Goal: Task Accomplishment & Management: Use online tool/utility

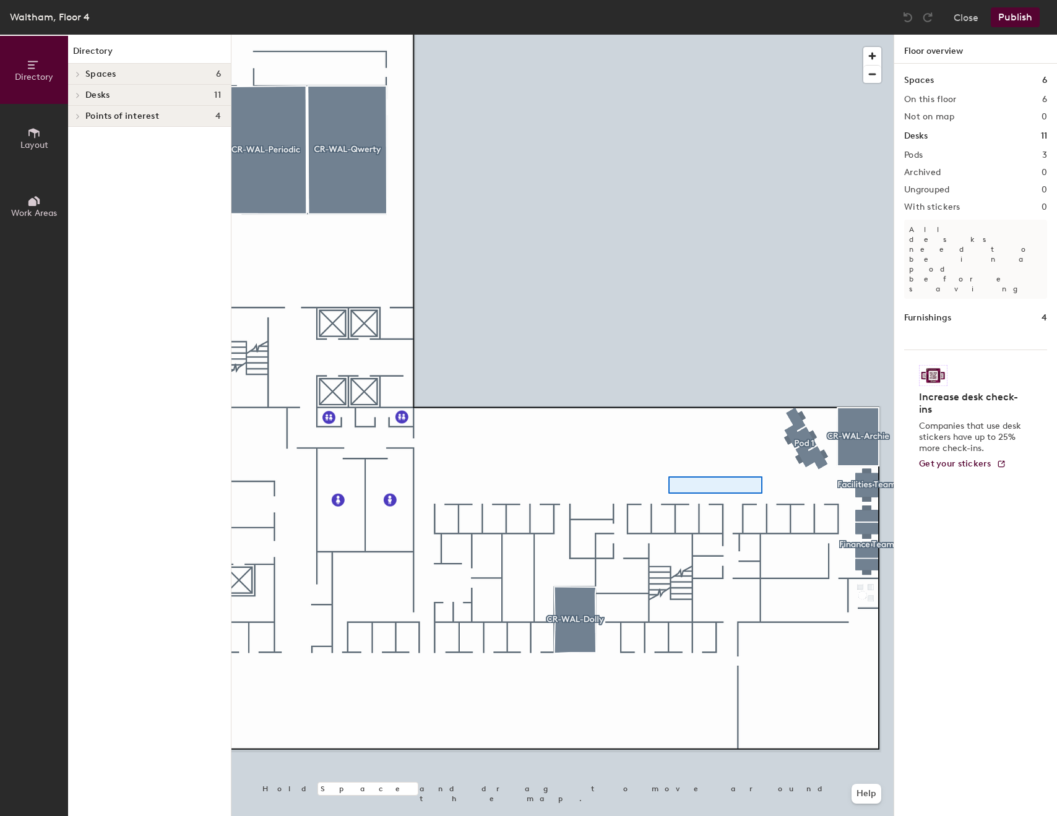
click at [667, 35] on div at bounding box center [562, 35] width 662 height 0
click at [751, 35] on div at bounding box center [562, 35] width 662 height 0
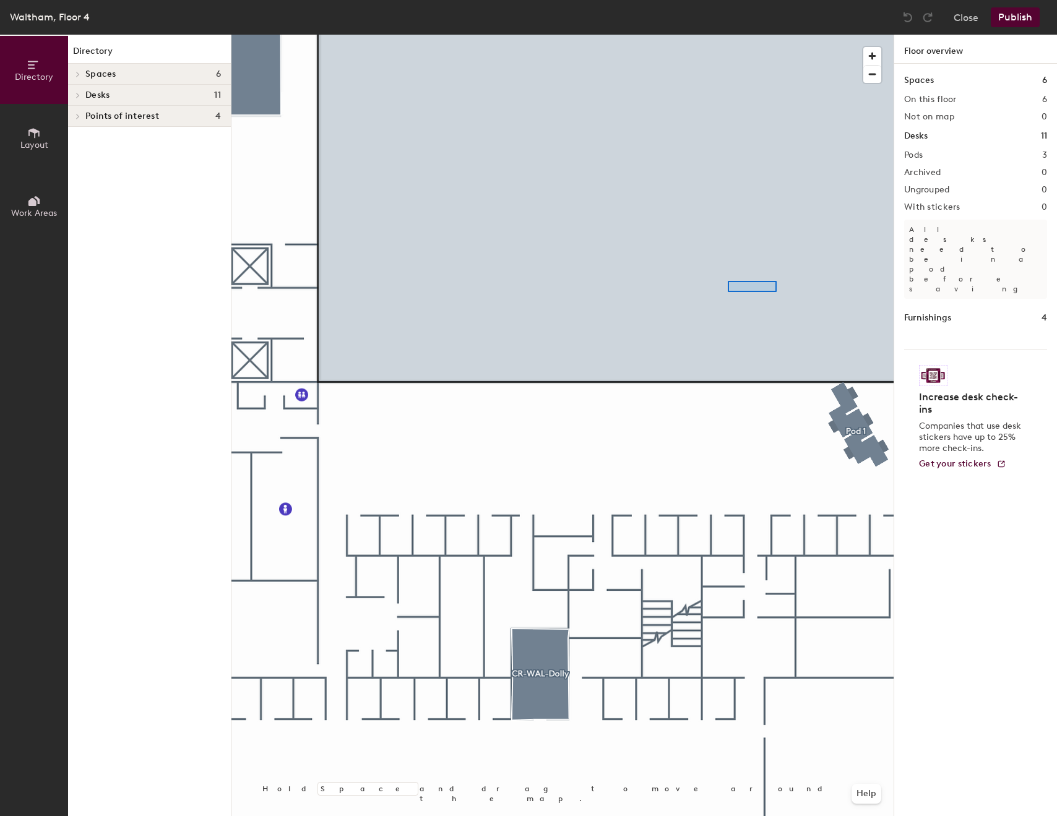
click at [612, 35] on div at bounding box center [562, 35] width 662 height 0
click at [29, 139] on icon at bounding box center [34, 133] width 14 height 14
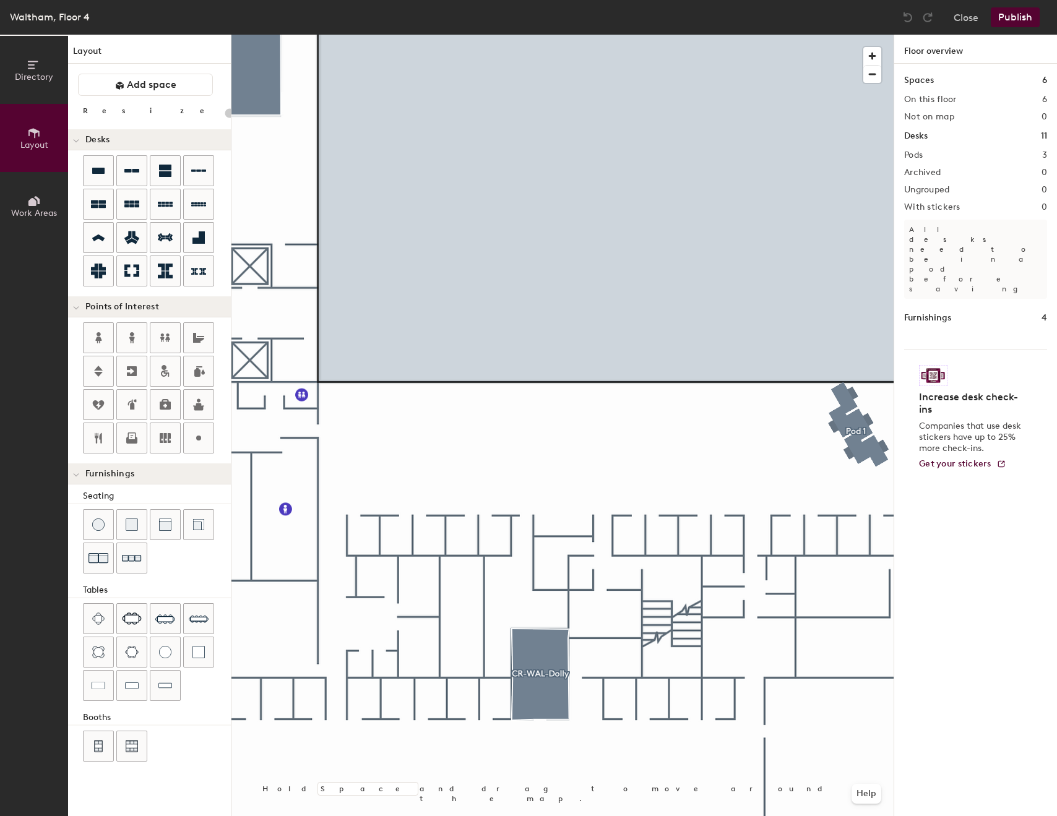
click at [34, 138] on button "Layout" at bounding box center [34, 138] width 68 height 68
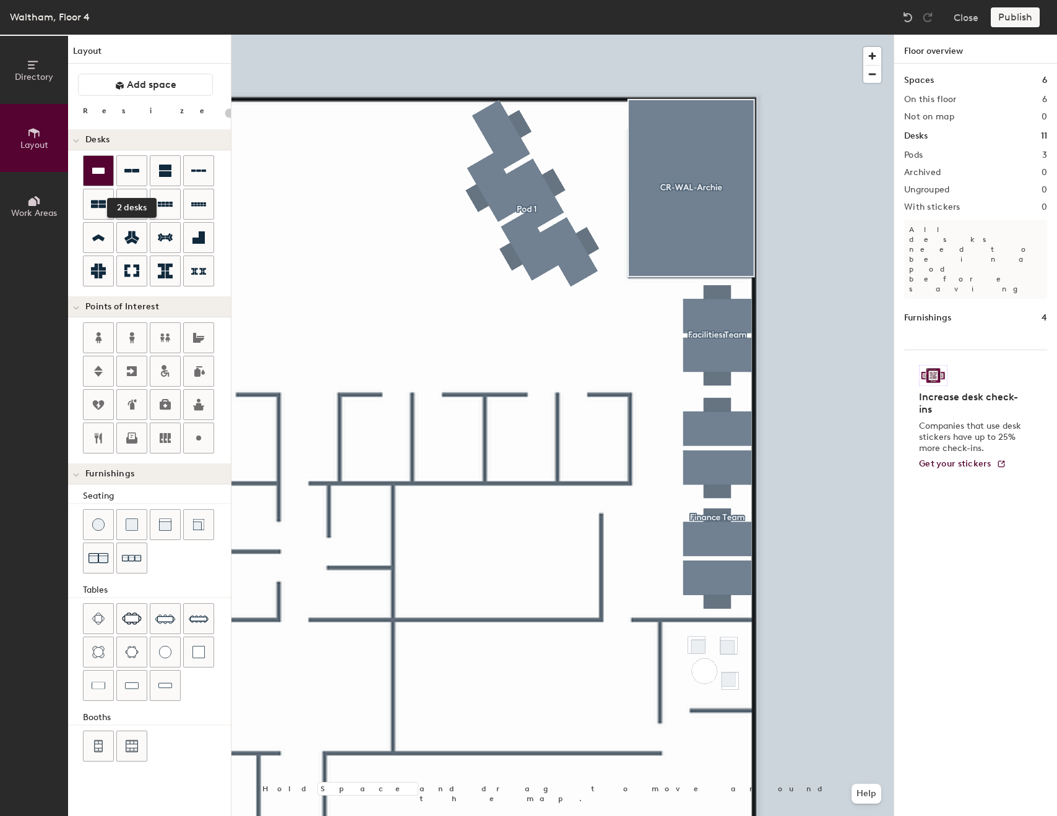
click at [97, 174] on icon at bounding box center [98, 171] width 12 height 6
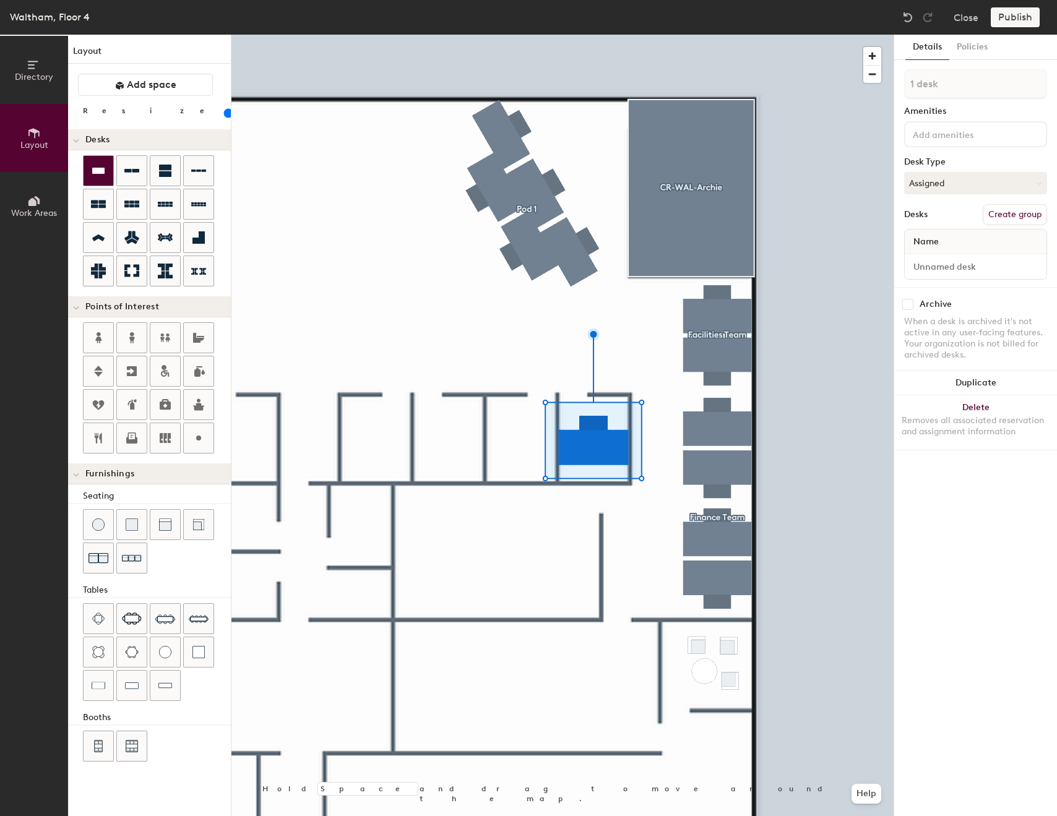
click at [535, 35] on div at bounding box center [562, 35] width 662 height 0
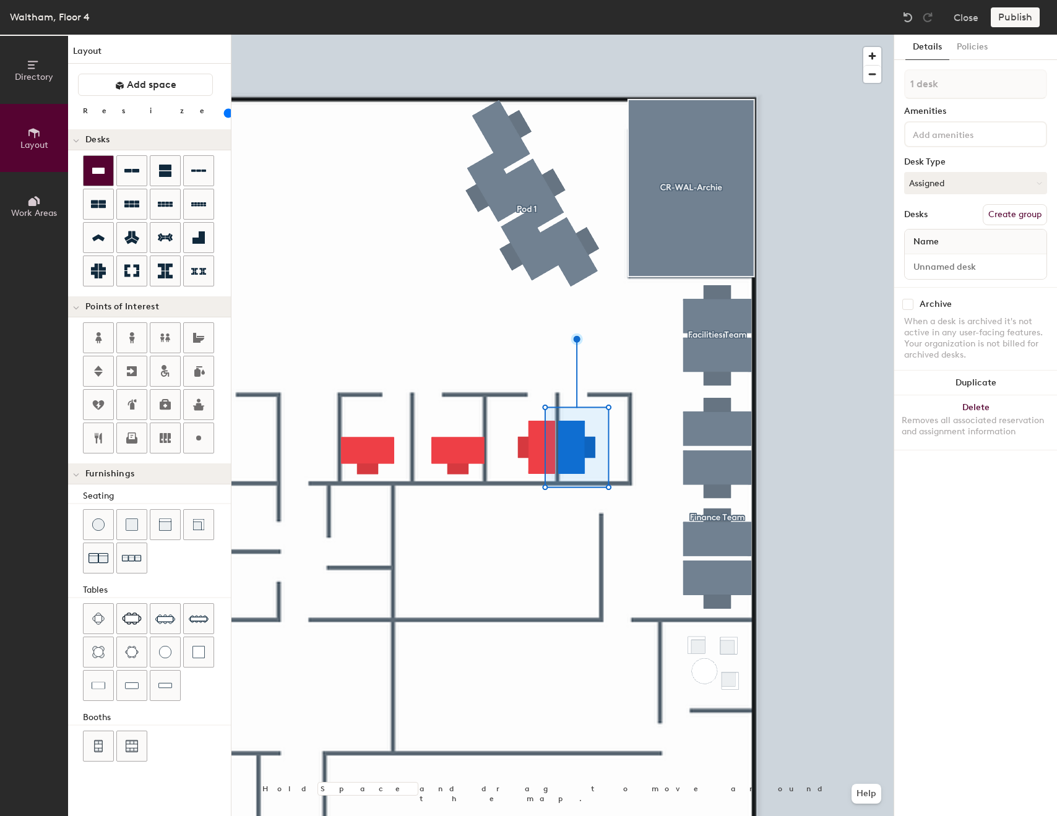
click at [492, 35] on div at bounding box center [562, 35] width 662 height 0
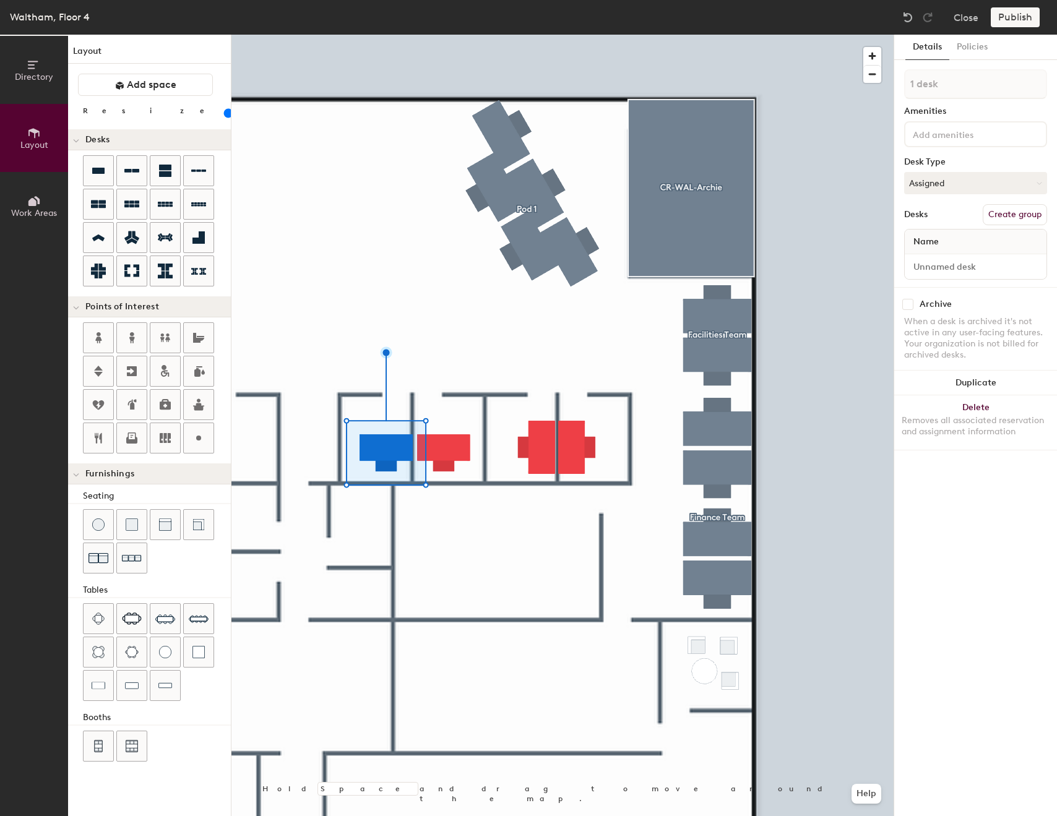
type input "80"
click at [378, 35] on div at bounding box center [562, 35] width 662 height 0
click at [354, 35] on div at bounding box center [562, 35] width 662 height 0
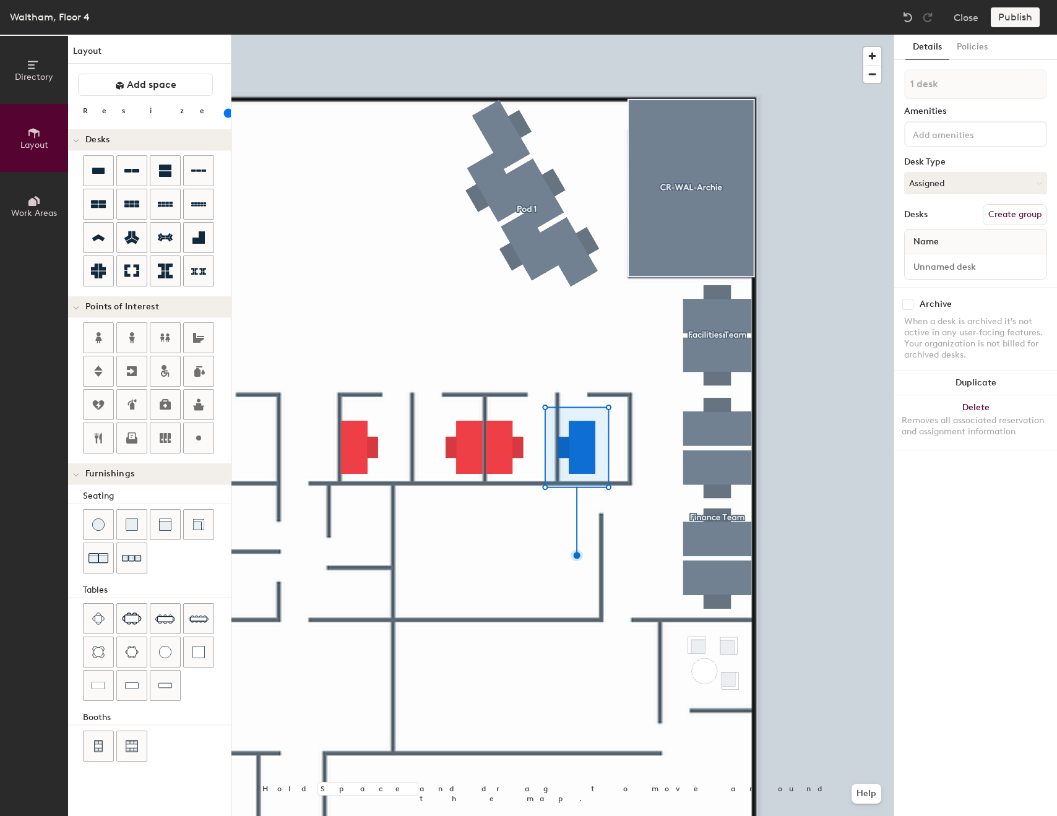
type input "80"
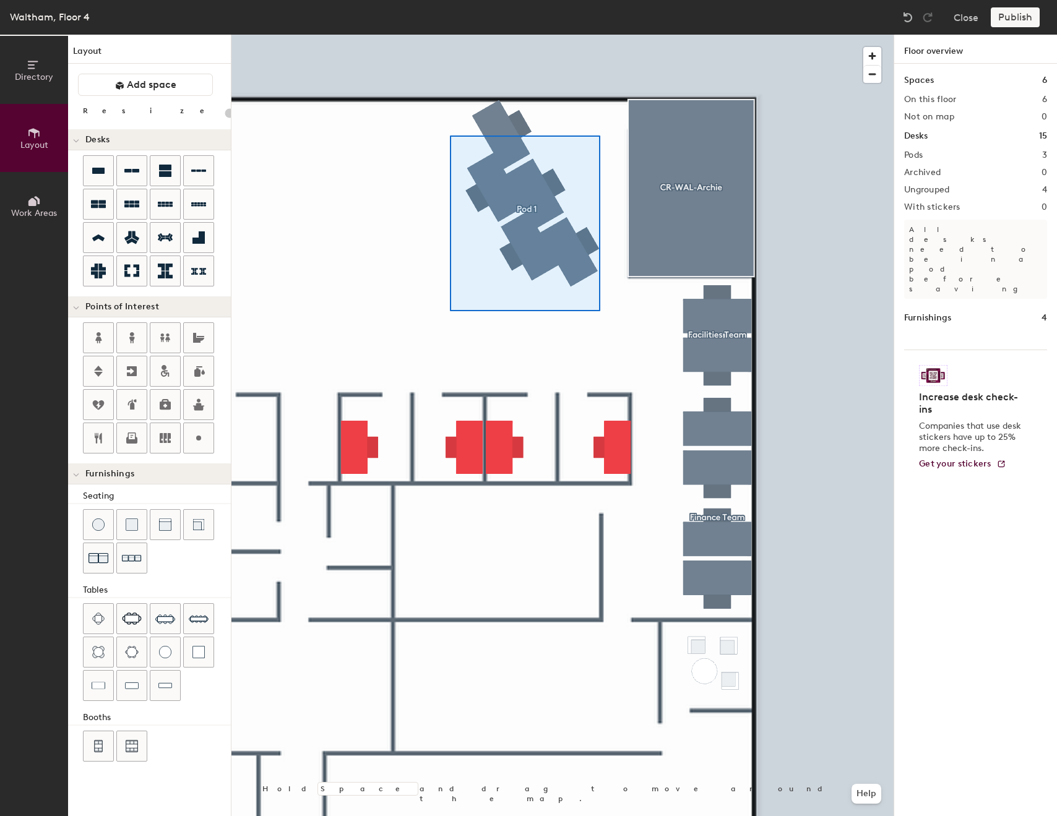
click at [447, 35] on div at bounding box center [562, 35] width 662 height 0
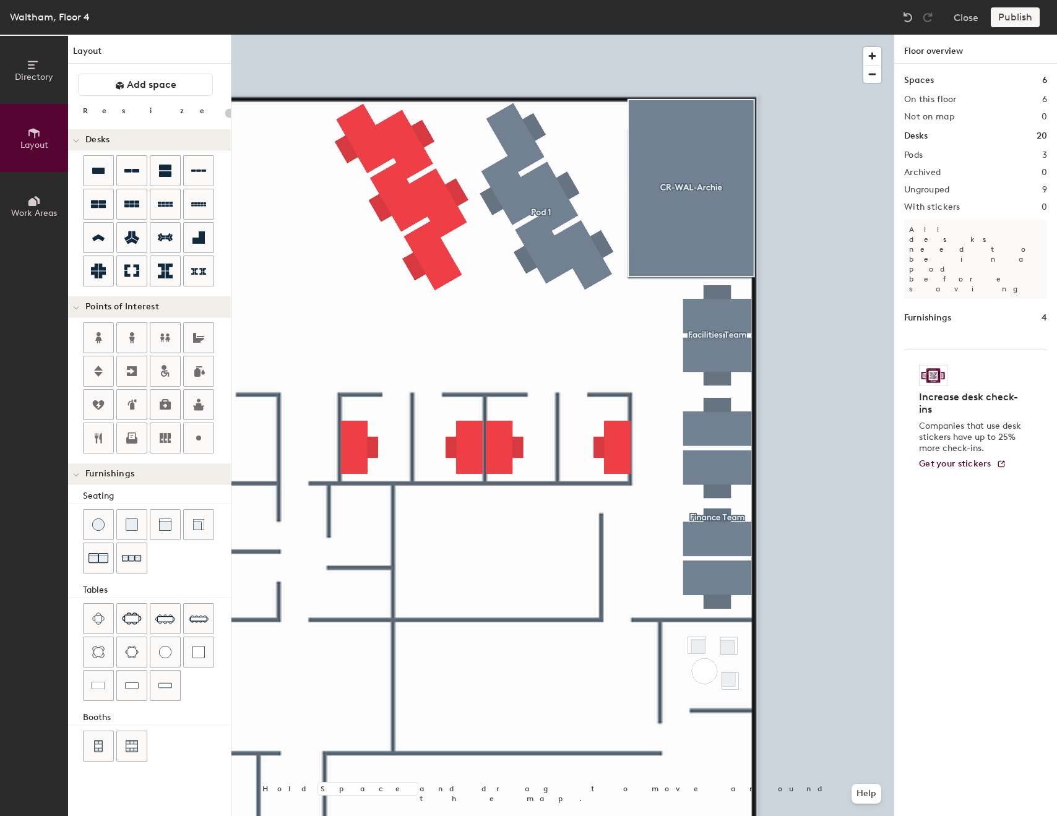
click at [514, 35] on div at bounding box center [562, 35] width 662 height 0
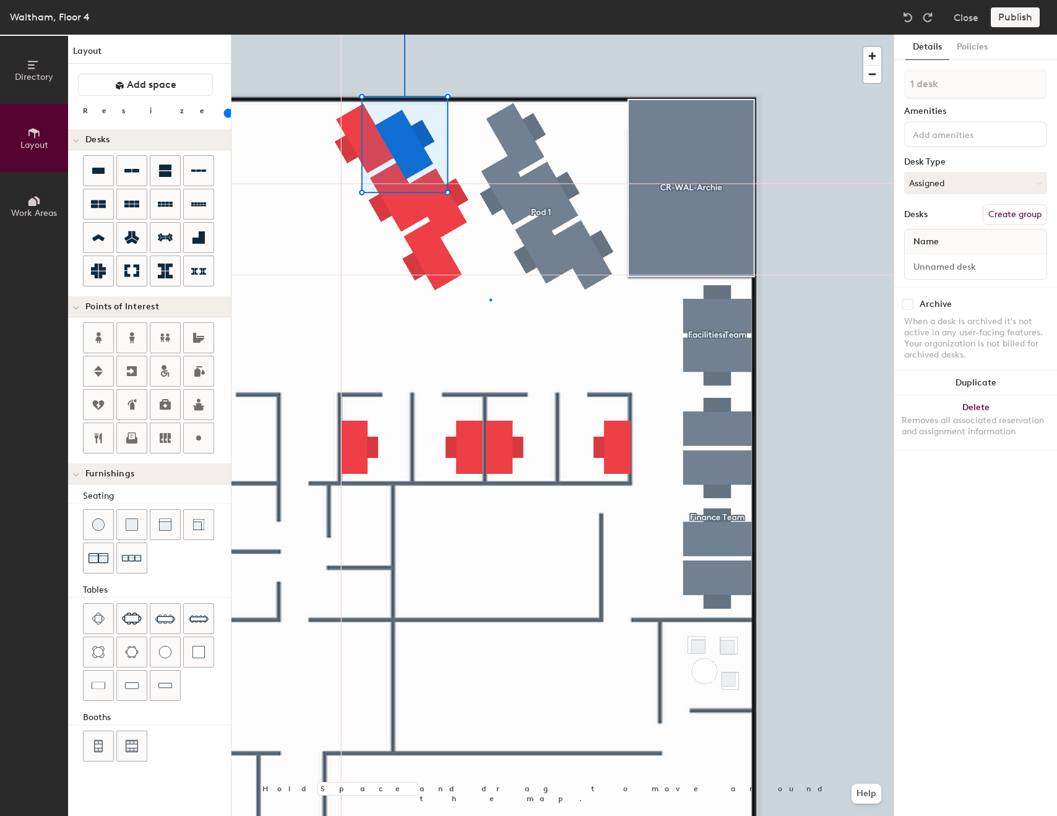
click at [489, 35] on div at bounding box center [562, 35] width 662 height 0
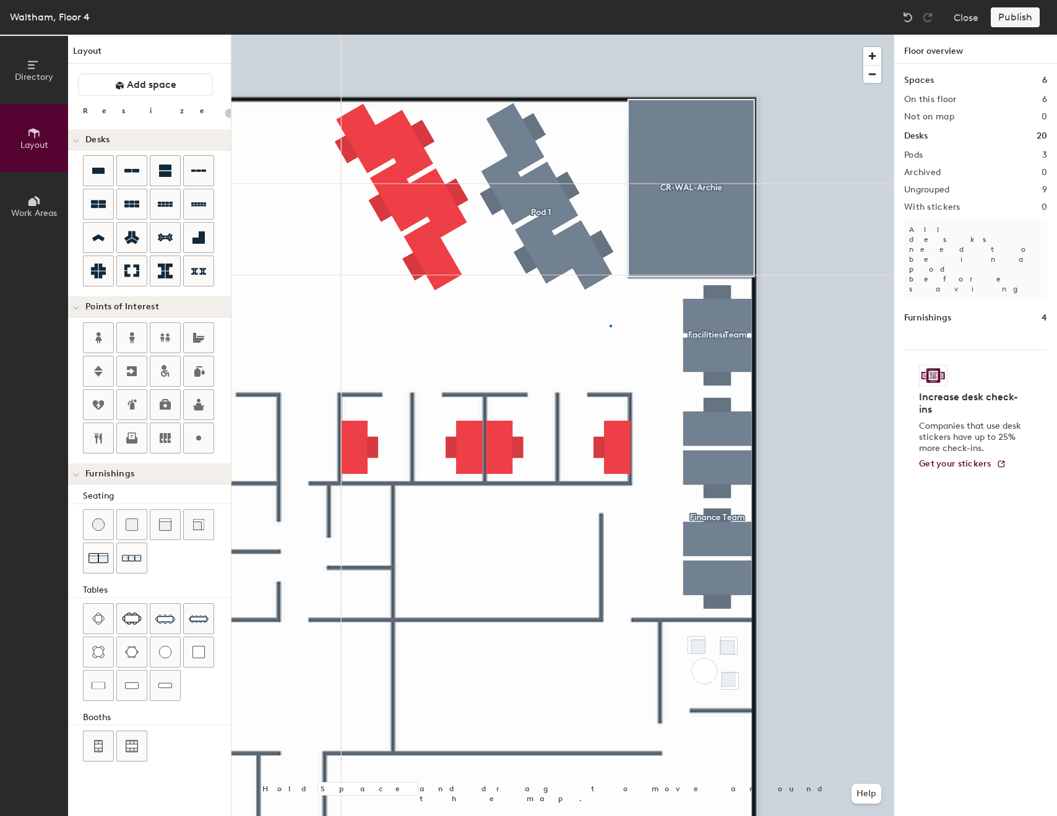
click at [609, 35] on div at bounding box center [562, 35] width 662 height 0
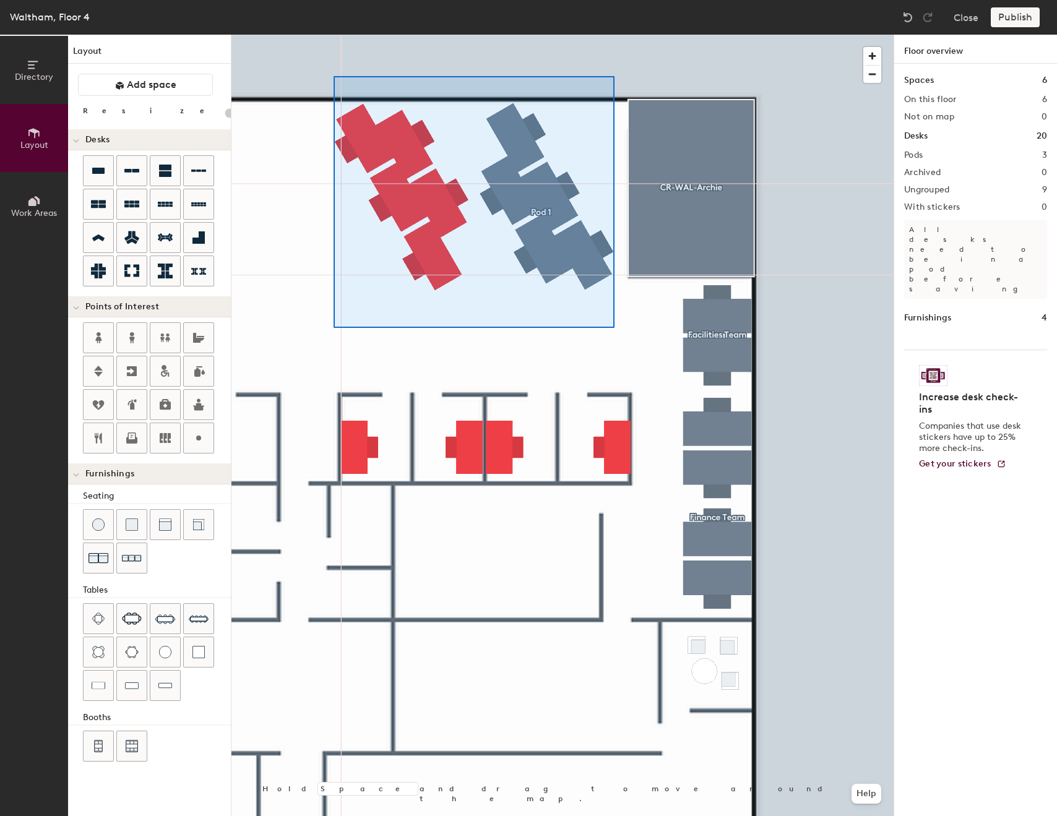
click at [329, 35] on div at bounding box center [562, 35] width 662 height 0
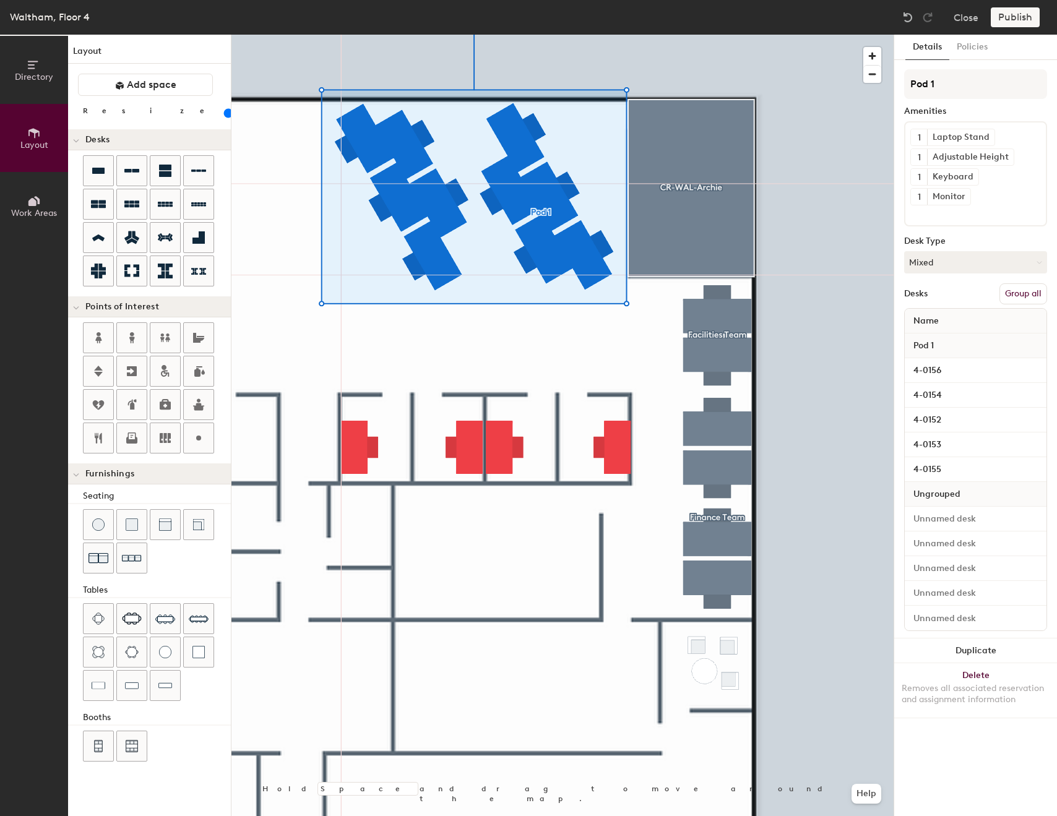
click at [1011, 289] on button "Group all" at bounding box center [1023, 293] width 48 height 21
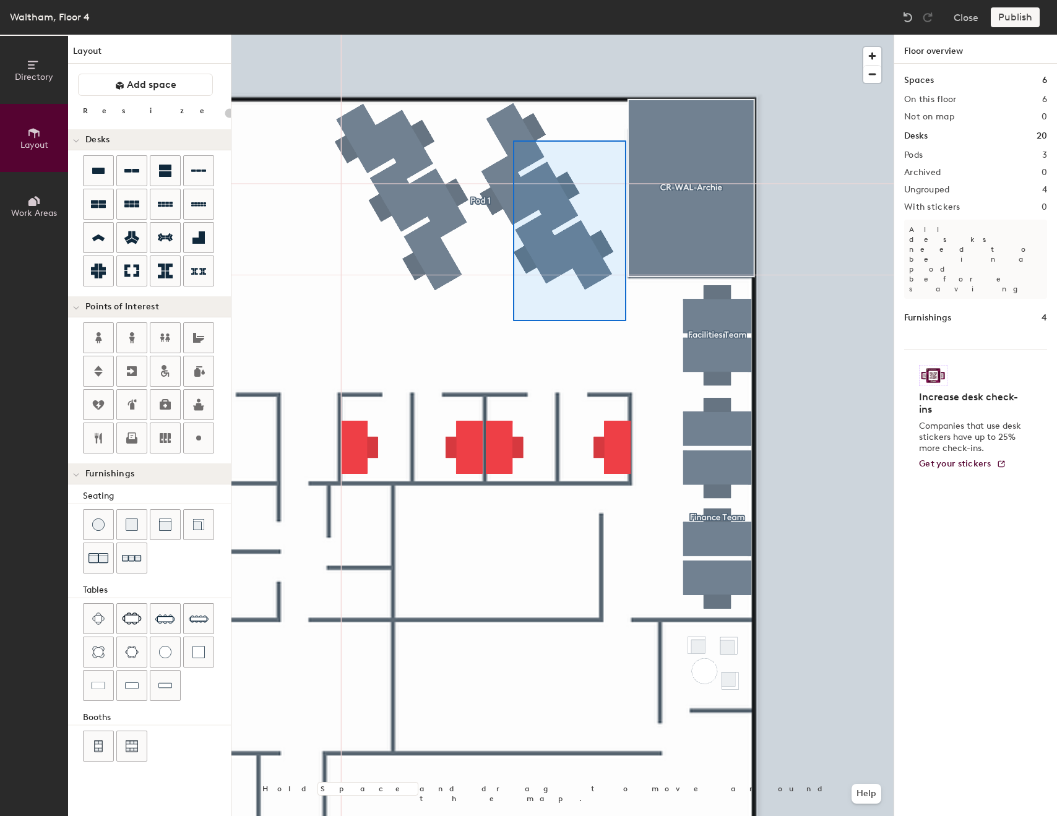
click at [513, 35] on div at bounding box center [562, 35] width 662 height 0
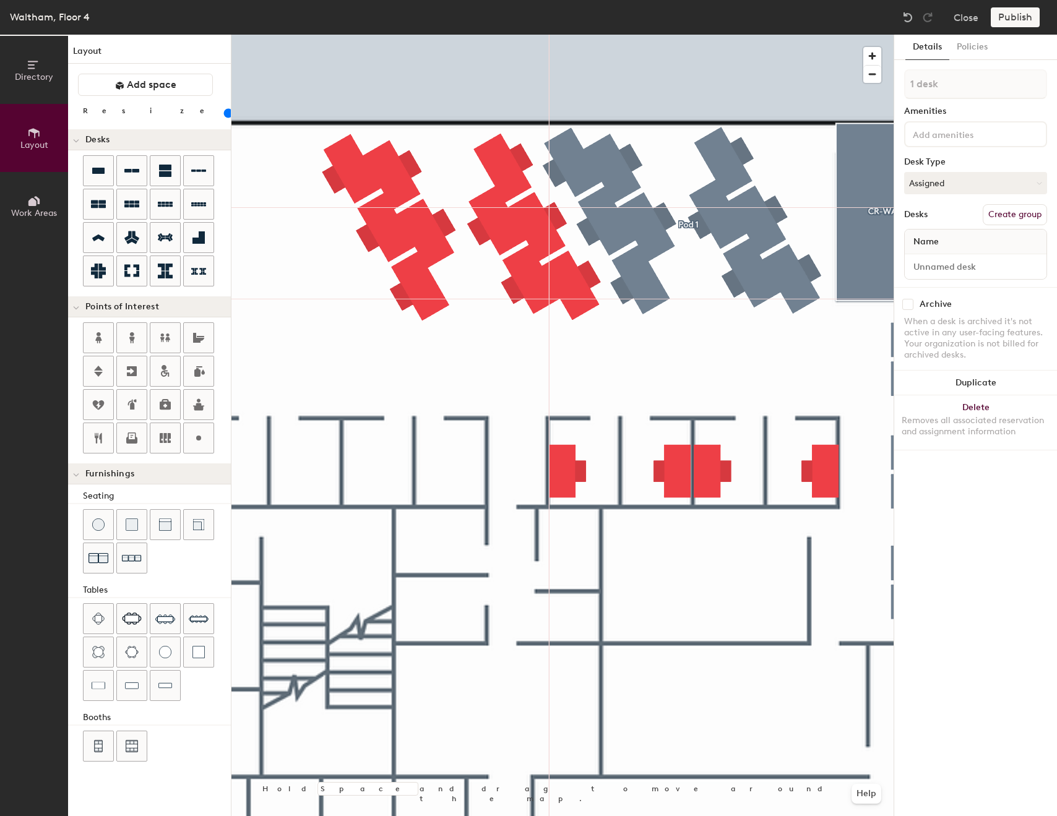
click at [583, 35] on div at bounding box center [562, 35] width 662 height 0
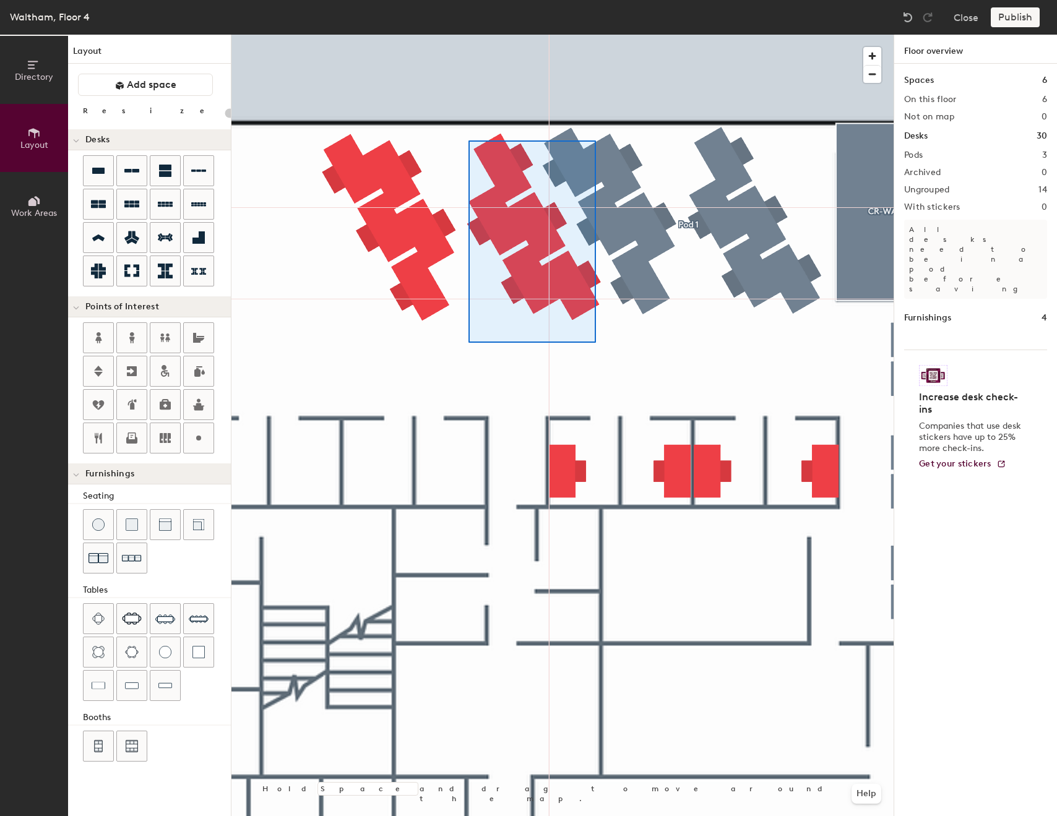
click at [468, 35] on div at bounding box center [562, 35] width 662 height 0
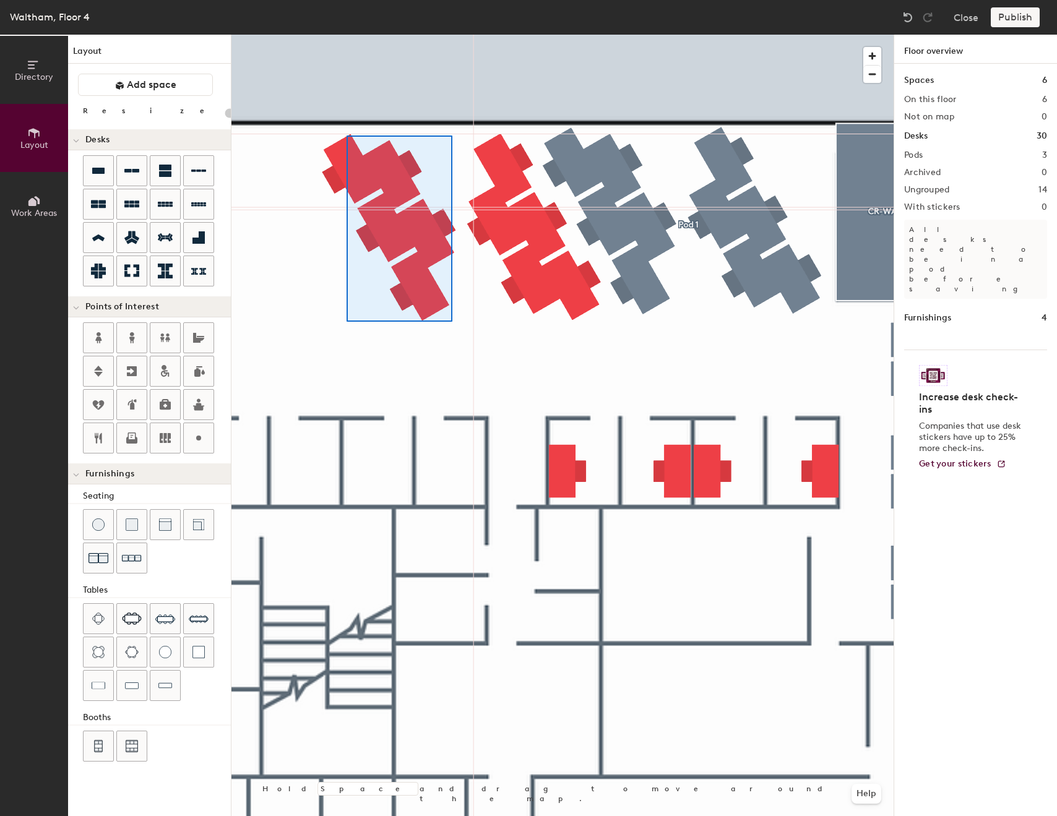
click at [347, 35] on div at bounding box center [562, 35] width 662 height 0
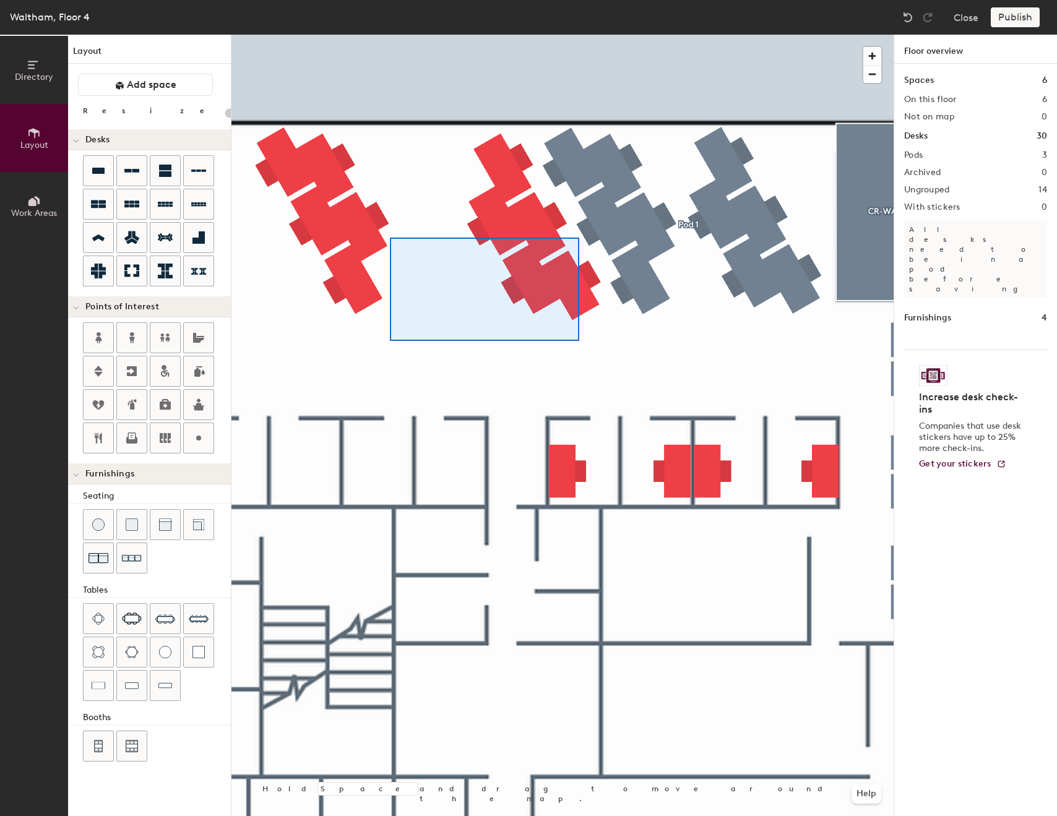
click at [392, 35] on div at bounding box center [562, 35] width 662 height 0
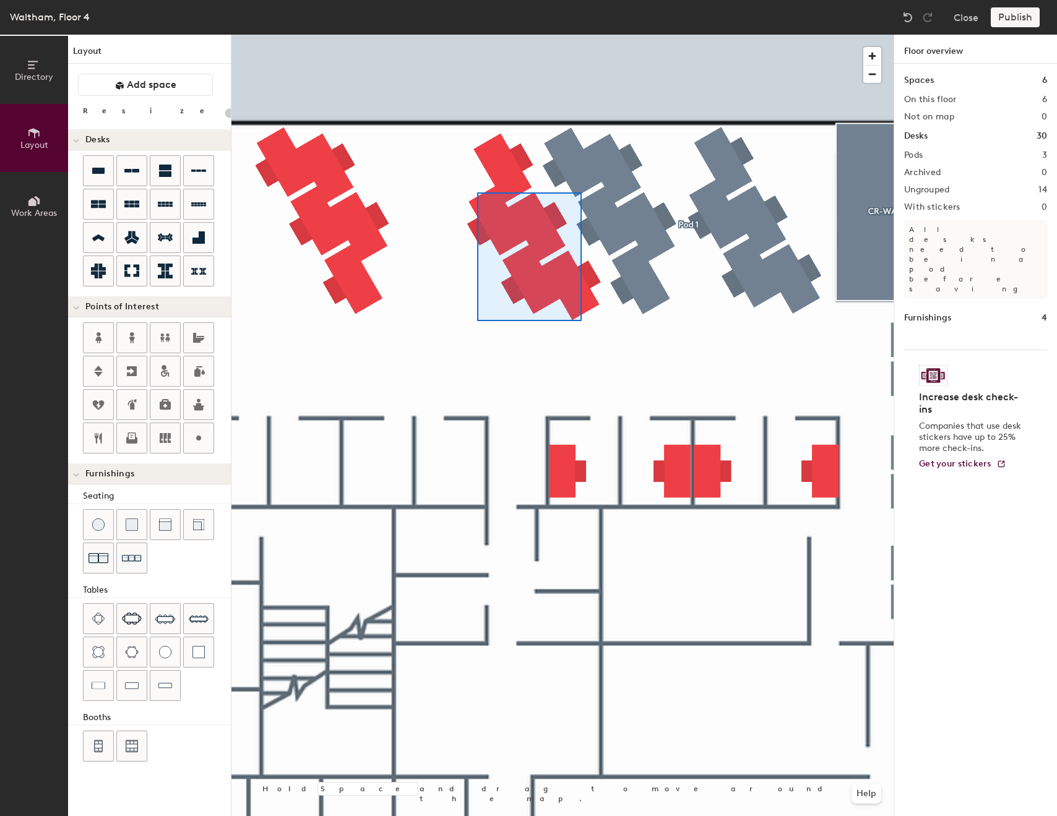
click at [477, 35] on div at bounding box center [562, 35] width 662 height 0
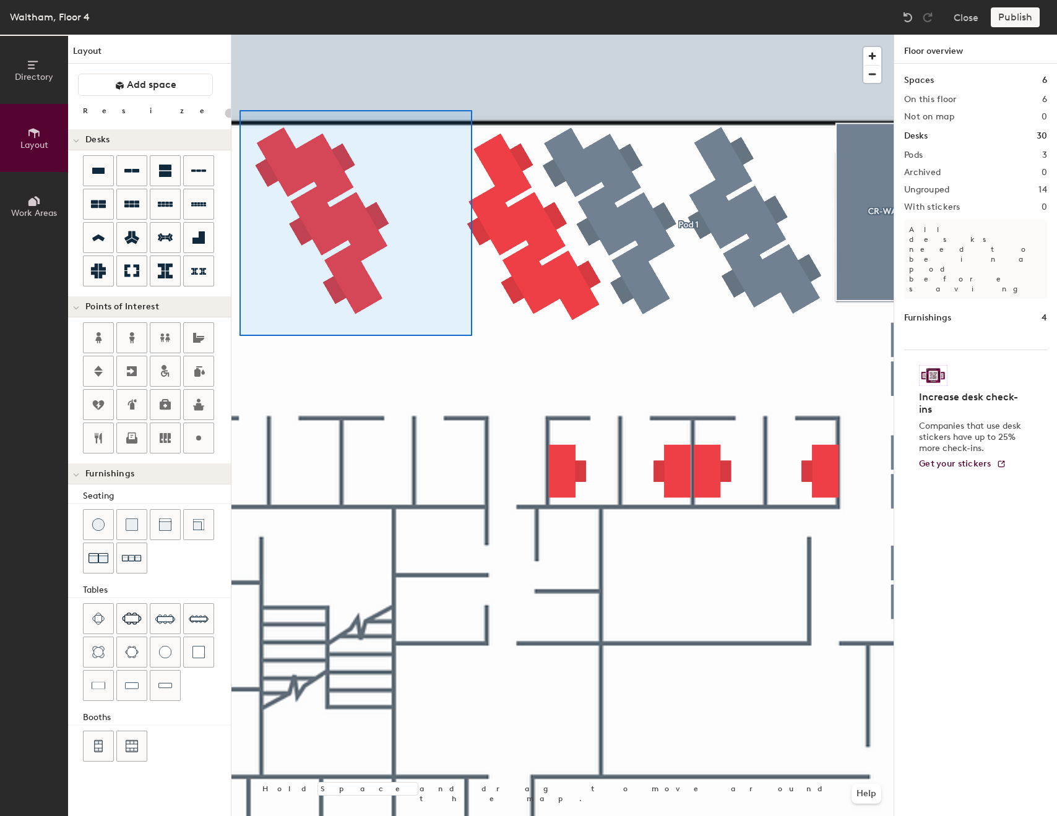
click at [239, 35] on div at bounding box center [562, 35] width 662 height 0
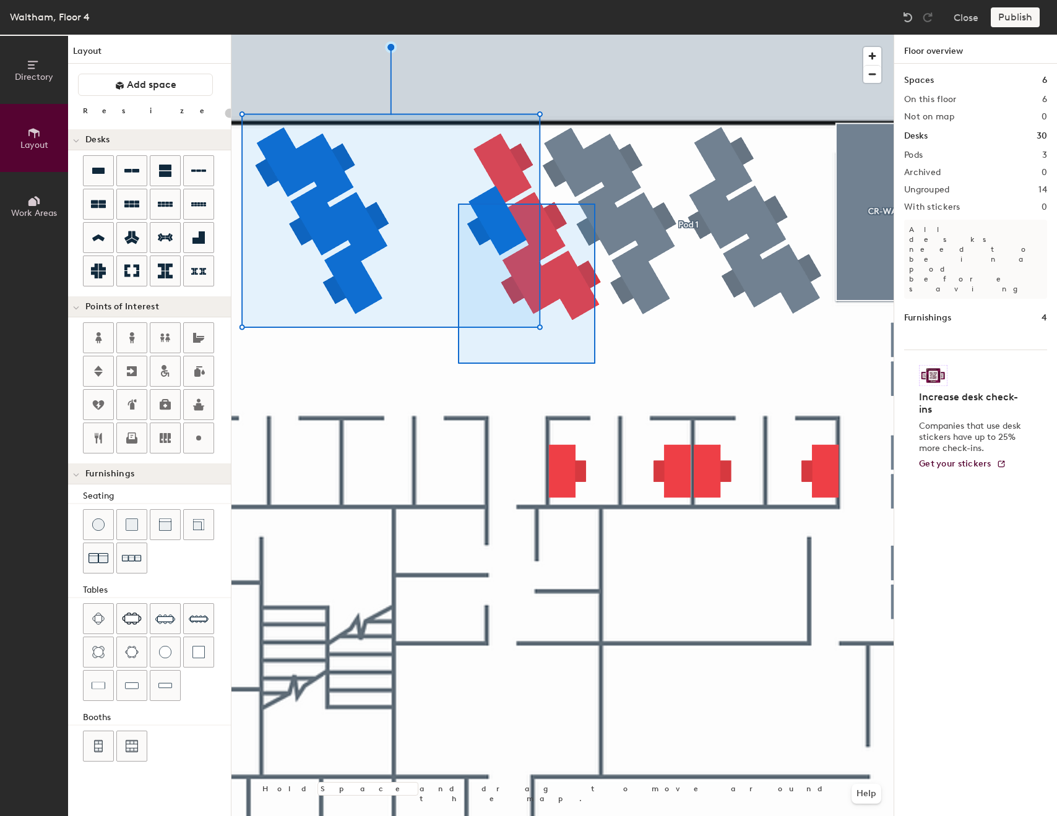
click at [452, 35] on div at bounding box center [562, 35] width 662 height 0
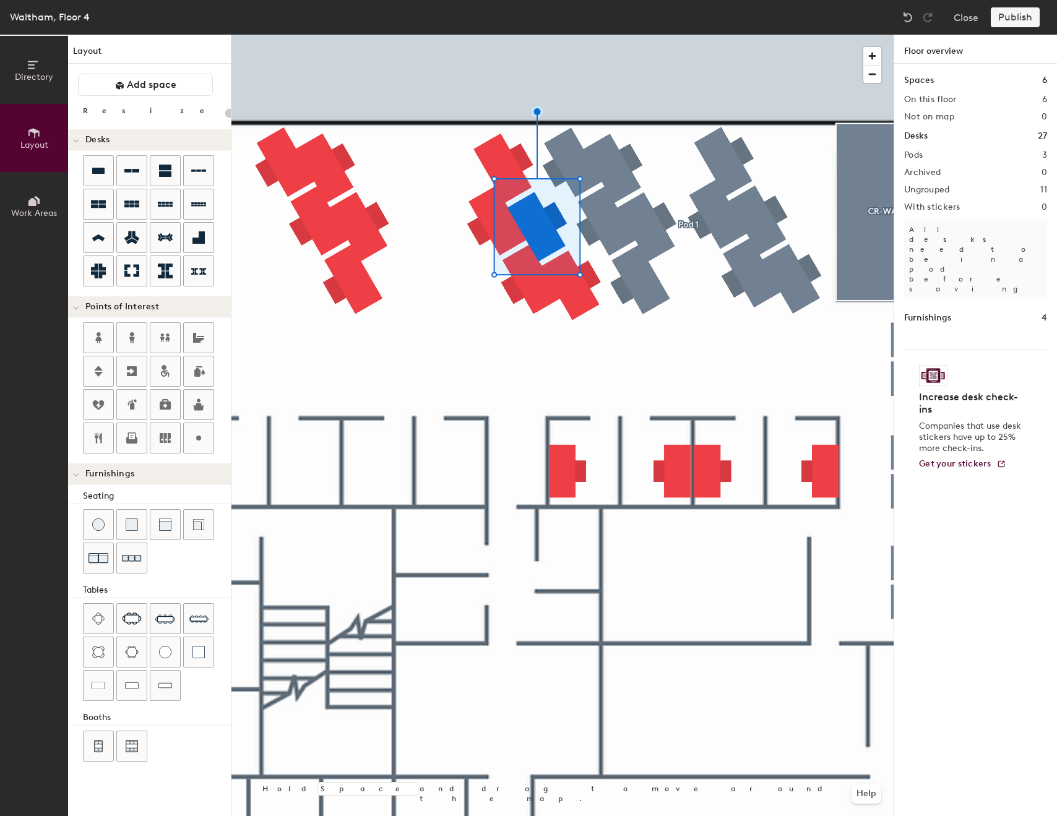
click at [498, 35] on div at bounding box center [562, 35] width 662 height 0
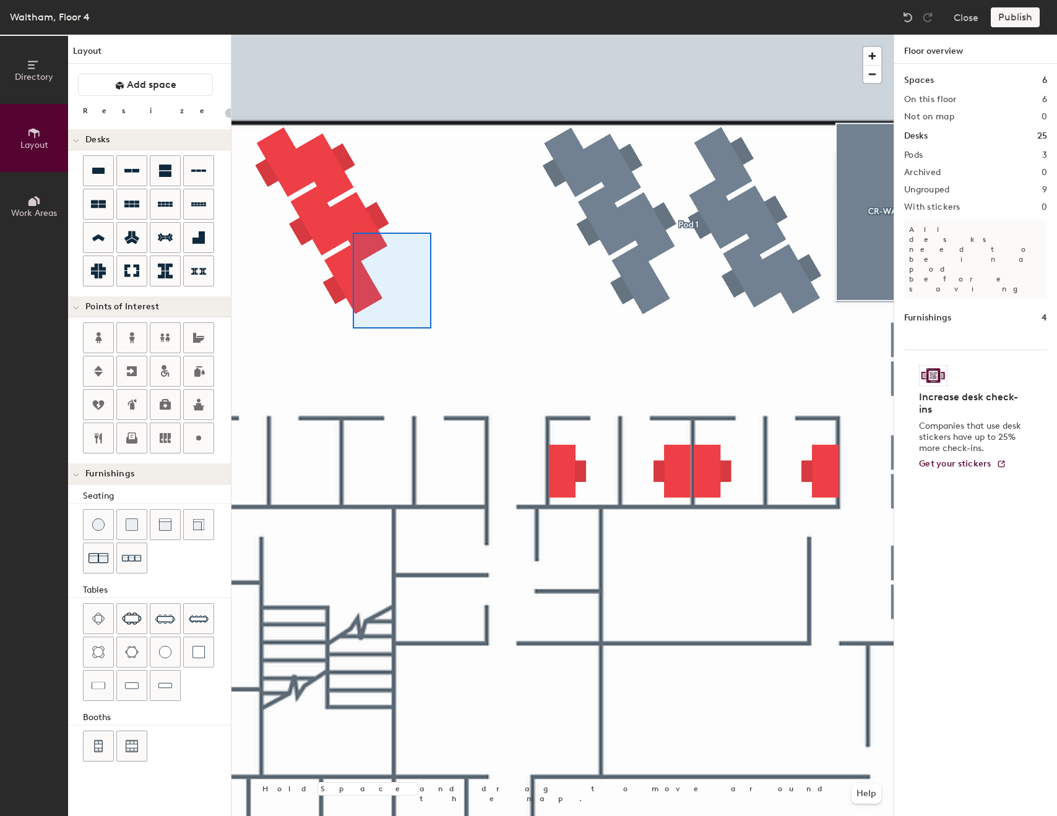
click at [256, 35] on div at bounding box center [562, 35] width 662 height 0
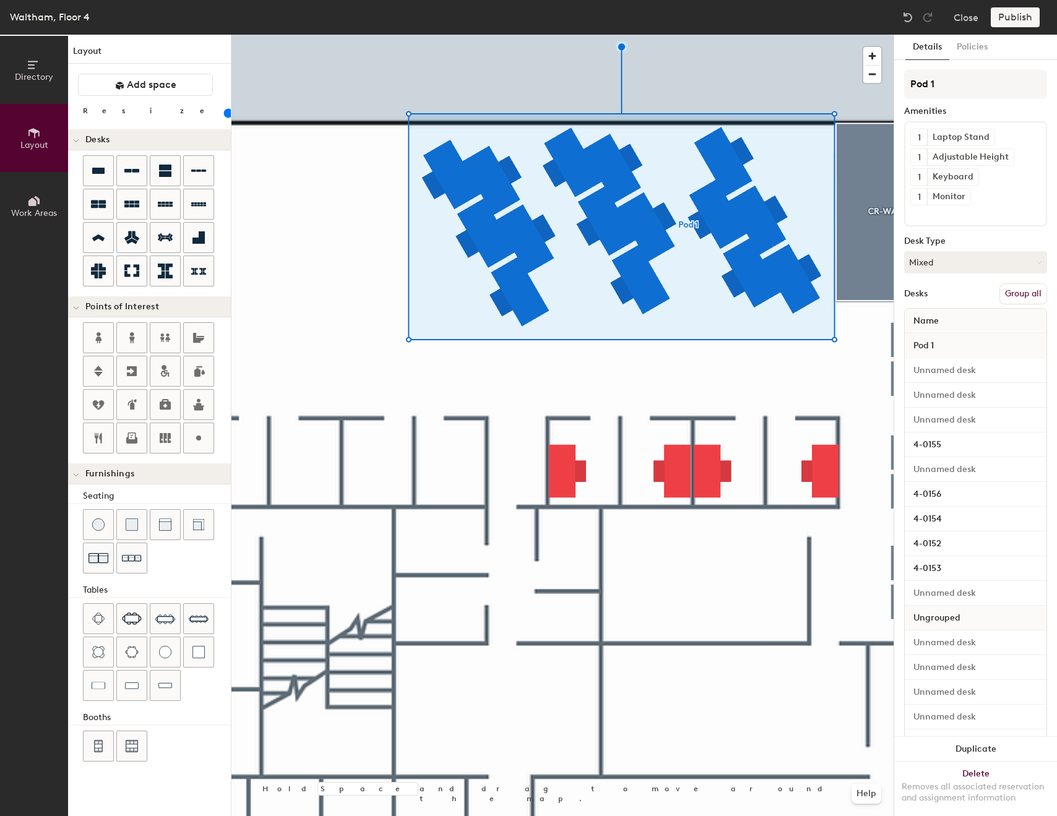
type input "20"
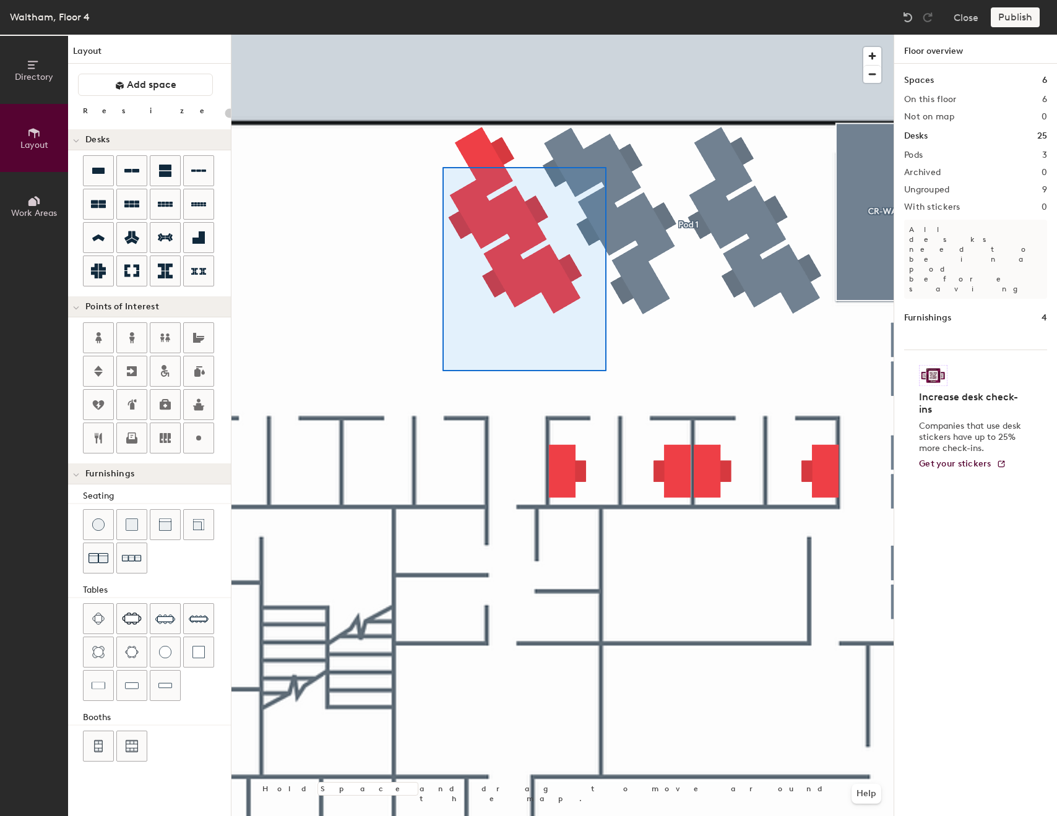
click at [442, 35] on div at bounding box center [562, 35] width 662 height 0
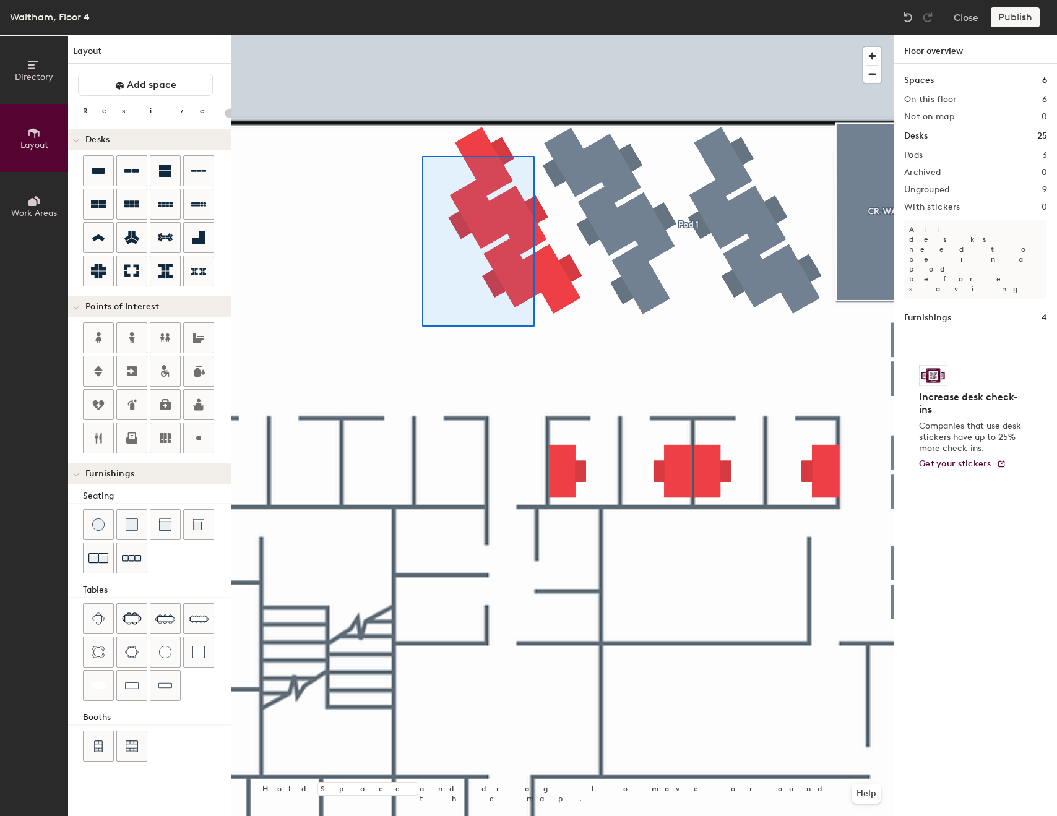
type input "80"
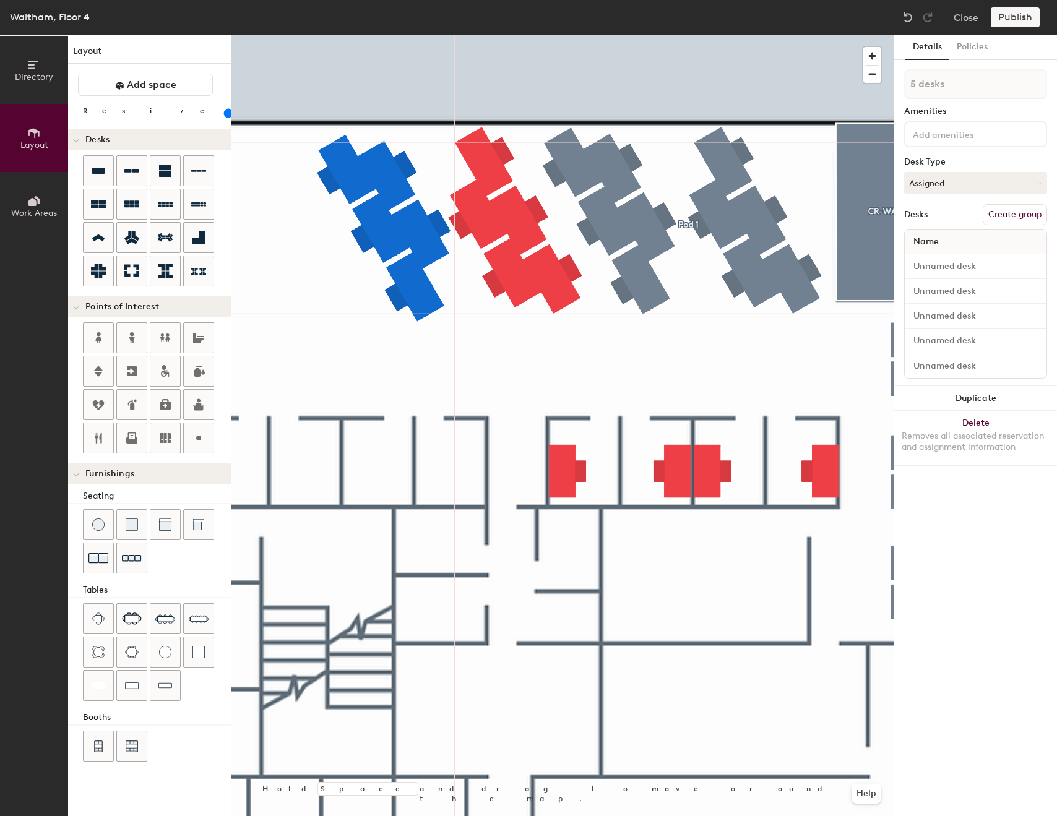
type input "1 desk"
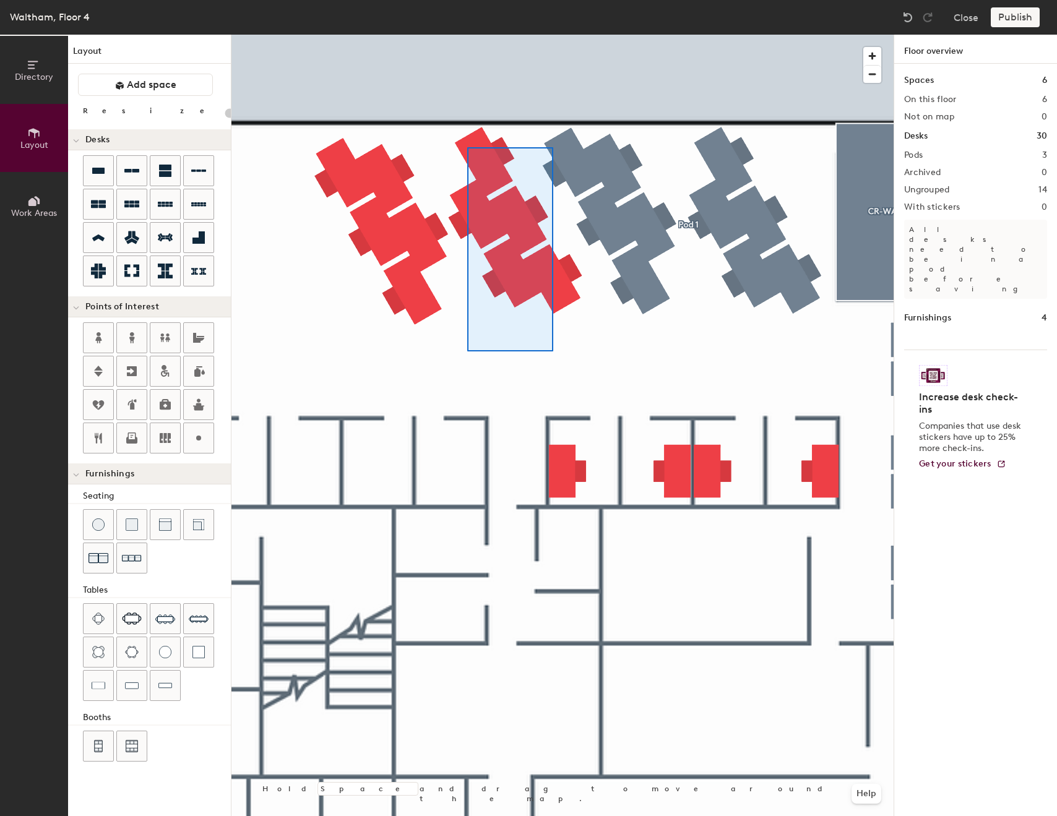
click at [467, 35] on div at bounding box center [562, 35] width 662 height 0
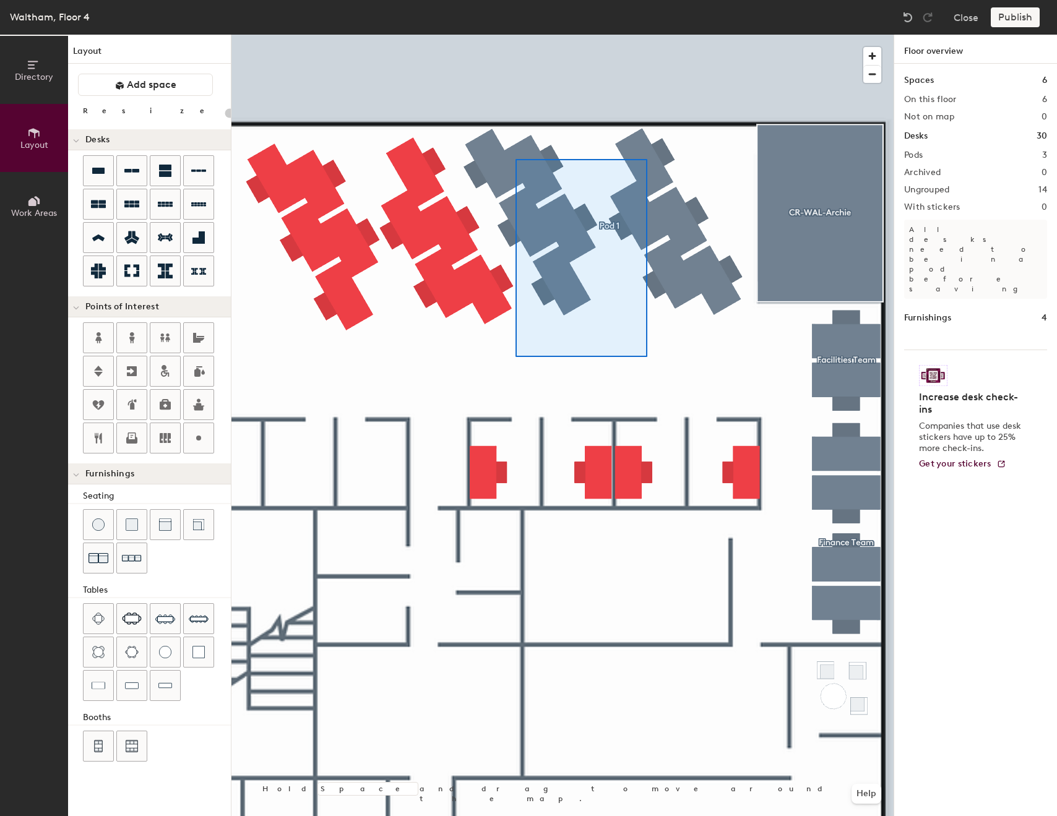
click at [526, 35] on div at bounding box center [562, 35] width 662 height 0
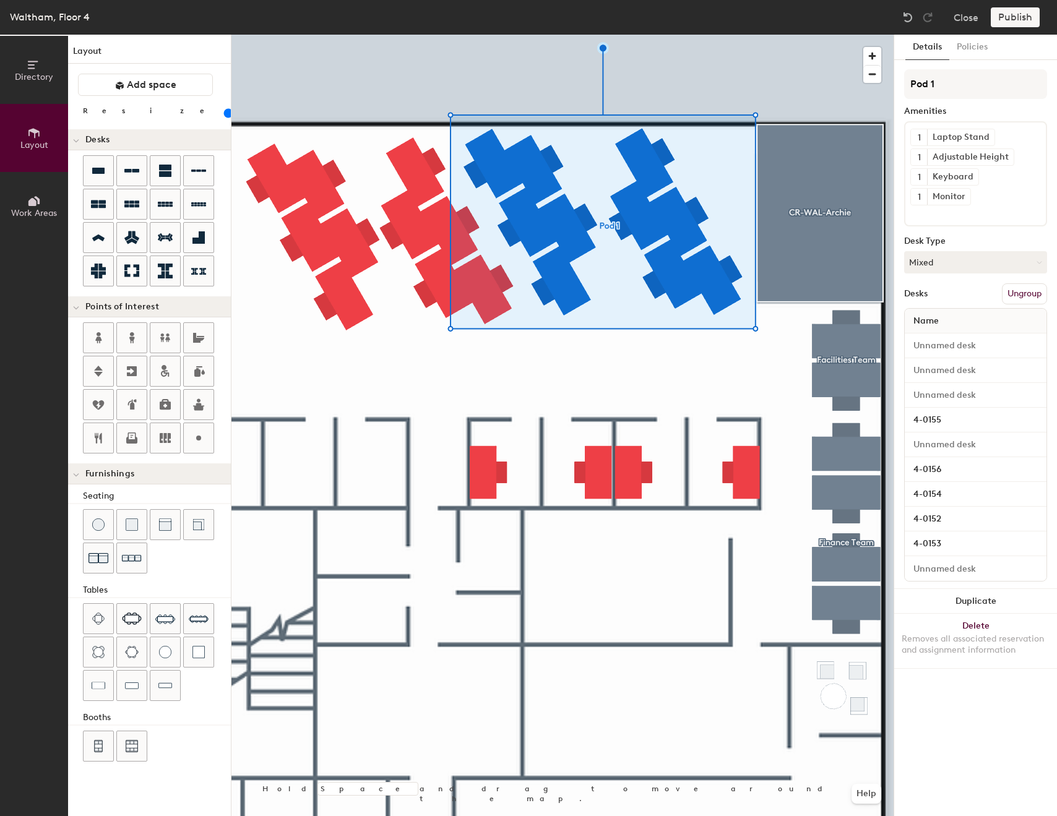
click at [438, 35] on div at bounding box center [562, 35] width 662 height 0
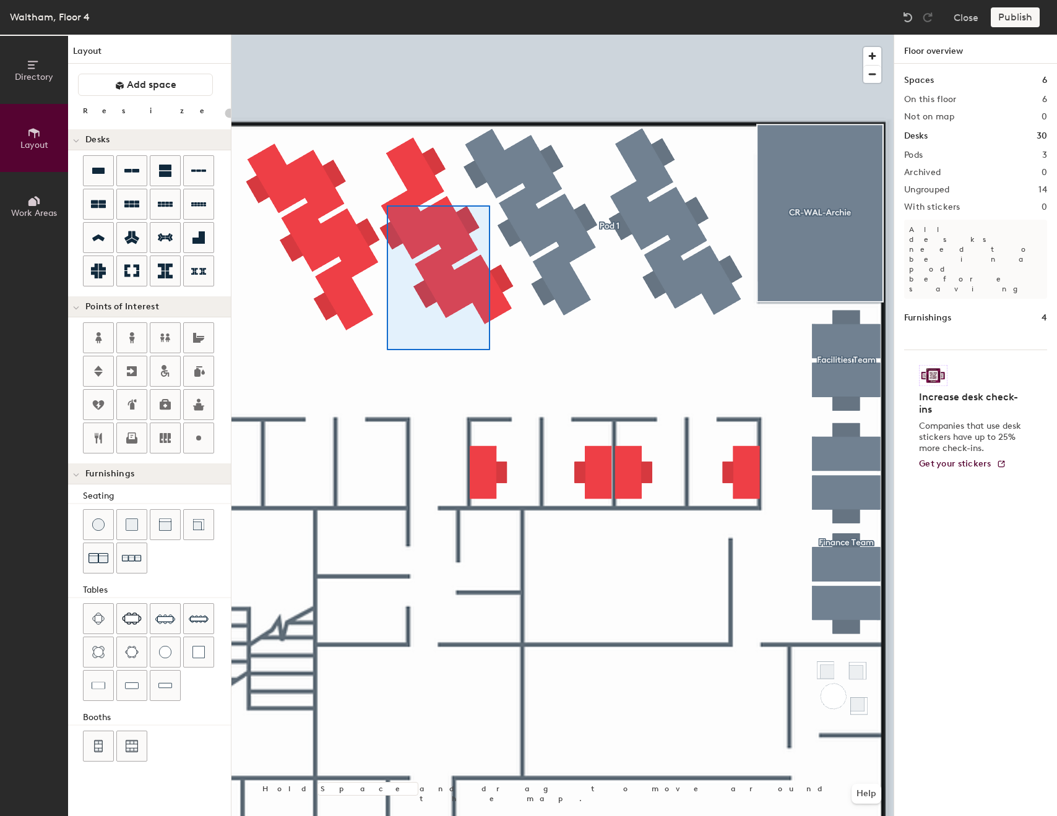
click at [387, 35] on div at bounding box center [562, 35] width 662 height 0
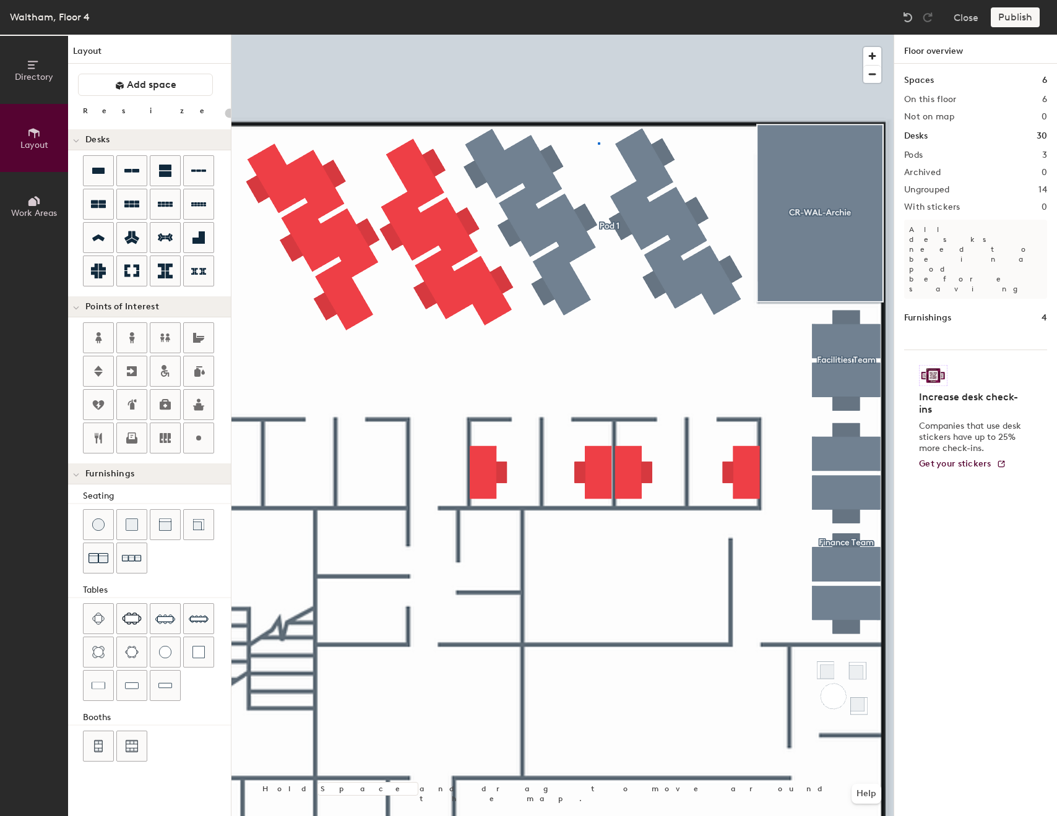
click at [598, 35] on div at bounding box center [562, 35] width 662 height 0
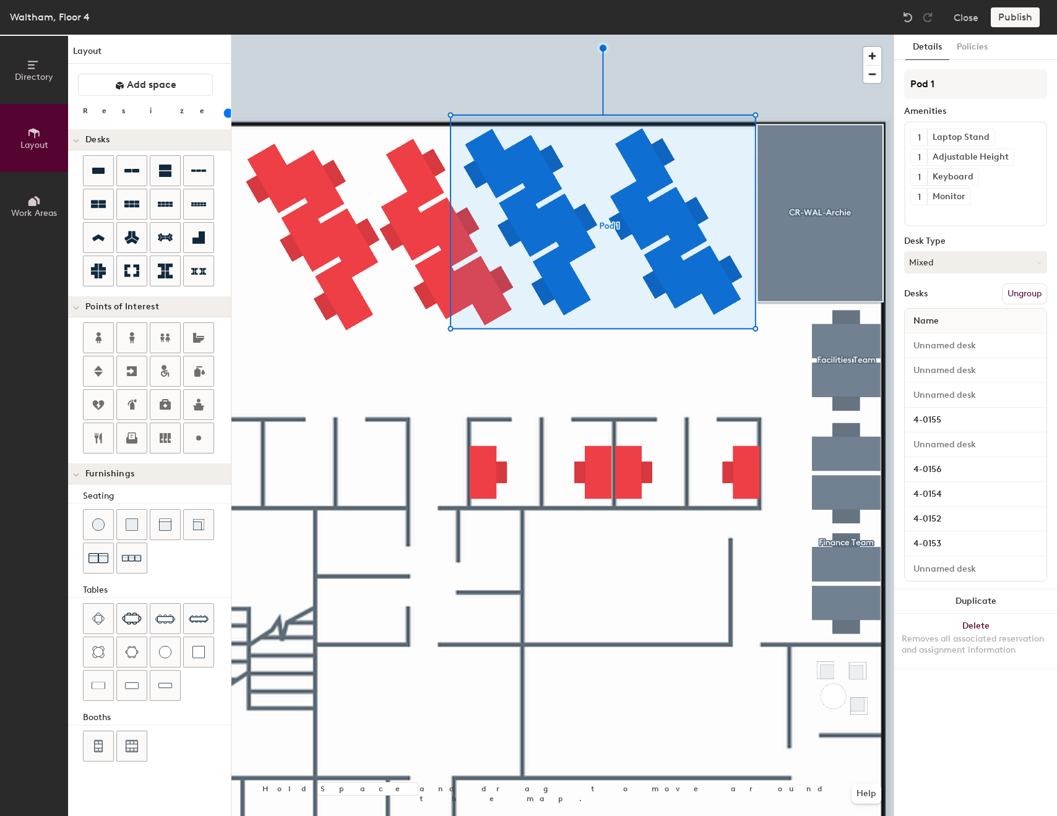
click at [1031, 300] on button "Ungroup" at bounding box center [1024, 293] width 45 height 21
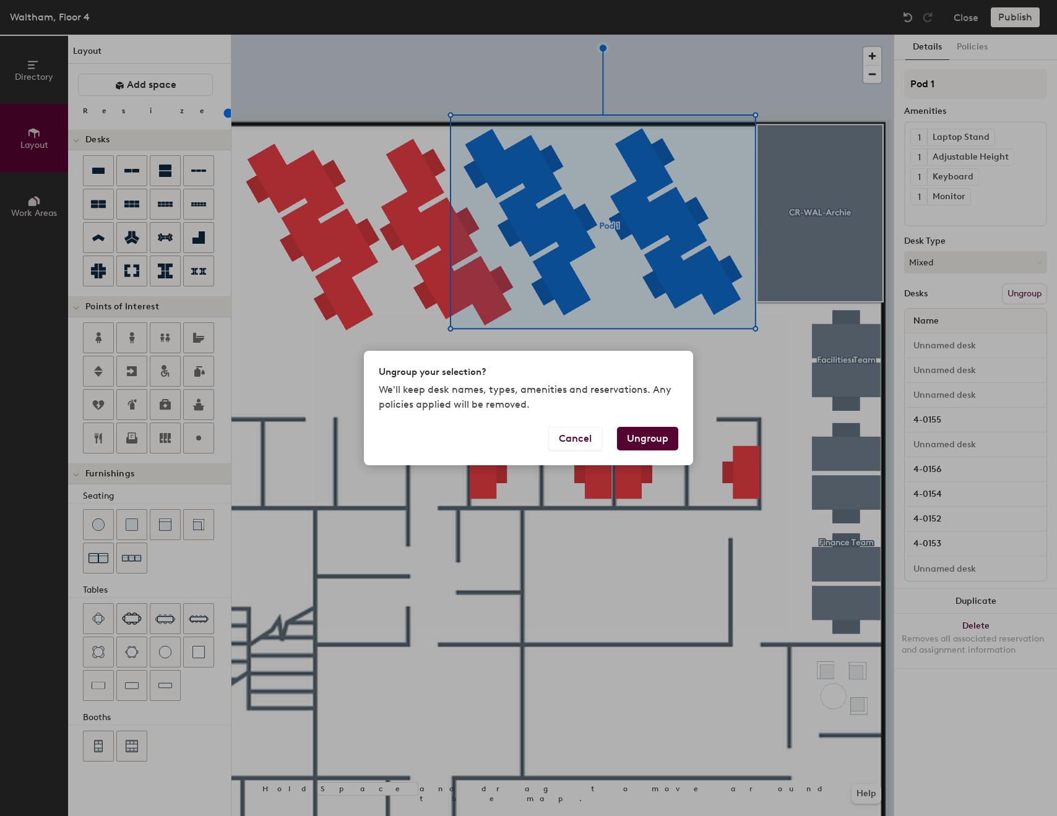
click at [656, 445] on button "Ungroup" at bounding box center [647, 439] width 61 height 24
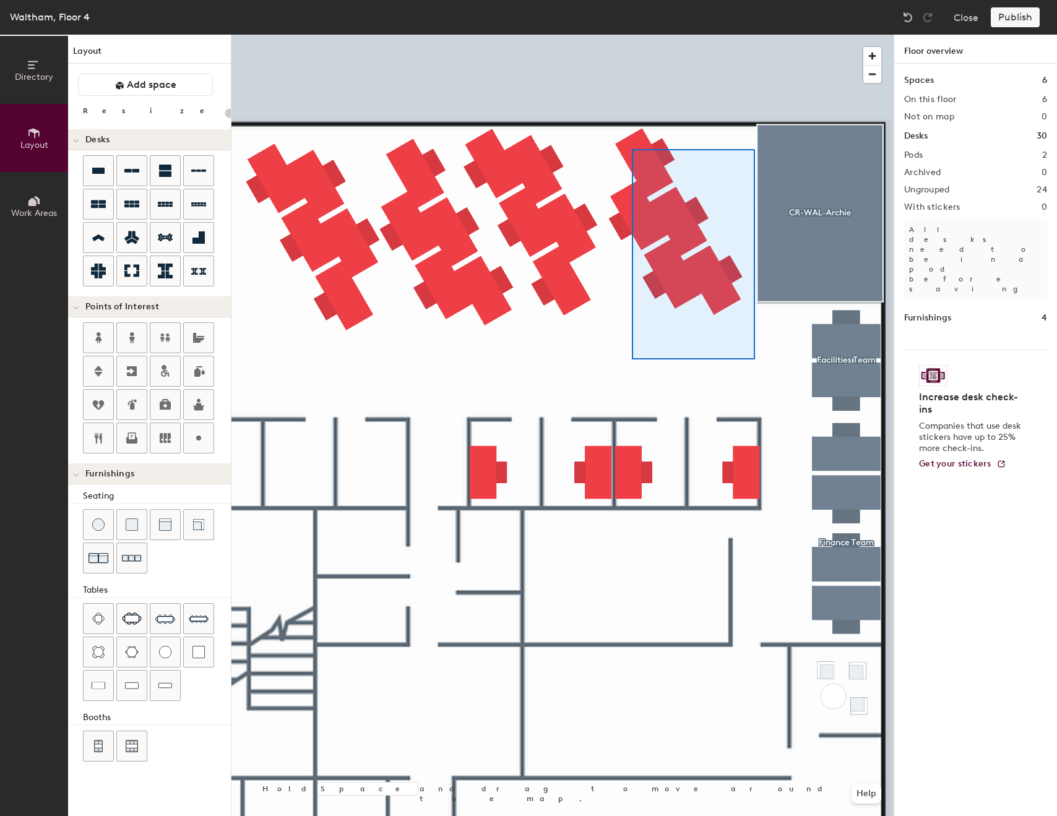
click at [632, 35] on div at bounding box center [562, 35] width 662 height 0
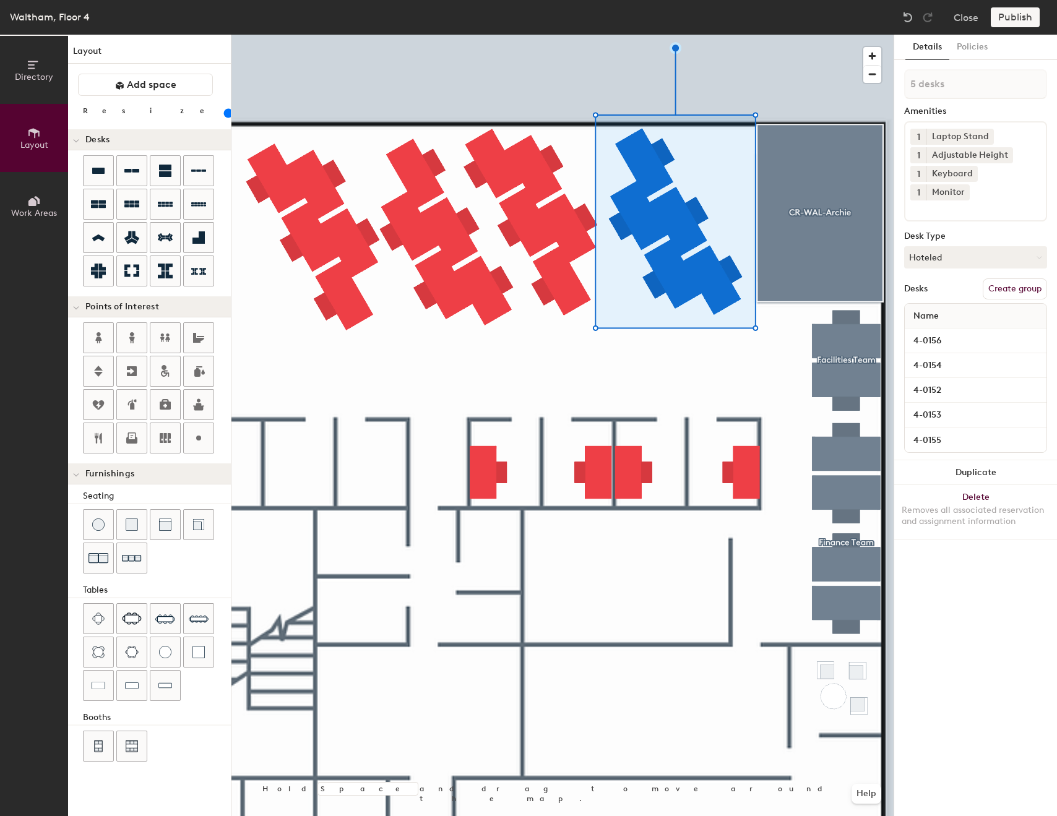
click at [1015, 278] on button "Create group" at bounding box center [1015, 288] width 64 height 21
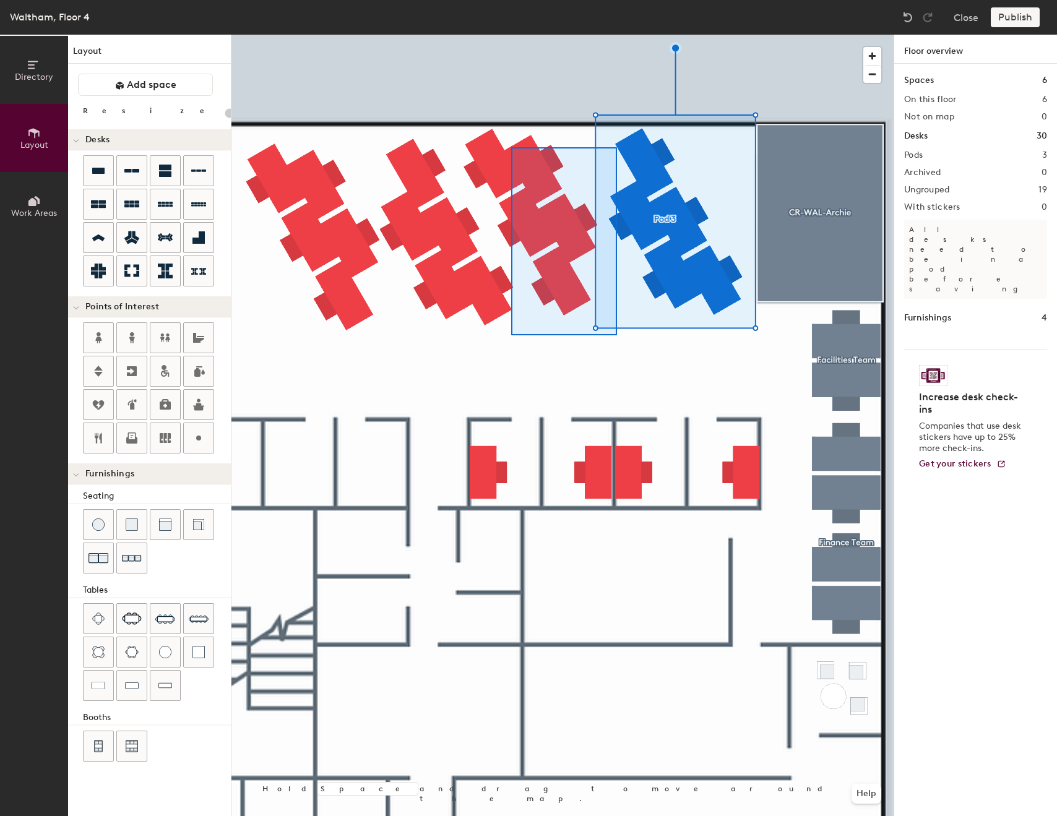
click at [505, 35] on div at bounding box center [562, 35] width 662 height 0
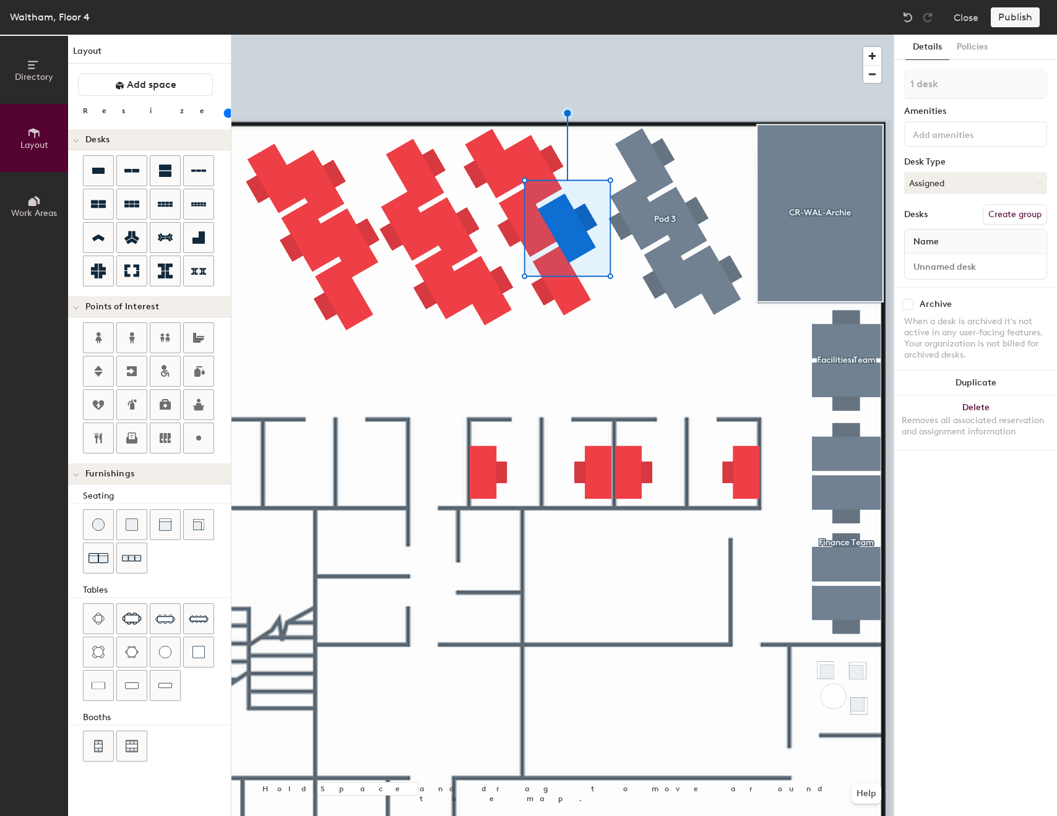
click at [1033, 219] on button "Create group" at bounding box center [1015, 214] width 64 height 21
click at [570, 35] on div at bounding box center [562, 35] width 662 height 0
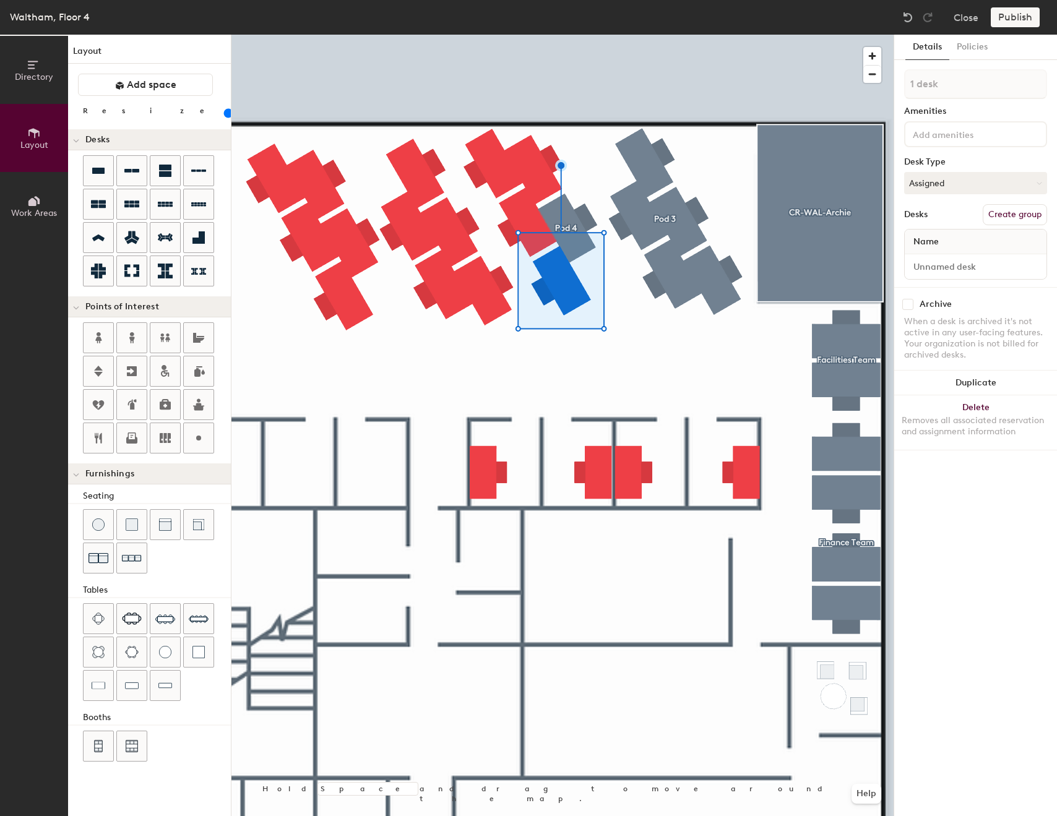
click at [997, 215] on button "Create group" at bounding box center [1015, 214] width 64 height 21
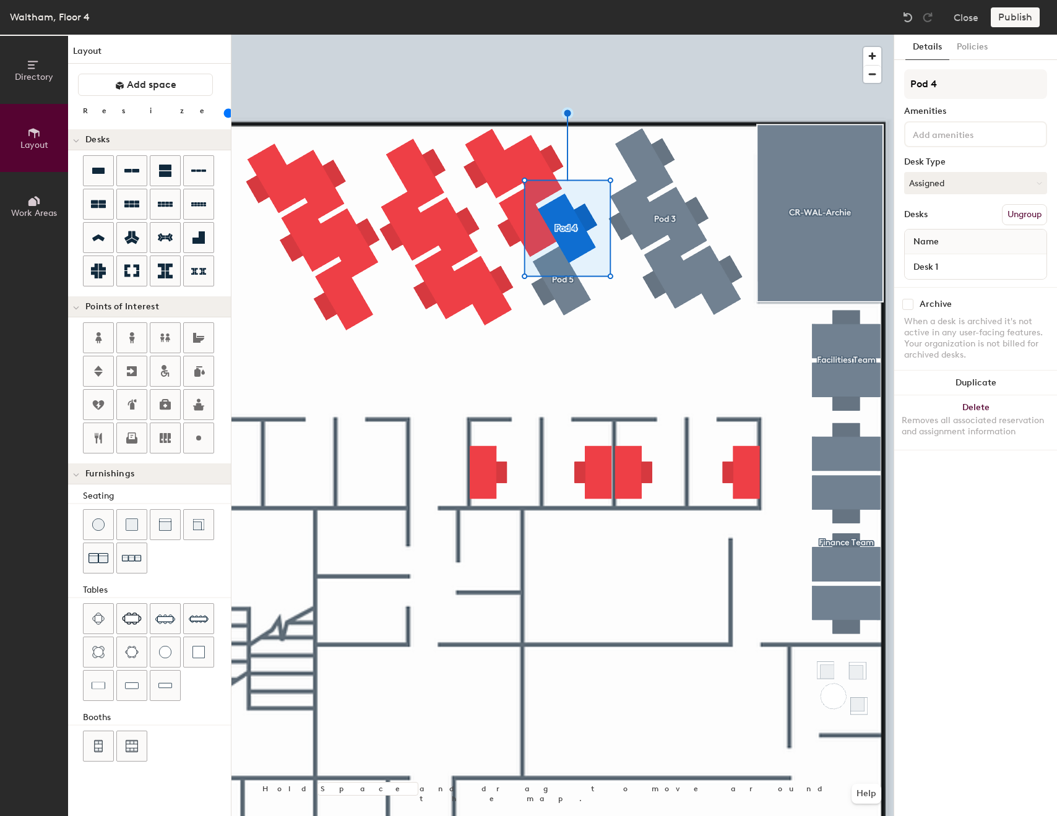
click at [1035, 216] on button "Ungroup" at bounding box center [1024, 214] width 45 height 21
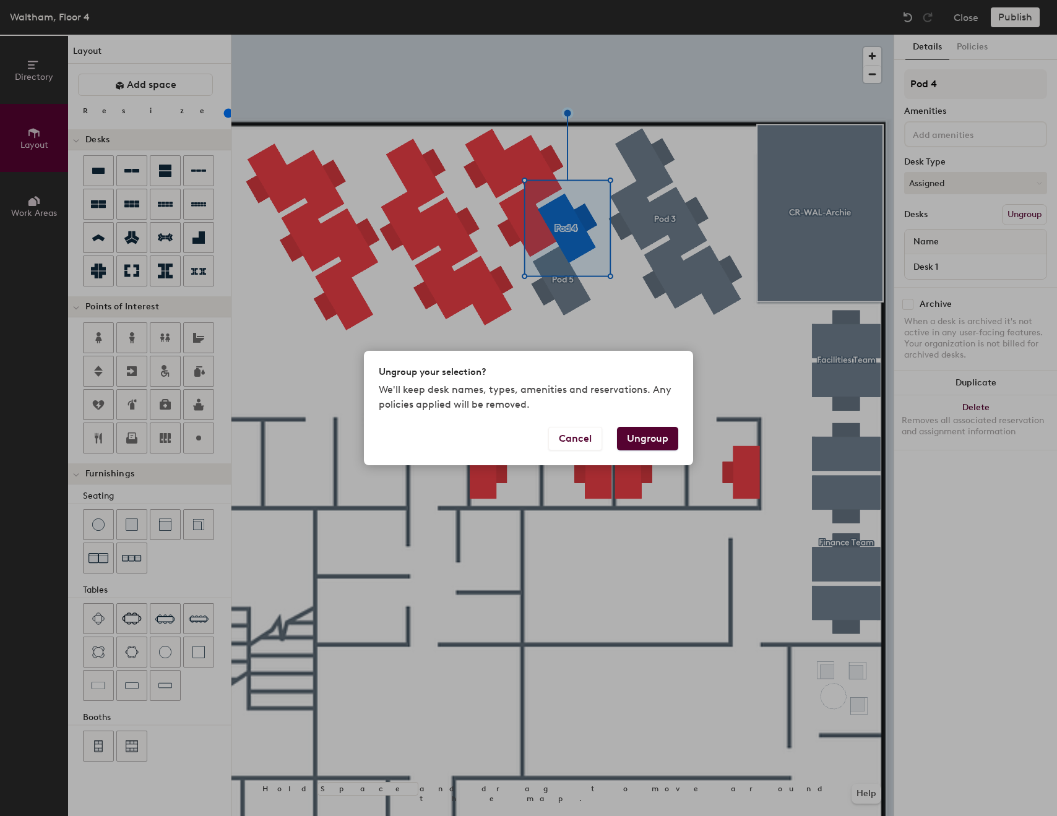
click at [644, 433] on button "Ungroup" at bounding box center [647, 439] width 61 height 24
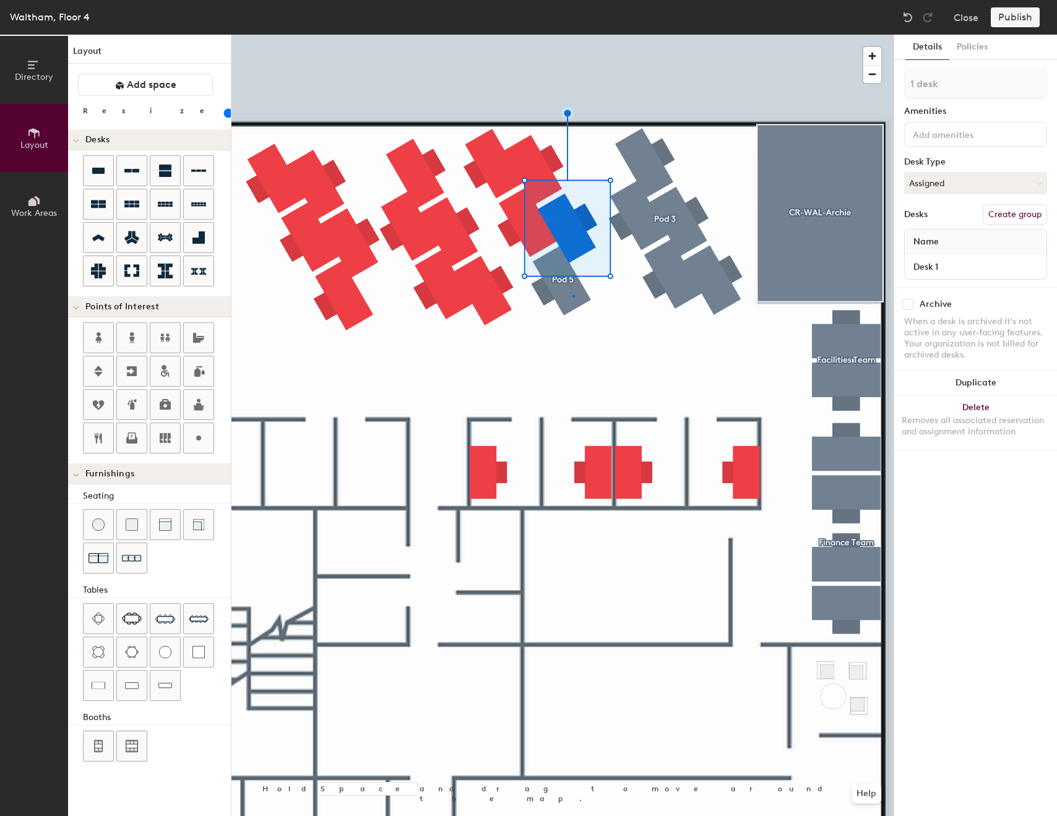
click at [572, 35] on div at bounding box center [562, 35] width 662 height 0
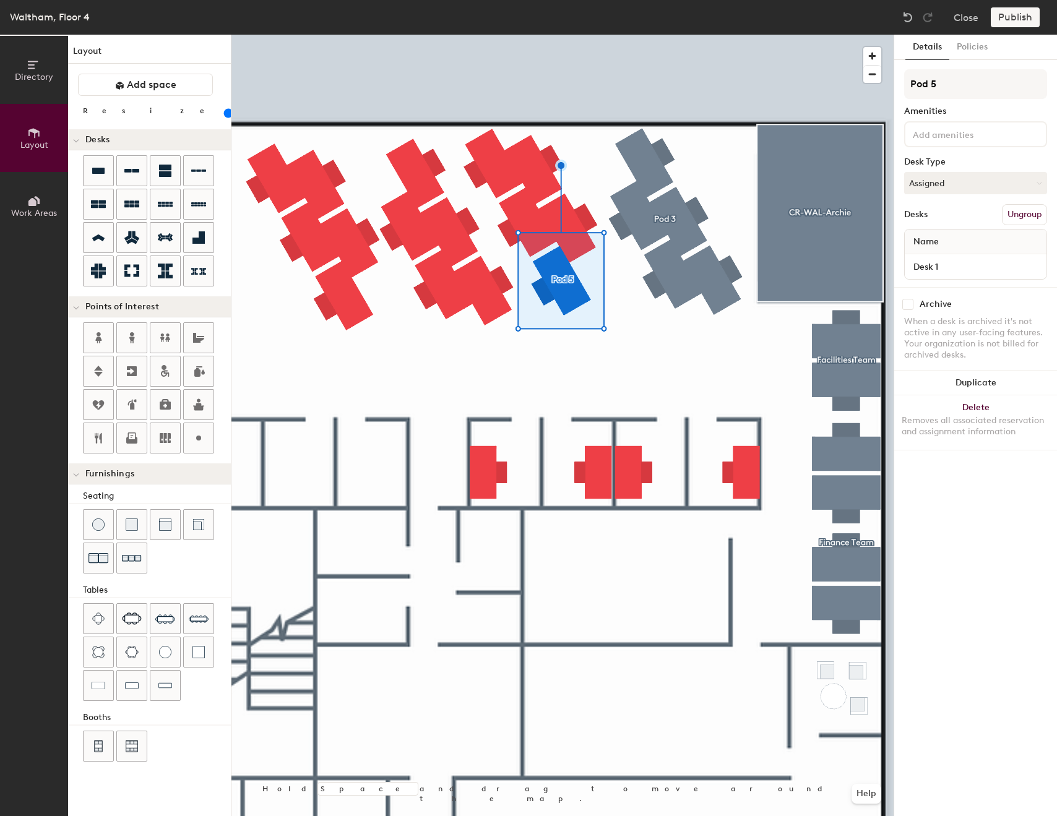
click at [1015, 216] on button "Ungroup" at bounding box center [1024, 214] width 45 height 21
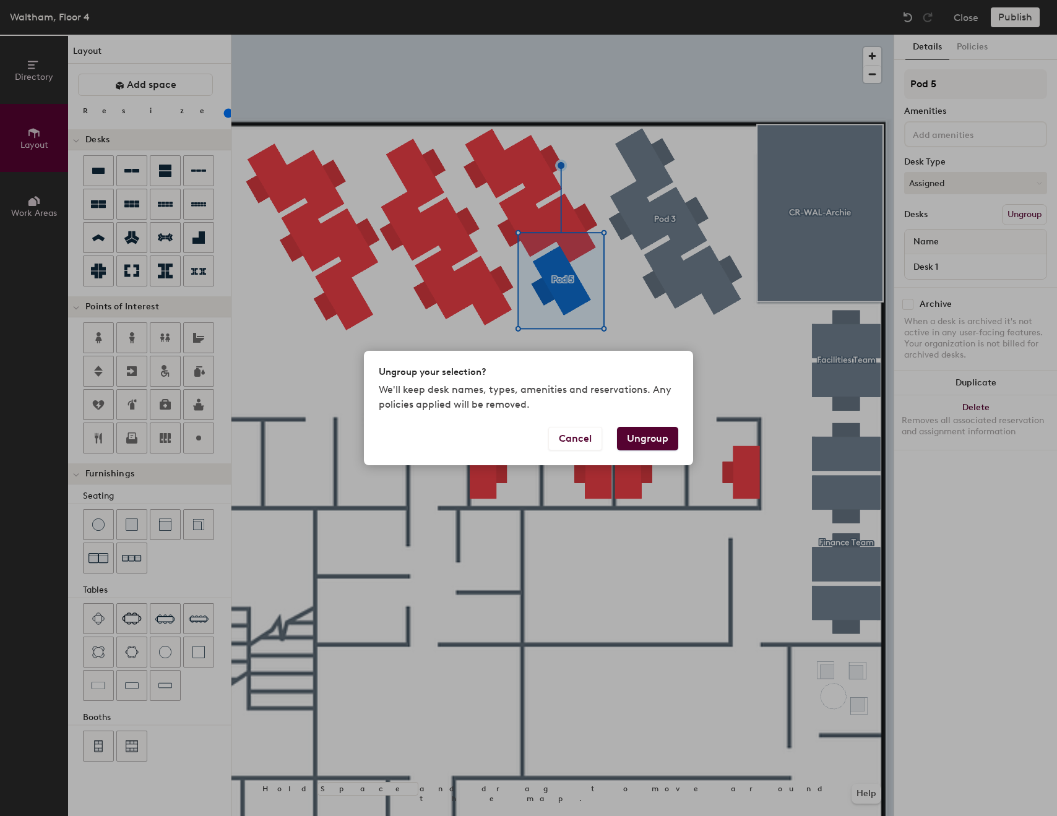
click at [663, 446] on button "Ungroup" at bounding box center [647, 439] width 61 height 24
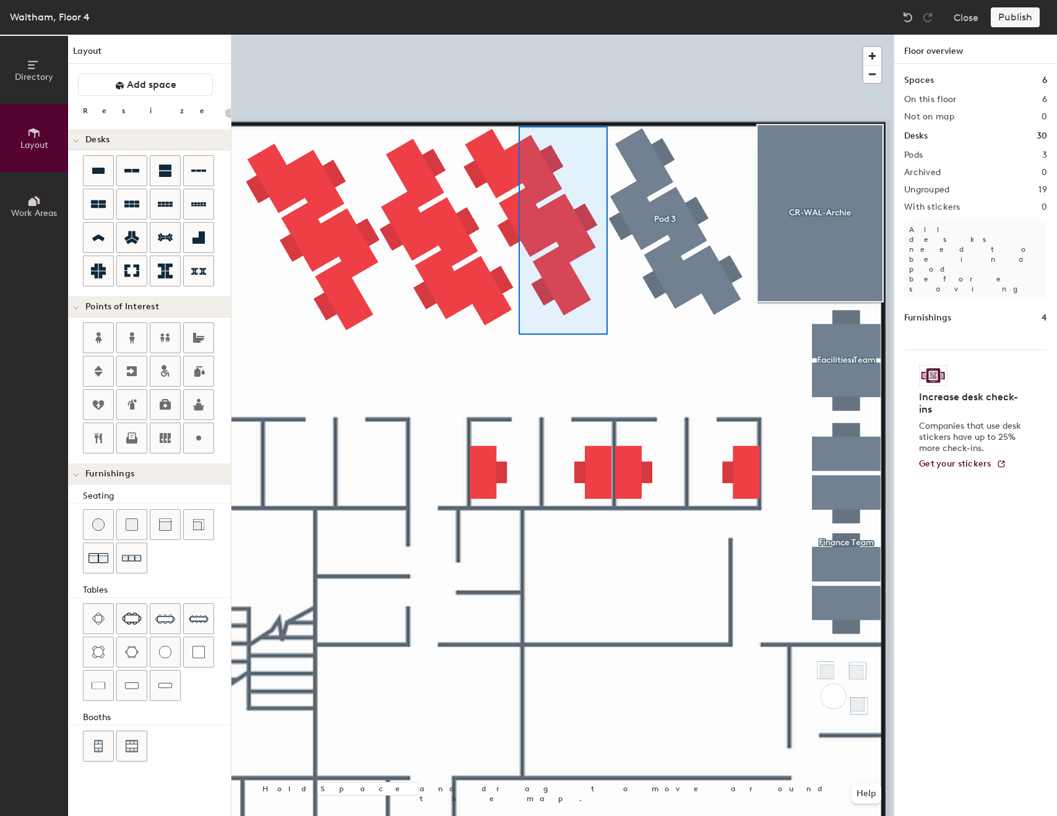
click at [519, 35] on div at bounding box center [562, 35] width 662 height 0
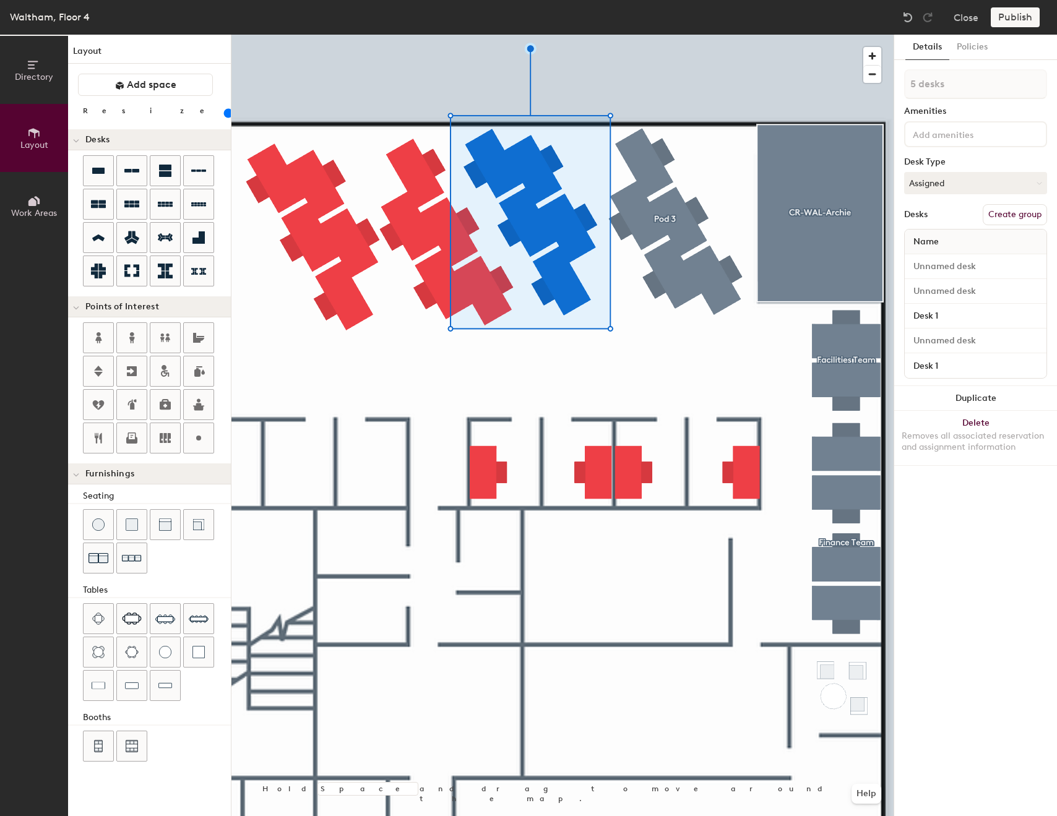
click at [1015, 208] on button "Create group" at bounding box center [1015, 214] width 64 height 21
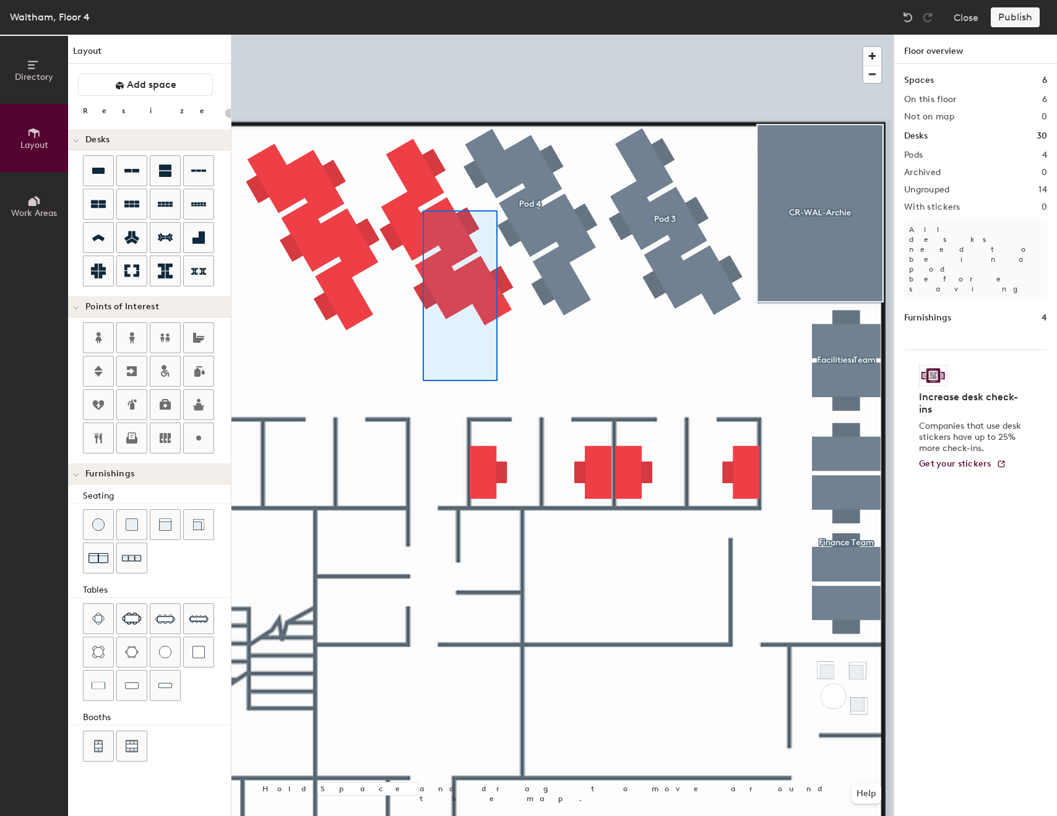
click at [423, 35] on div at bounding box center [562, 35] width 662 height 0
click at [421, 35] on div at bounding box center [562, 35] width 662 height 0
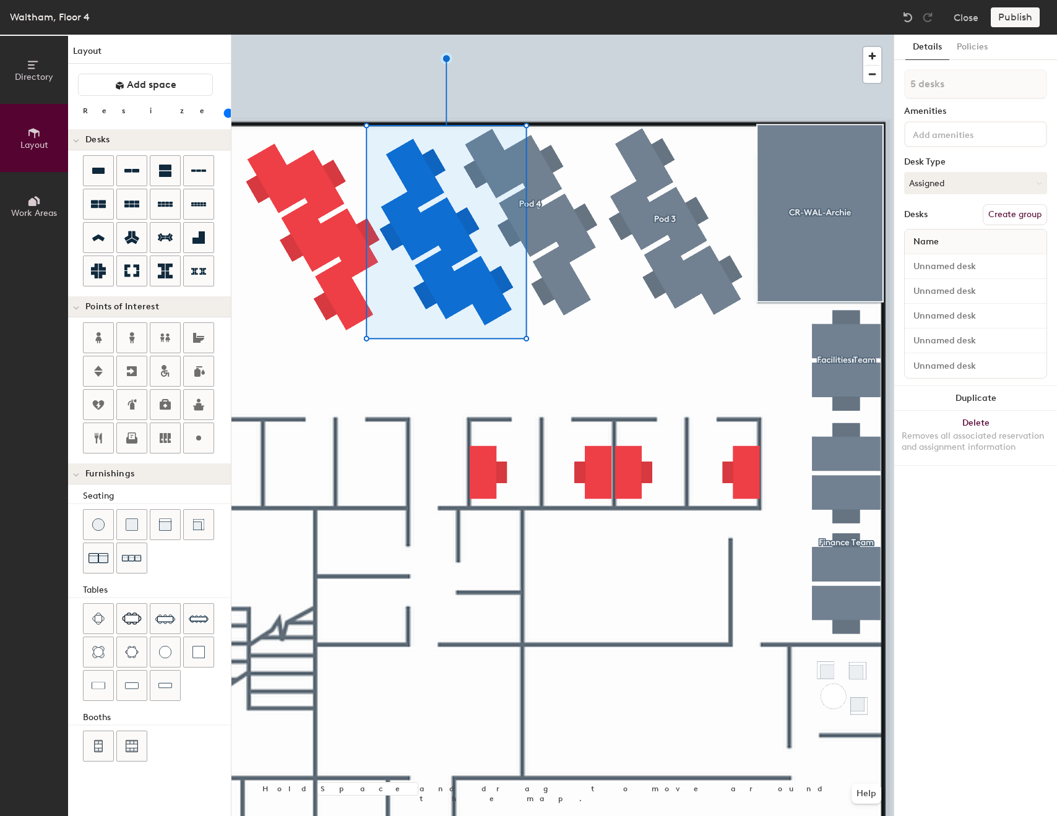
click at [1025, 206] on button "Create group" at bounding box center [1015, 214] width 64 height 21
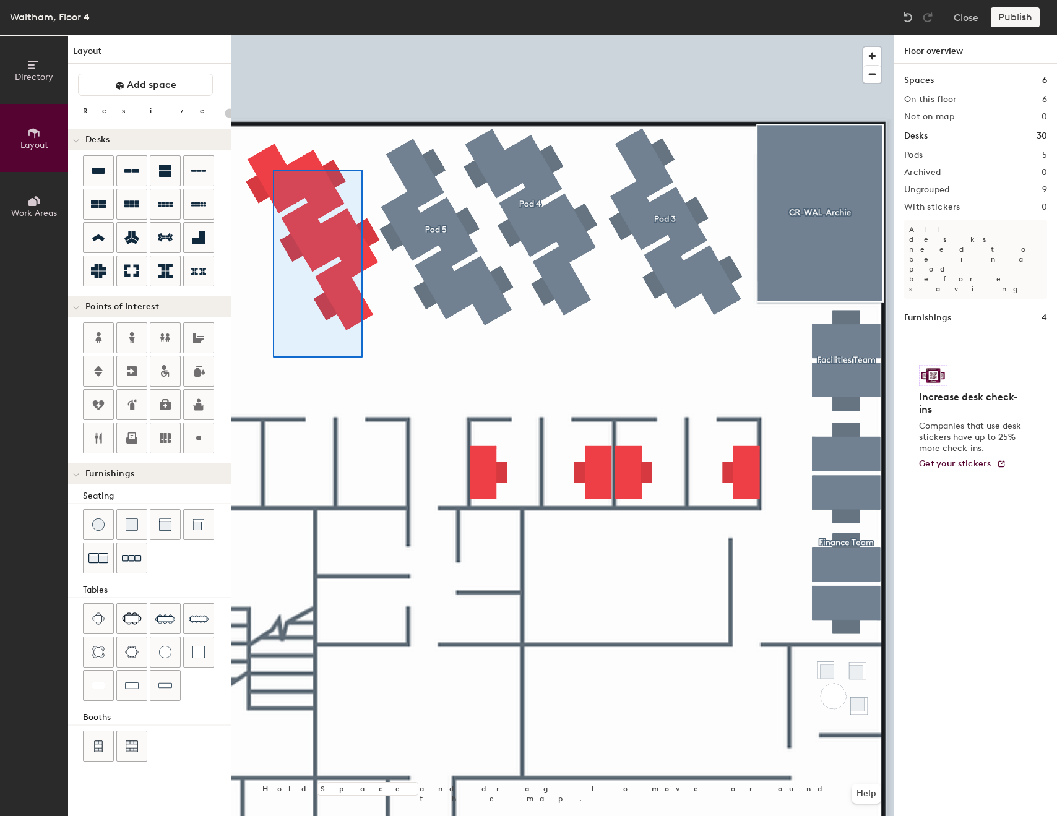
click at [273, 35] on div at bounding box center [562, 35] width 662 height 0
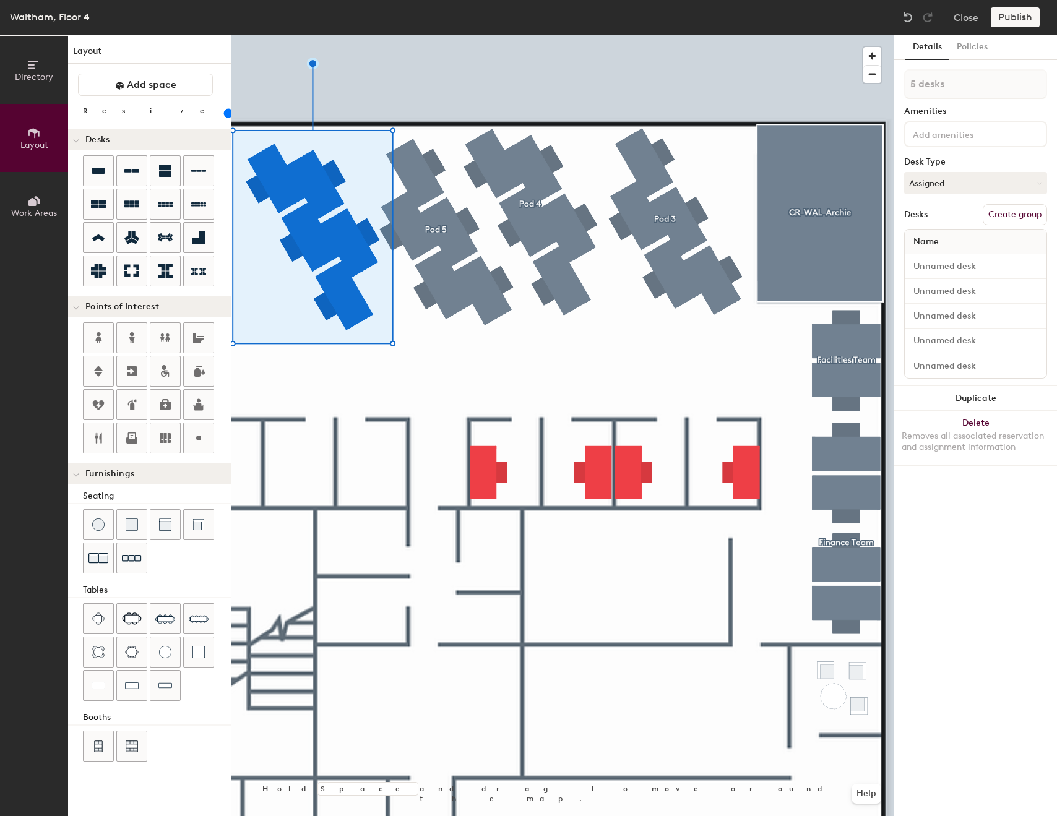
click at [994, 213] on button "Create group" at bounding box center [1015, 214] width 64 height 21
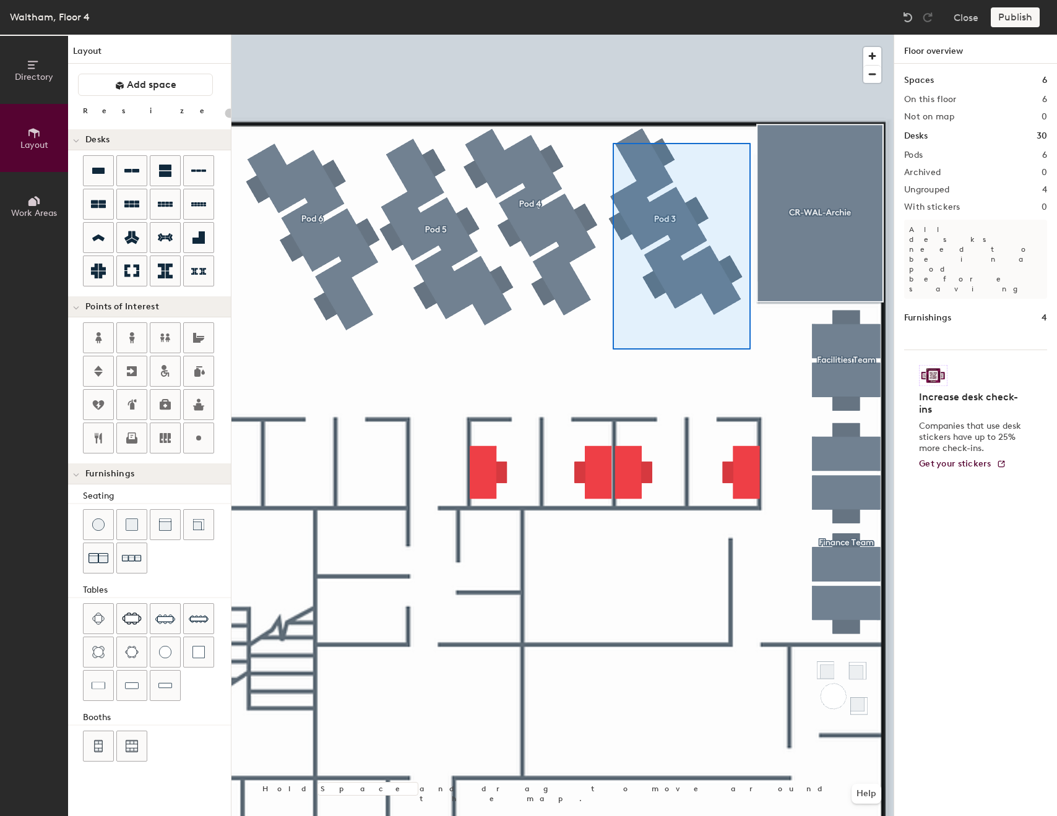
click at [609, 35] on div at bounding box center [562, 35] width 662 height 0
type input "80"
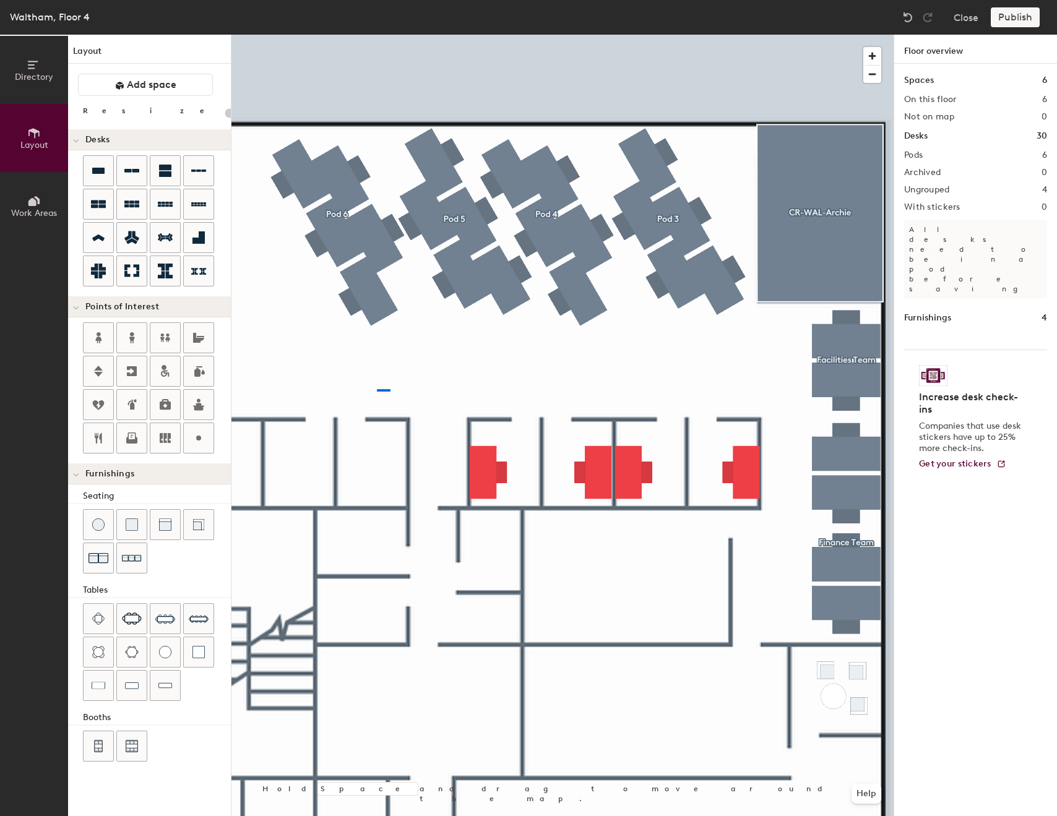
click at [390, 35] on div at bounding box center [562, 35] width 662 height 0
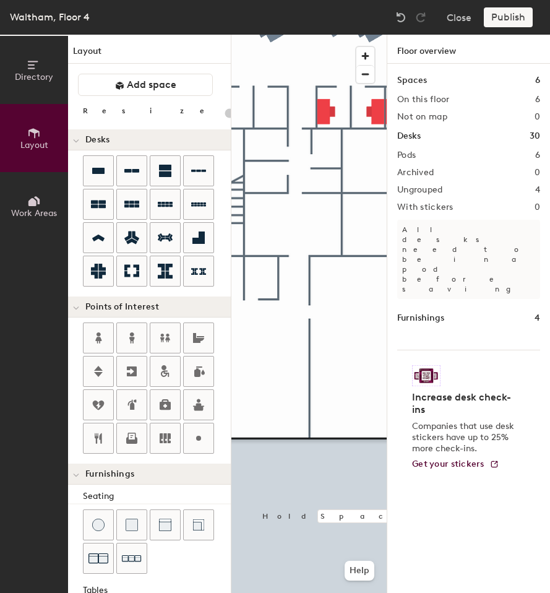
click at [444, 343] on div "Directory Layout Work Areas Layout Add space Resize Desks Points of Interest Fu…" at bounding box center [275, 314] width 550 height 558
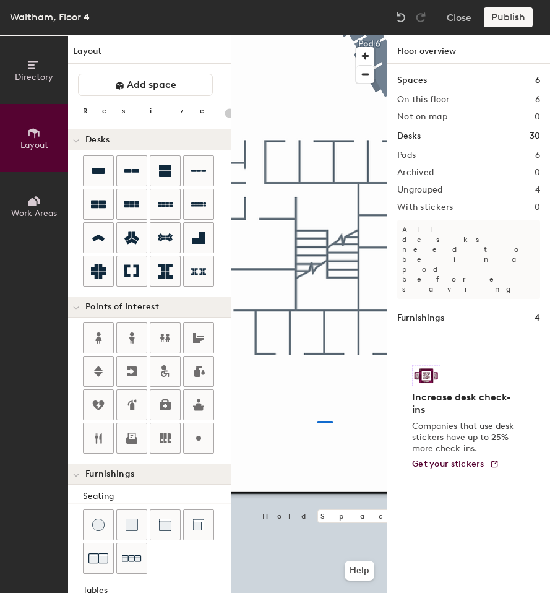
click at [308, 35] on div at bounding box center [308, 35] width 155 height 0
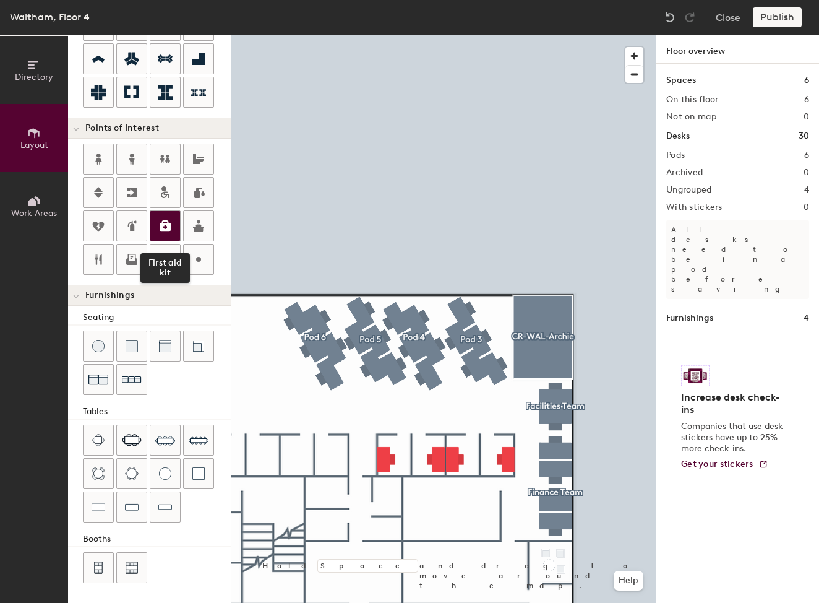
scroll to position [179, 0]
click at [593, 35] on div at bounding box center [443, 35] width 424 height 0
click at [661, 249] on div "Directory Layout Work Areas Layout Add space Resize Desks Points of Interest Fu…" at bounding box center [409, 319] width 819 height 568
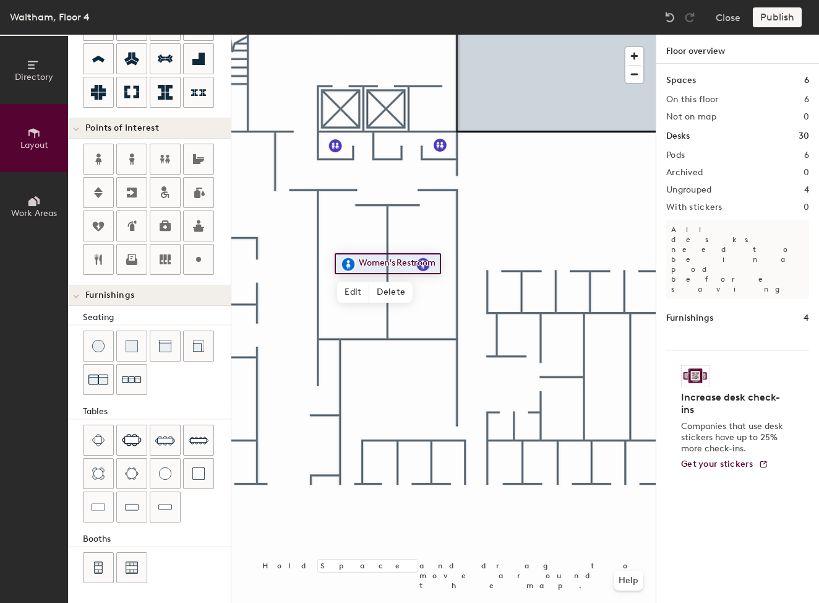
click at [611, 35] on div at bounding box center [443, 35] width 424 height 0
click at [501, 201] on div "Directory Layout Work Areas Layout Add space Resize Desks Points of Interest Fu…" at bounding box center [409, 319] width 819 height 568
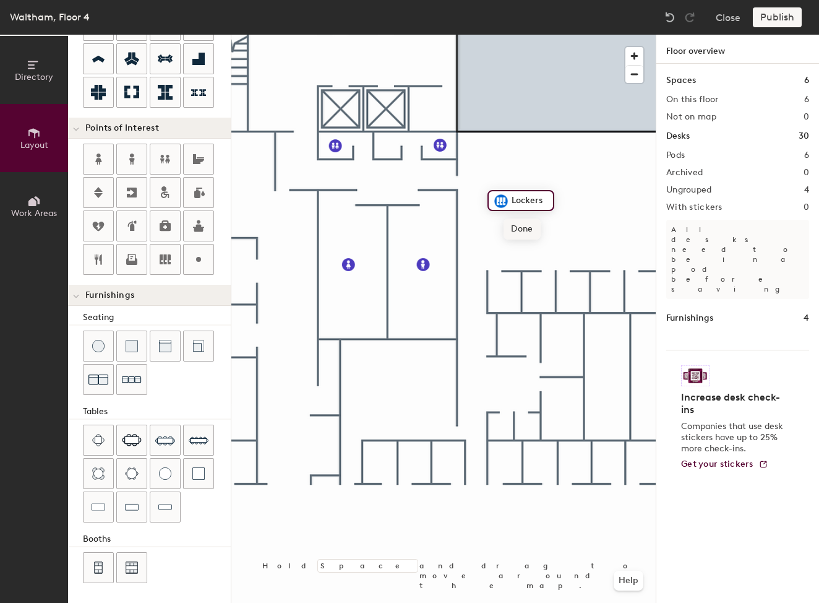
click at [525, 230] on span "Done" at bounding box center [522, 228] width 37 height 21
click at [605, 35] on div at bounding box center [443, 35] width 424 height 0
click at [559, 35] on div at bounding box center [443, 35] width 424 height 0
click at [187, 497] on div "Directory Layout Work Areas Layout Add space Resize Desks Points of Interest Fu…" at bounding box center [409, 319] width 819 height 568
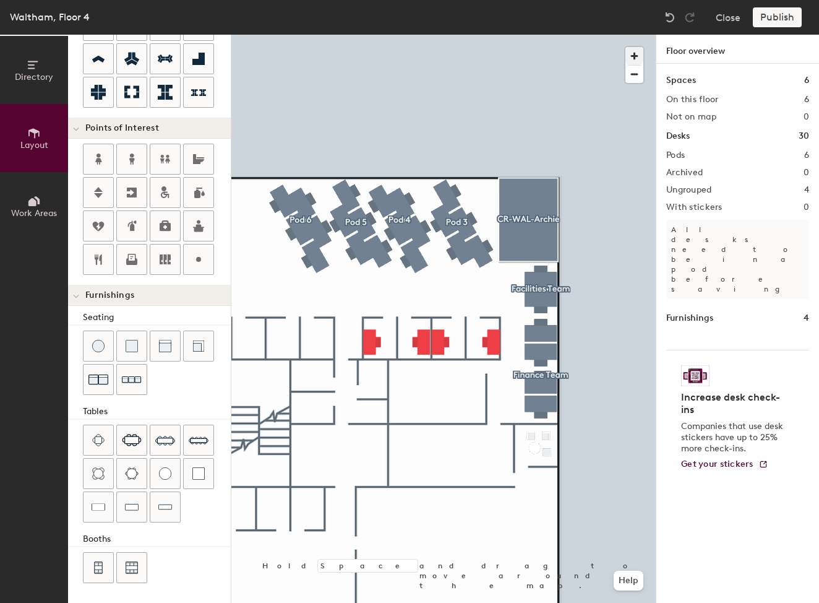
click at [637, 51] on span "button" at bounding box center [635, 56] width 18 height 18
click at [575, 35] on div at bounding box center [443, 35] width 424 height 0
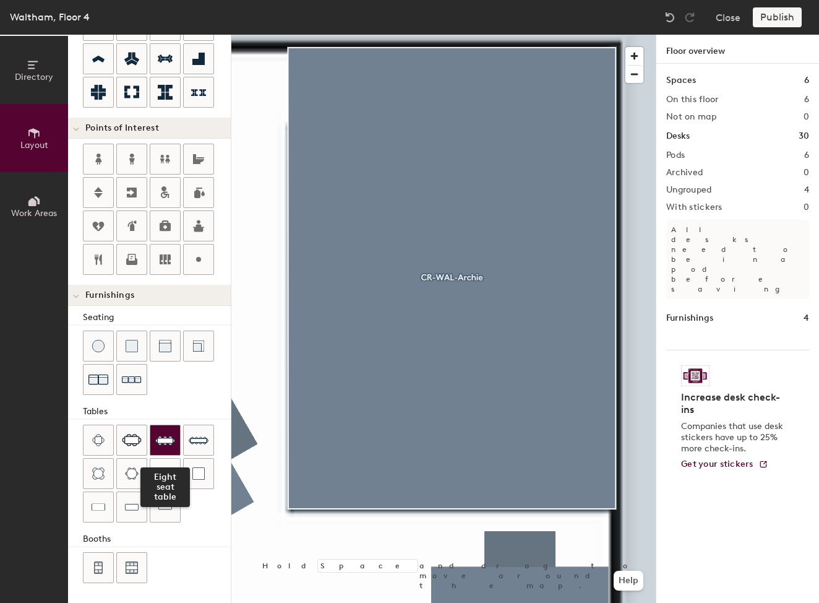
click at [162, 440] on img at bounding box center [165, 440] width 20 height 20
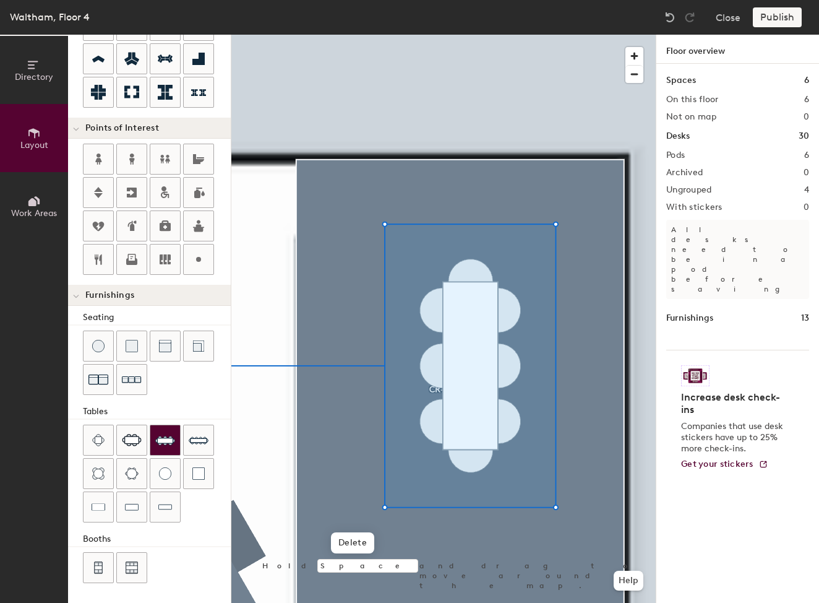
click at [461, 35] on div at bounding box center [443, 35] width 424 height 0
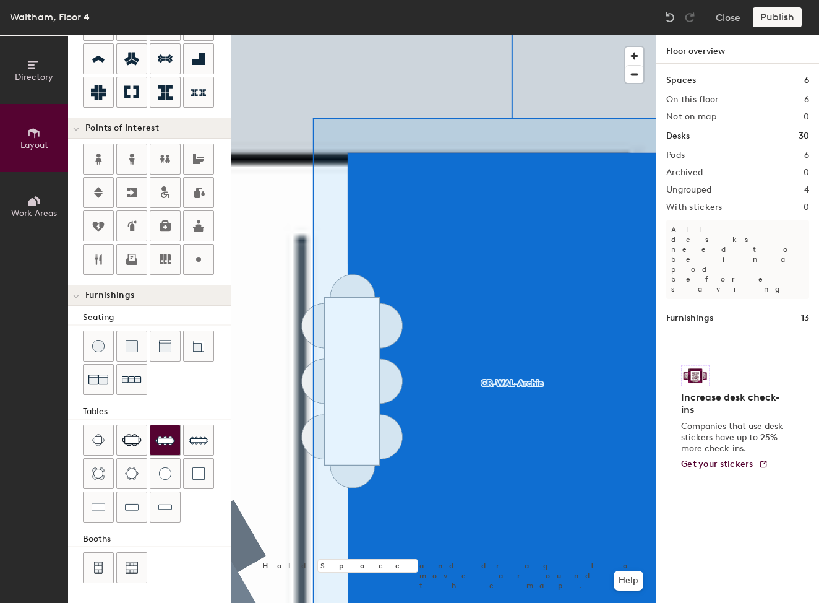
click at [388, 35] on div at bounding box center [443, 35] width 424 height 0
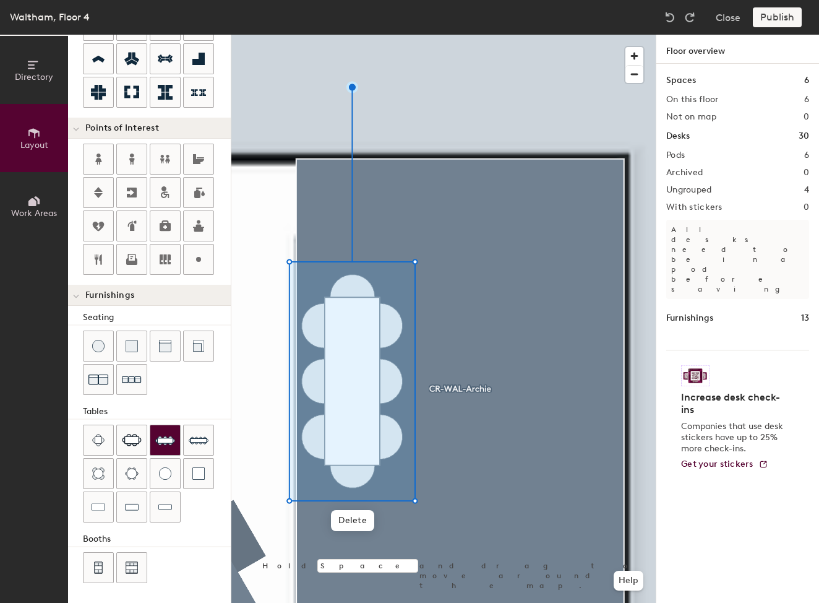
click at [490, 35] on div at bounding box center [443, 35] width 424 height 0
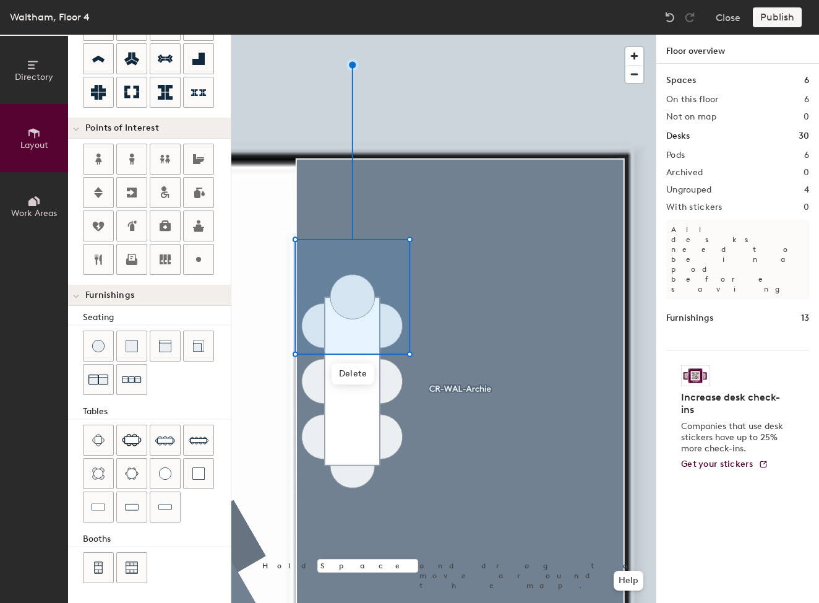
click at [251, 35] on div at bounding box center [443, 35] width 424 height 0
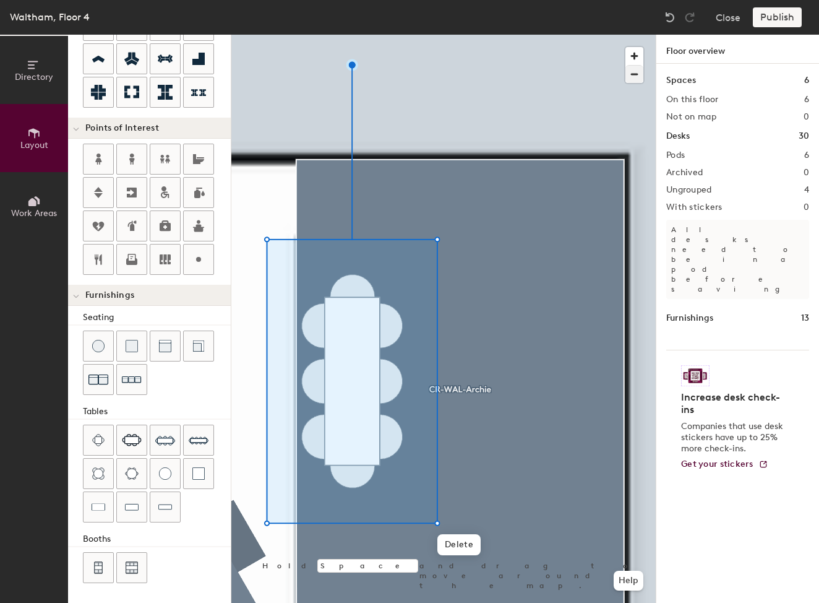
click at [636, 82] on span "button" at bounding box center [635, 74] width 18 height 17
click at [635, 77] on span "button" at bounding box center [635, 74] width 18 height 17
click at [635, 76] on span "button" at bounding box center [635, 74] width 18 height 17
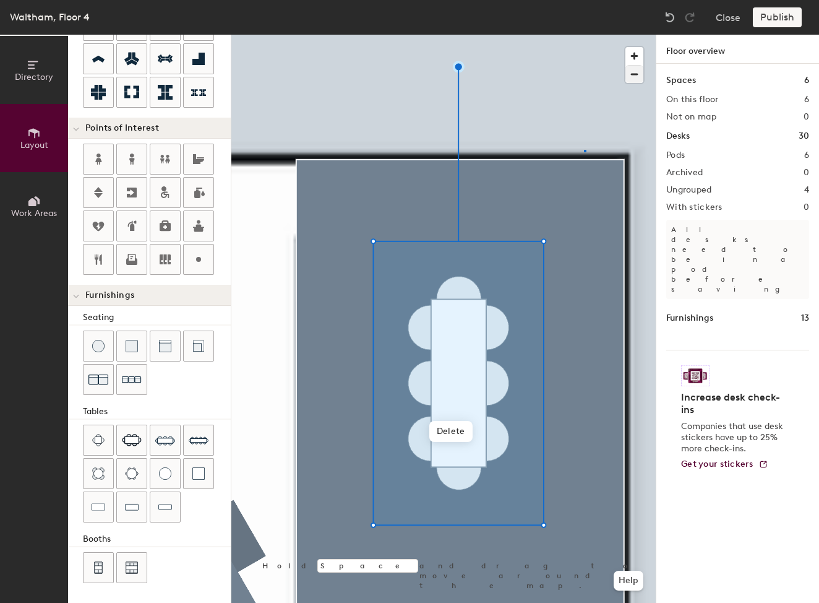
click at [584, 35] on div at bounding box center [443, 35] width 424 height 0
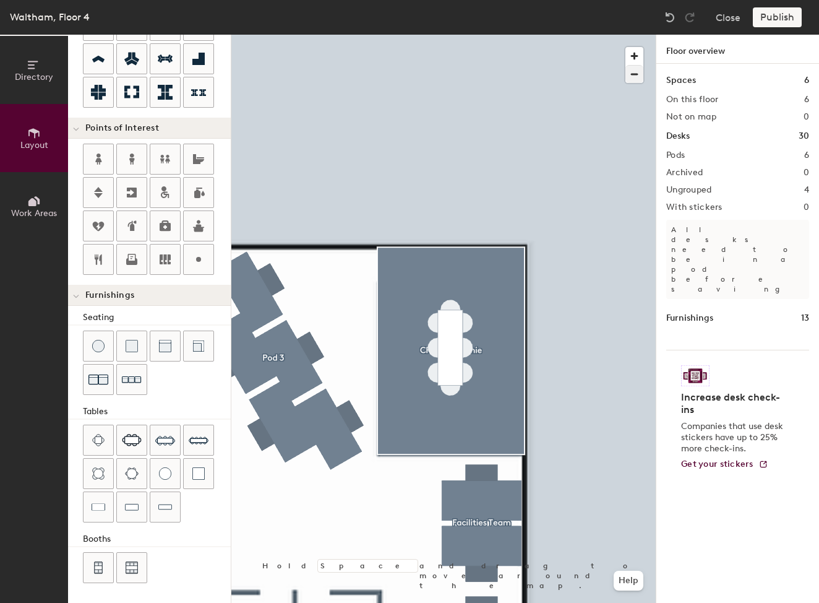
click at [636, 72] on span "button" at bounding box center [635, 74] width 18 height 17
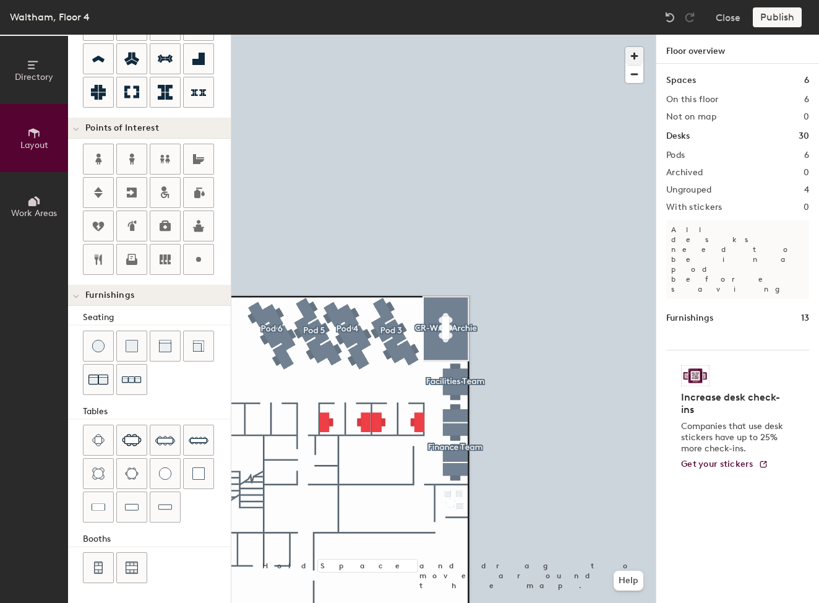
click at [631, 56] on span "button" at bounding box center [635, 56] width 18 height 18
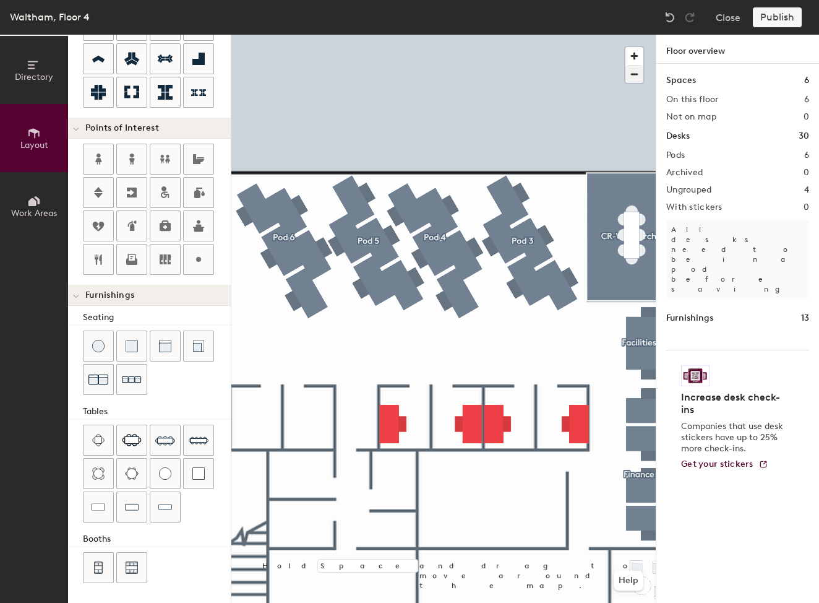
click at [476, 35] on div at bounding box center [443, 35] width 424 height 0
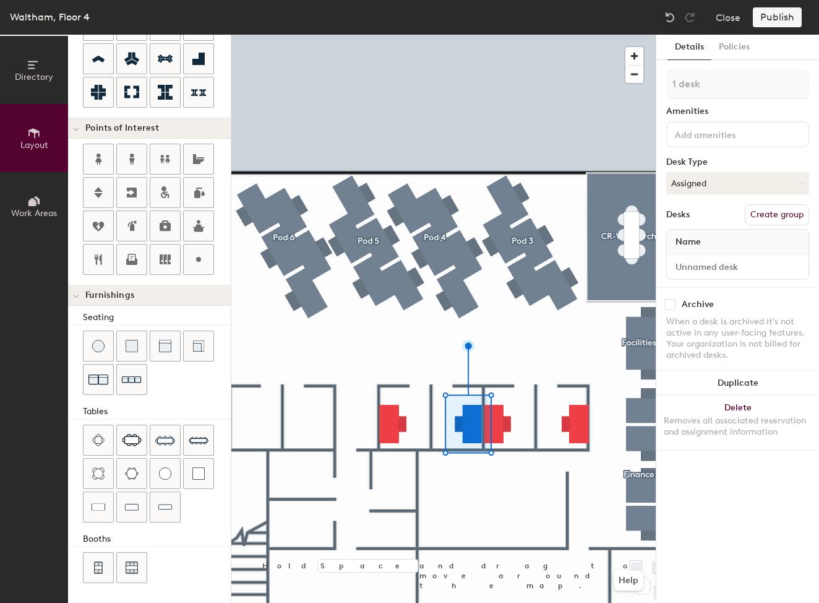
click at [766, 218] on button "Create group" at bounding box center [777, 214] width 64 height 21
click at [580, 35] on div at bounding box center [443, 35] width 424 height 0
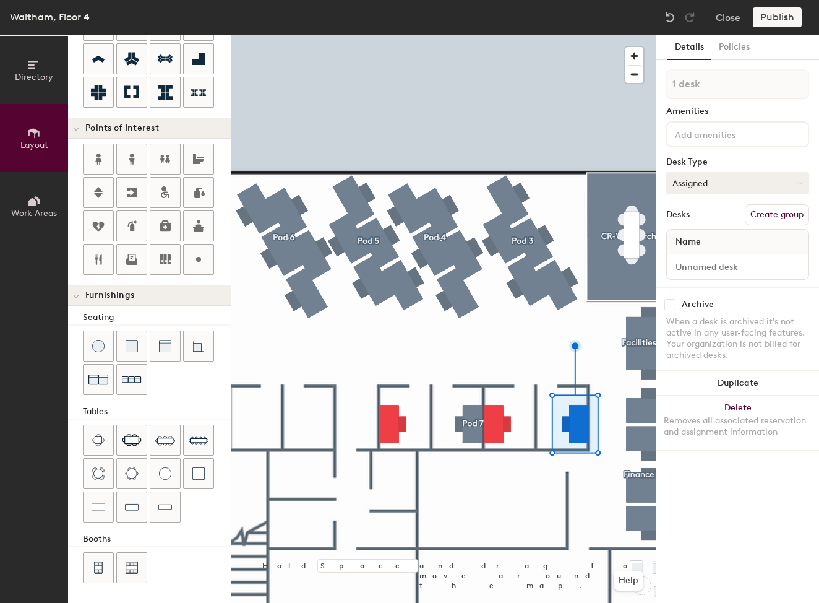
click at [783, 187] on button "Assigned" at bounding box center [737, 183] width 143 height 22
click at [765, 157] on div "Desk Type" at bounding box center [737, 162] width 143 height 10
click at [766, 216] on button "Create group" at bounding box center [777, 214] width 64 height 21
click at [502, 35] on div at bounding box center [443, 35] width 424 height 0
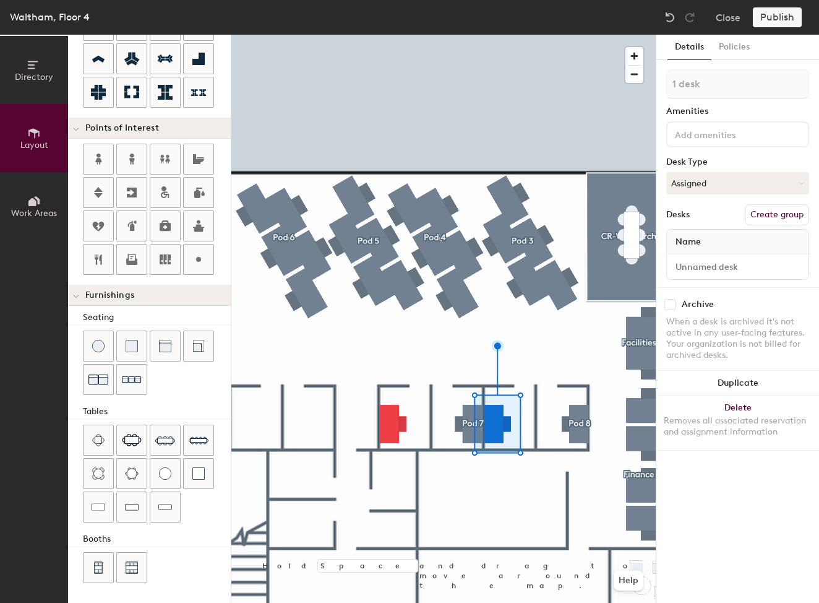
click at [769, 212] on button "Create group" at bounding box center [777, 214] width 64 height 21
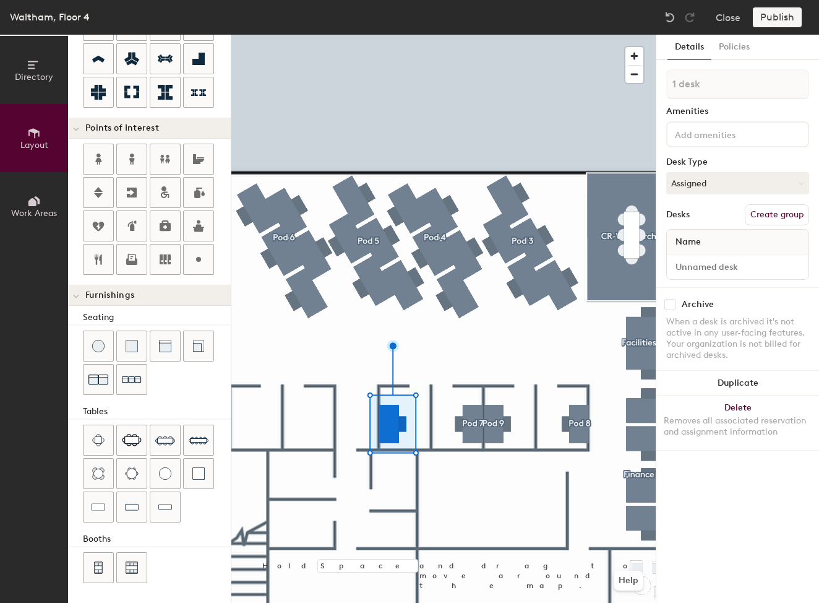
click at [782, 217] on button "Create group" at bounding box center [777, 214] width 64 height 21
click at [780, 14] on button "Publish" at bounding box center [777, 17] width 49 height 20
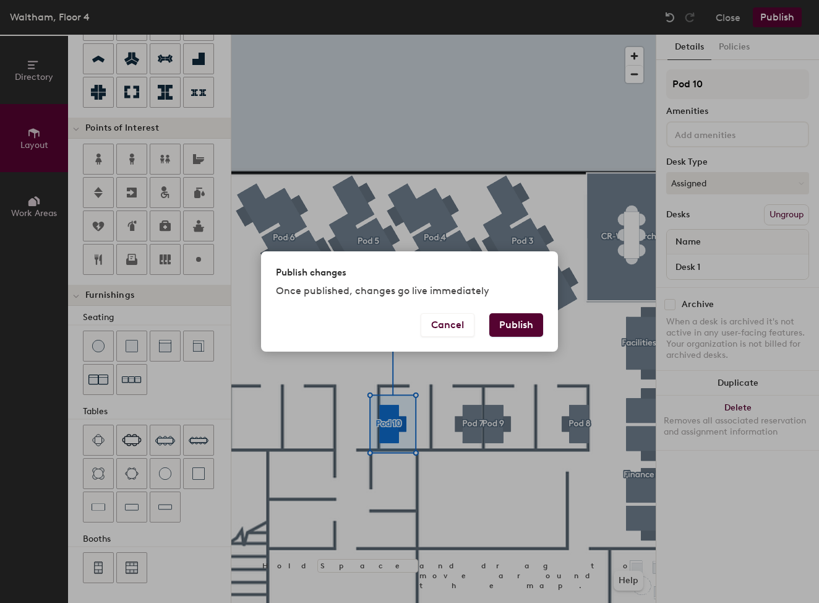
click at [522, 325] on button "Publish" at bounding box center [516, 325] width 54 height 24
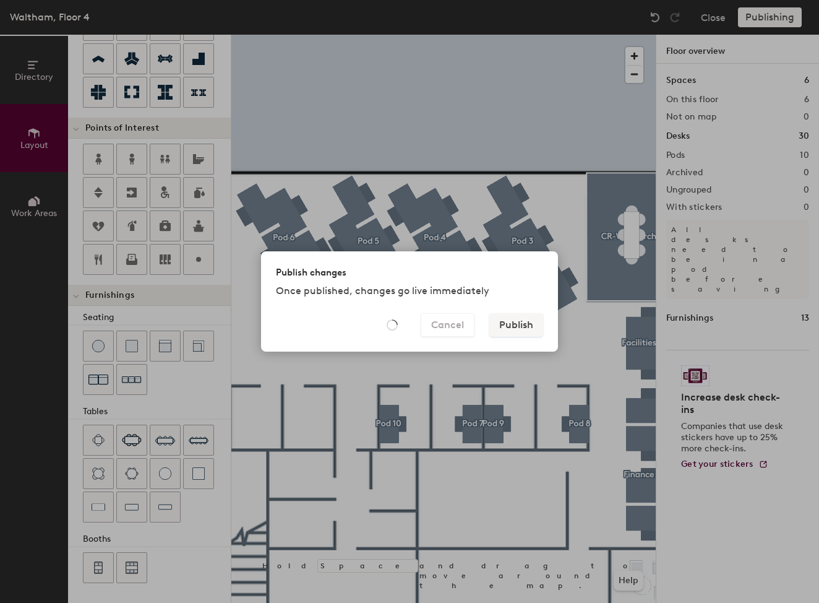
type input "20"
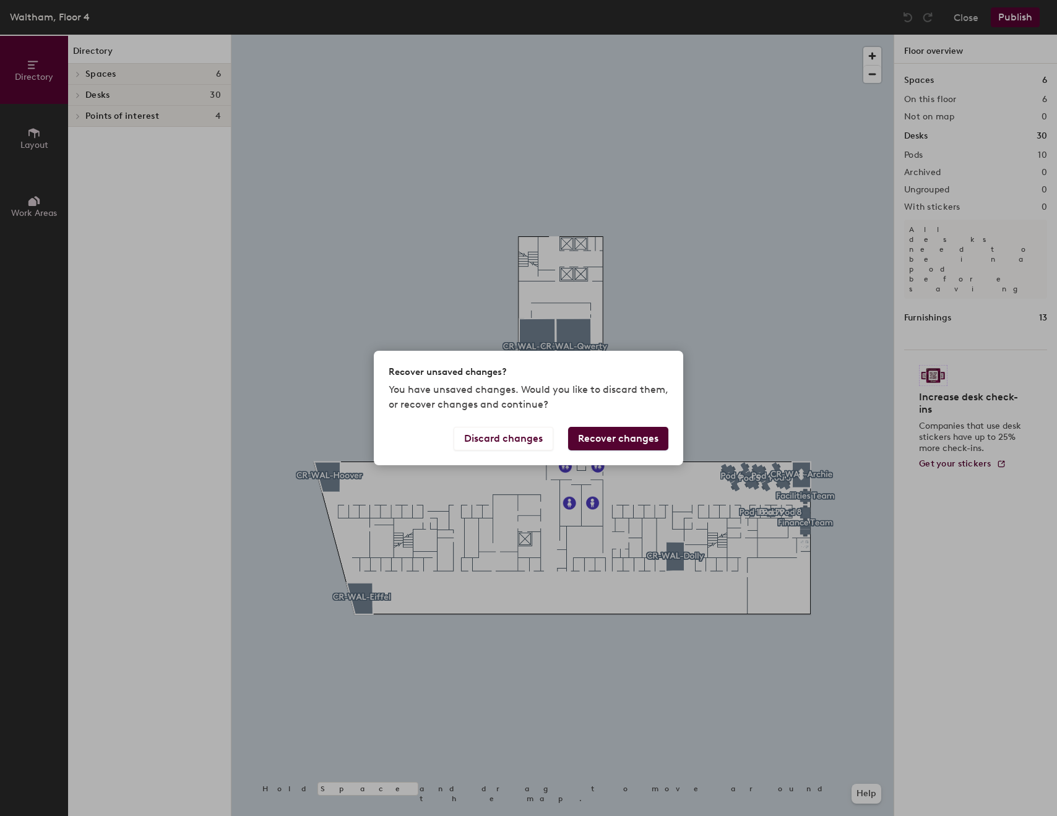
click at [754, 375] on div "Recover unsaved changes? You have unsaved changes. Would you like to discard th…" at bounding box center [528, 408] width 1057 height 816
drag, startPoint x: 608, startPoint y: 442, endPoint x: 495, endPoint y: 442, distance: 112.6
click at [495, 442] on div "Discard changes Recover changes" at bounding box center [528, 446] width 309 height 38
click at [620, 441] on button "Recover changes" at bounding box center [618, 439] width 100 height 24
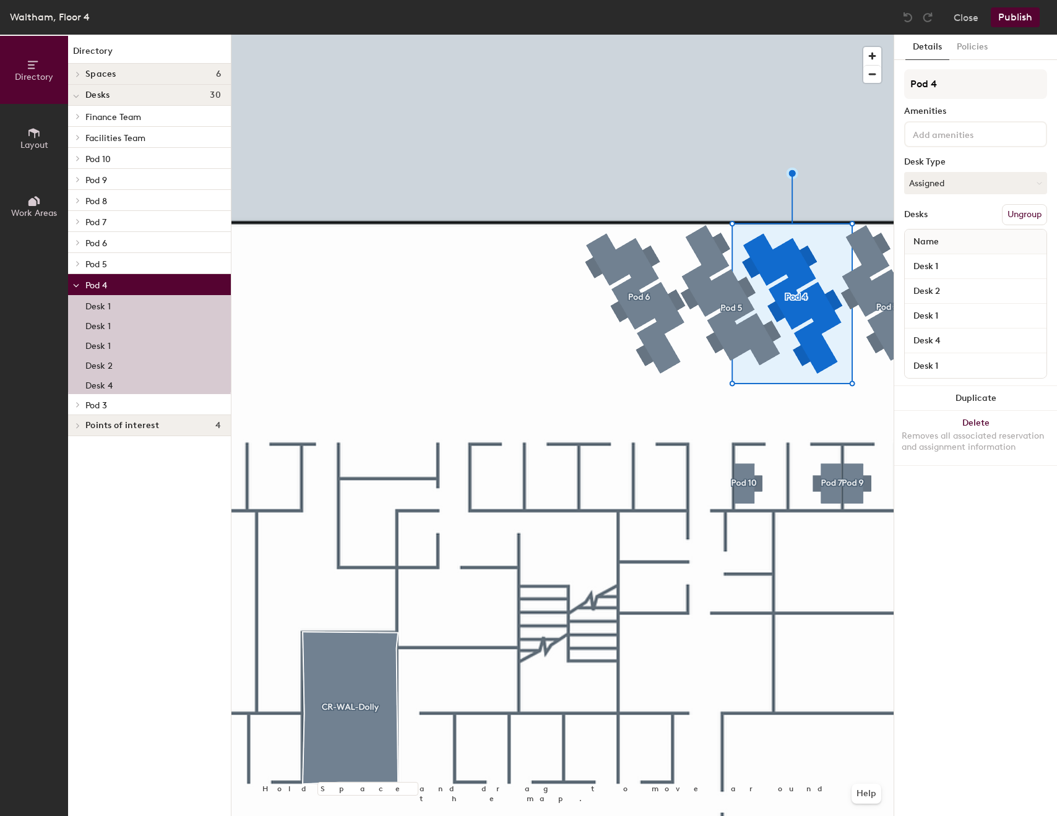
click at [838, 35] on div at bounding box center [562, 35] width 662 height 0
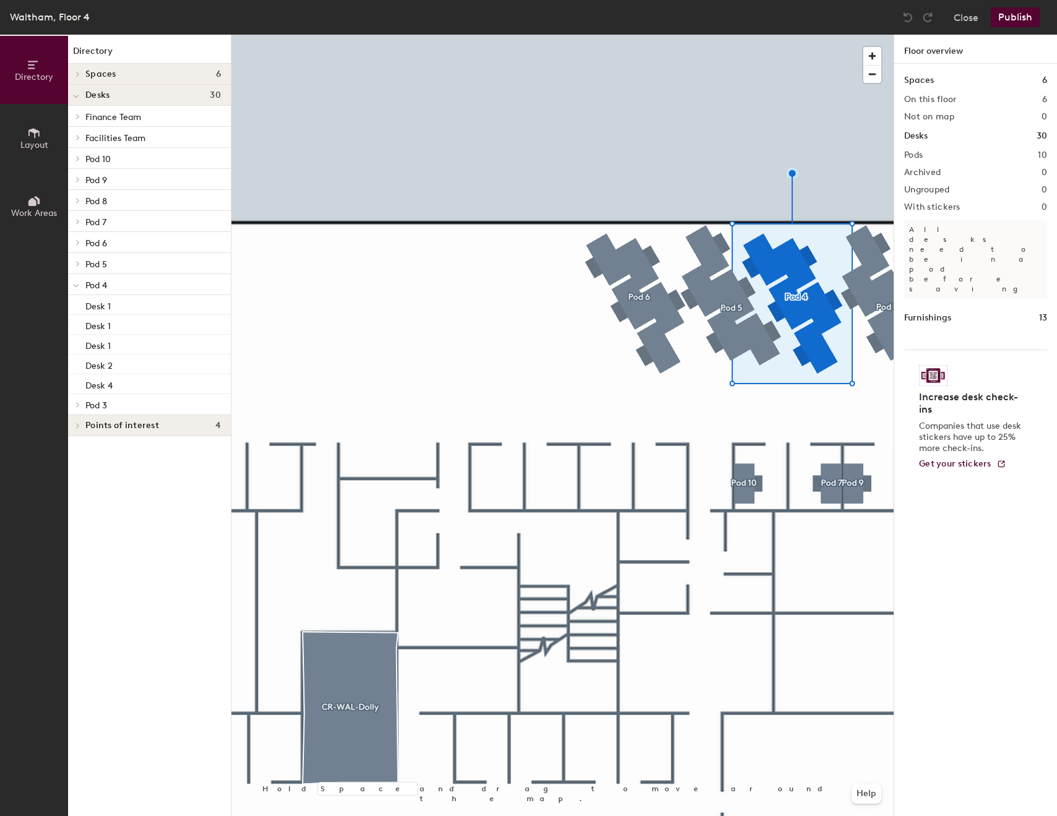
click at [645, 35] on div at bounding box center [562, 35] width 662 height 0
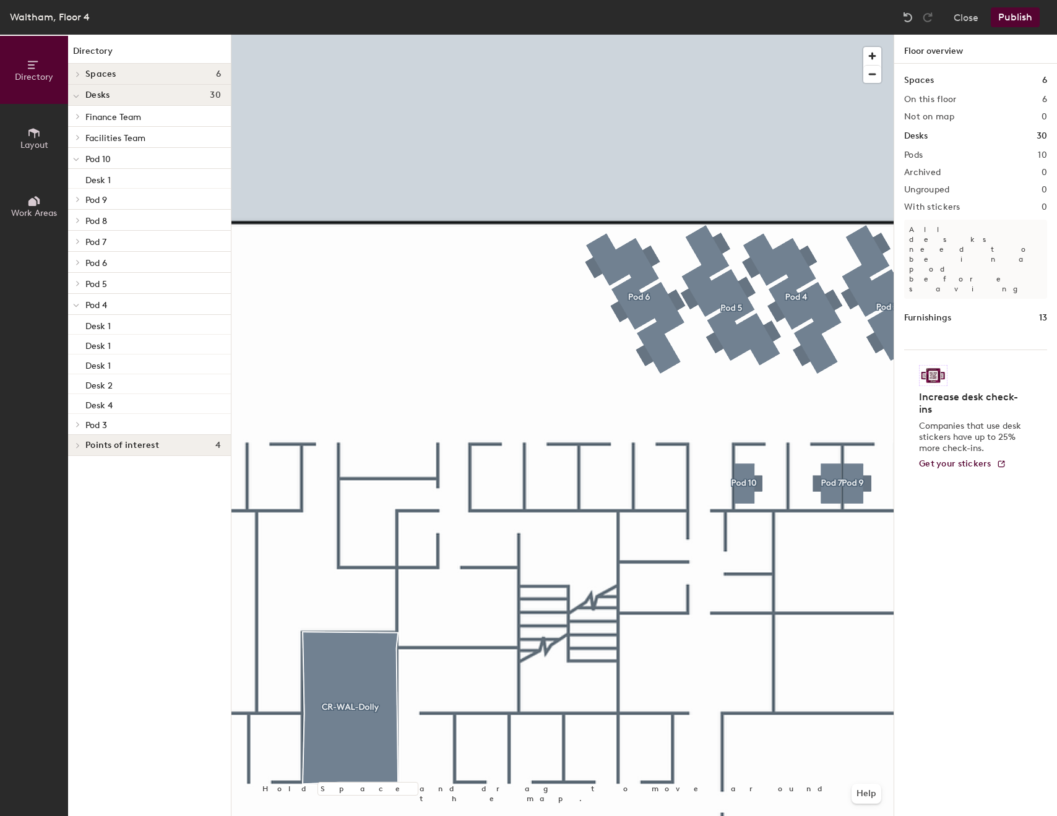
click at [37, 131] on icon at bounding box center [33, 133] width 11 height 10
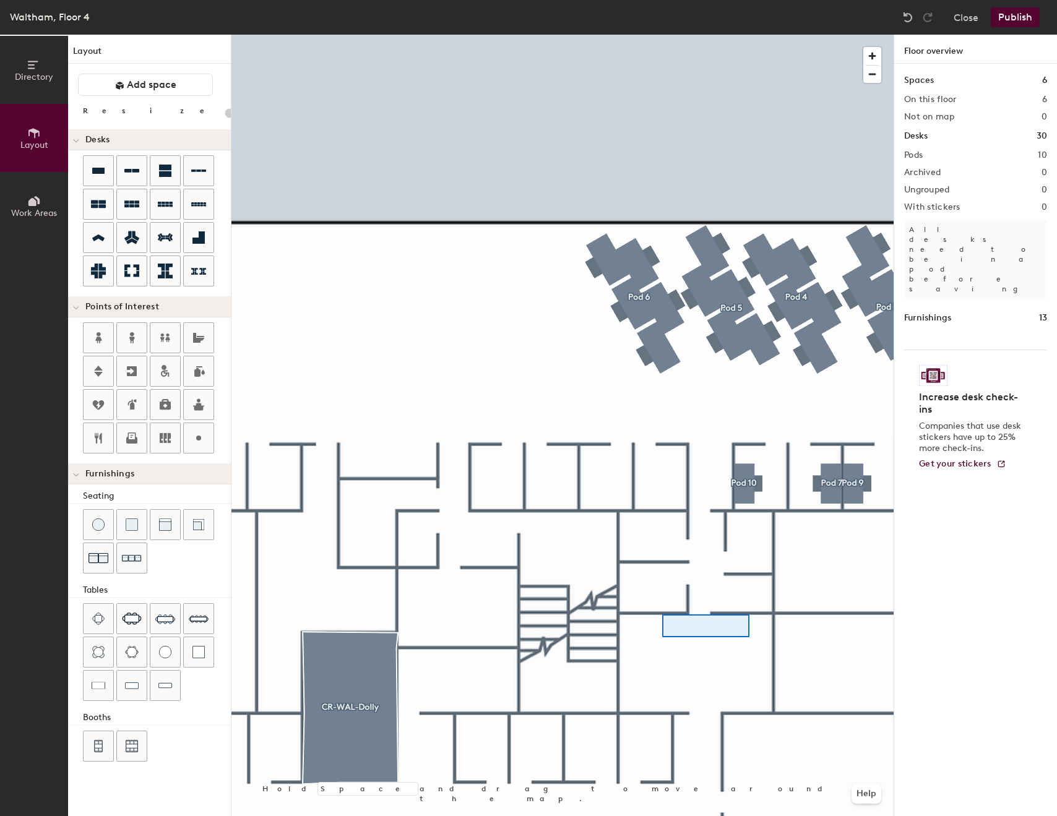
click at [662, 35] on div at bounding box center [562, 35] width 662 height 0
click at [129, 525] on img at bounding box center [132, 525] width 12 height 12
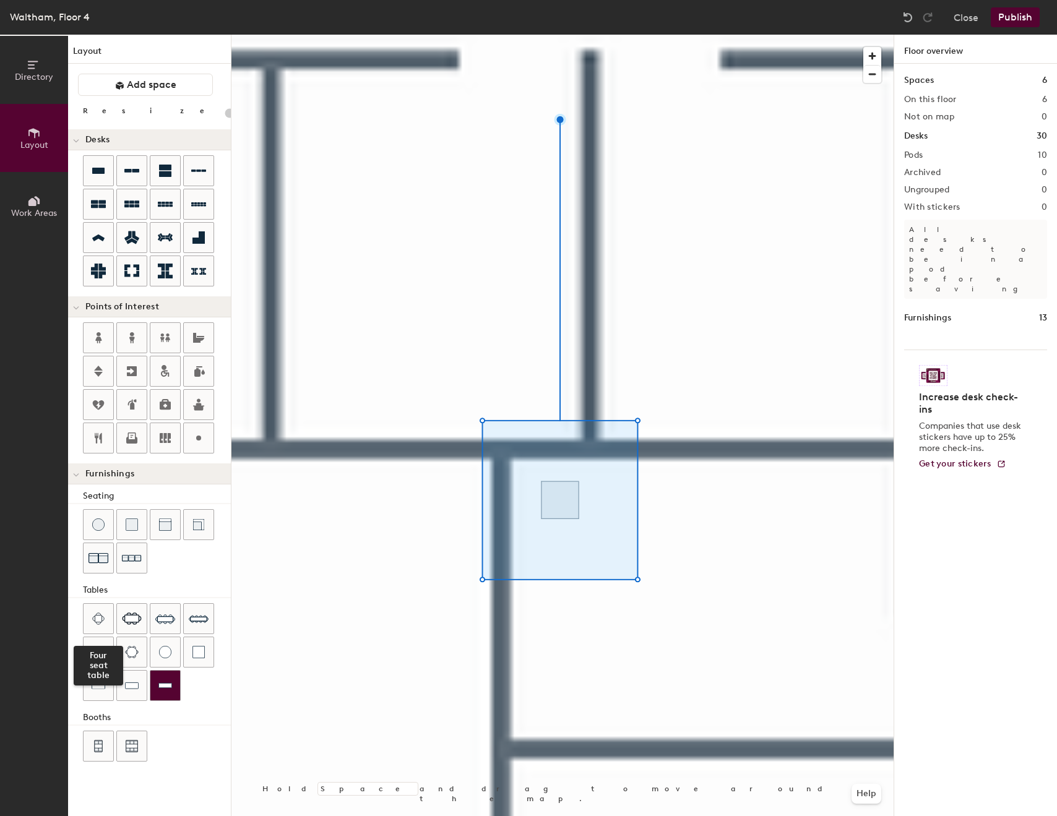
click at [166, 691] on img at bounding box center [165, 685] width 14 height 12
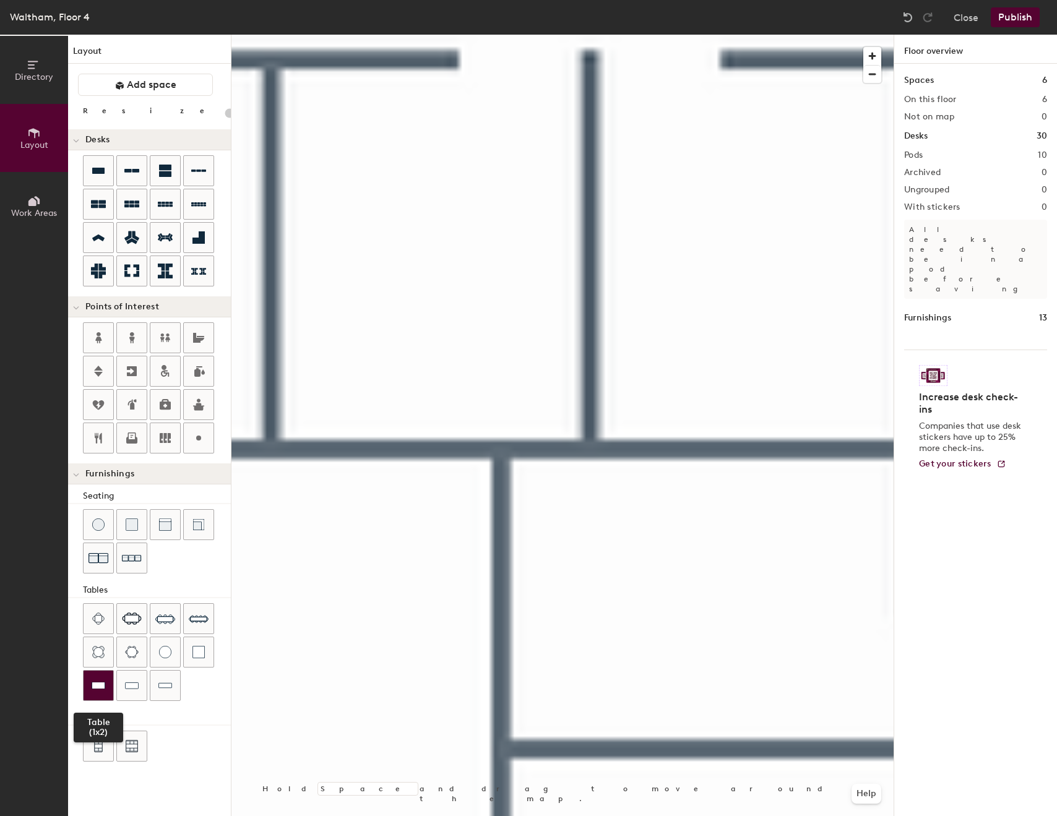
click at [100, 690] on img at bounding box center [99, 685] width 14 height 12
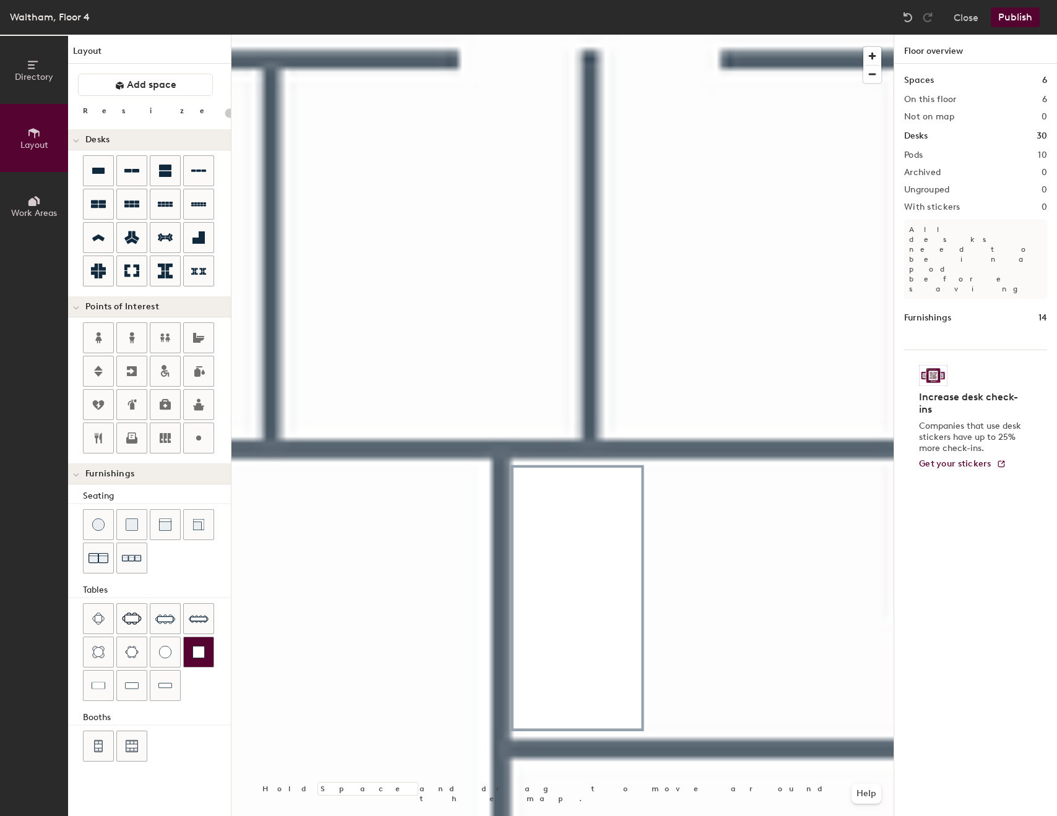
click at [200, 660] on div at bounding box center [199, 652] width 30 height 30
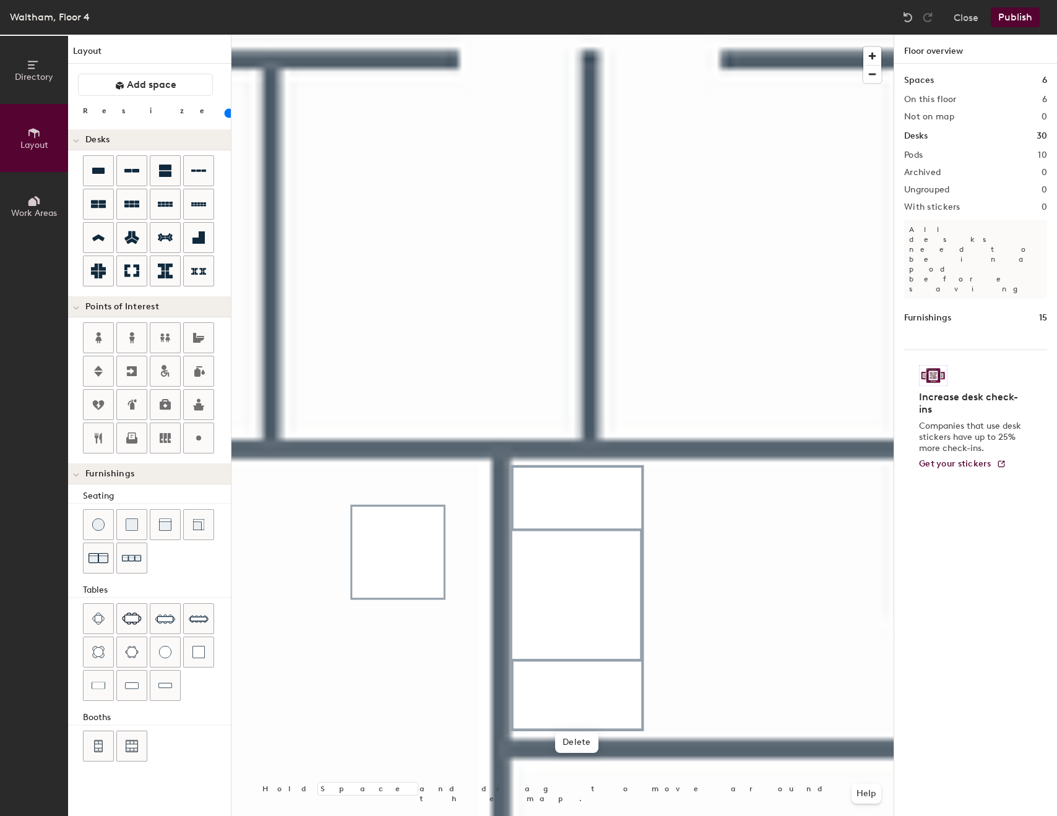
click at [766, 35] on div at bounding box center [562, 35] width 662 height 0
click at [410, 521] on div at bounding box center [411, 522] width 2 height 2
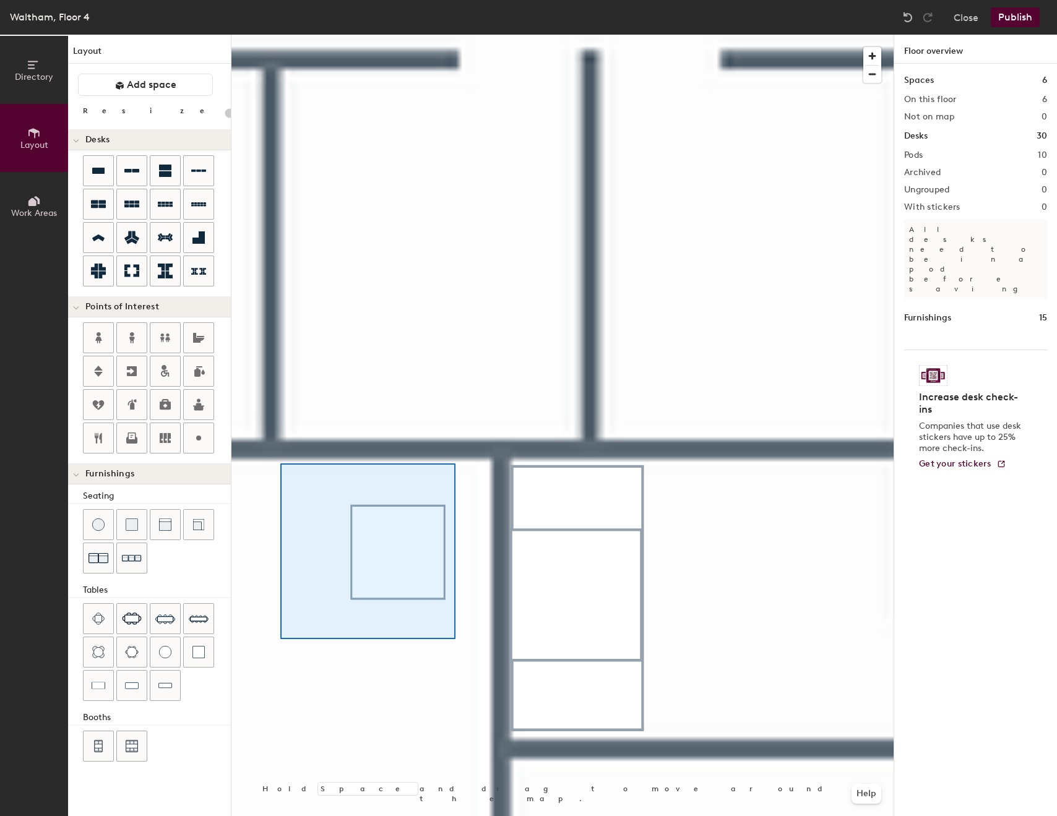
click at [276, 35] on div at bounding box center [562, 35] width 662 height 0
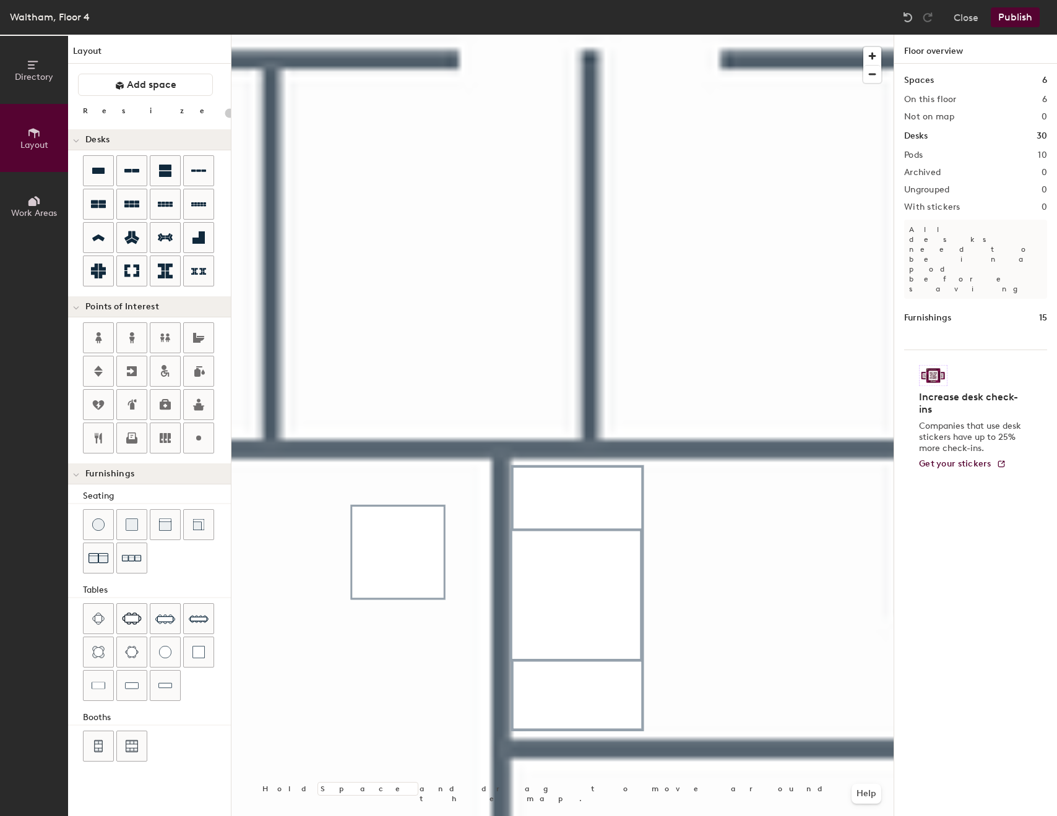
click at [317, 35] on div at bounding box center [562, 35] width 662 height 0
click at [414, 35] on div at bounding box center [562, 35] width 662 height 0
click at [414, 563] on div at bounding box center [415, 564] width 2 height 2
click at [169, 527] on div at bounding box center [165, 525] width 30 height 30
click at [204, 525] on img at bounding box center [198, 525] width 12 height 12
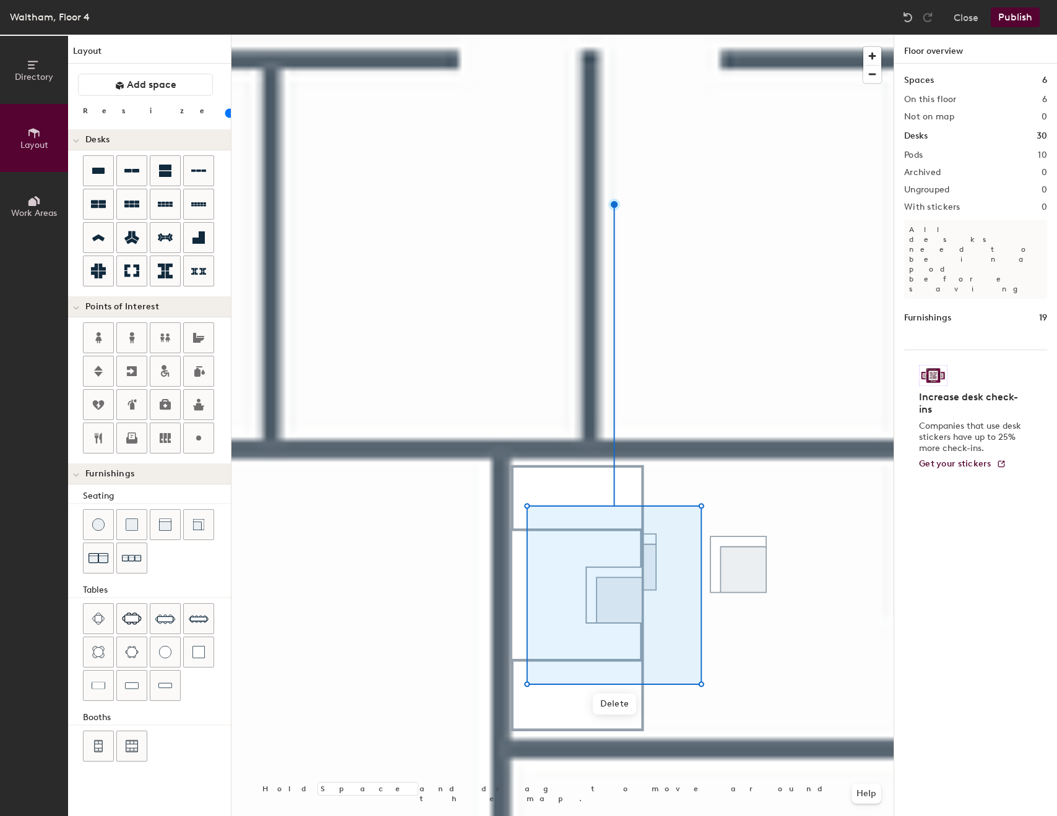
click at [787, 35] on div at bounding box center [562, 35] width 662 height 0
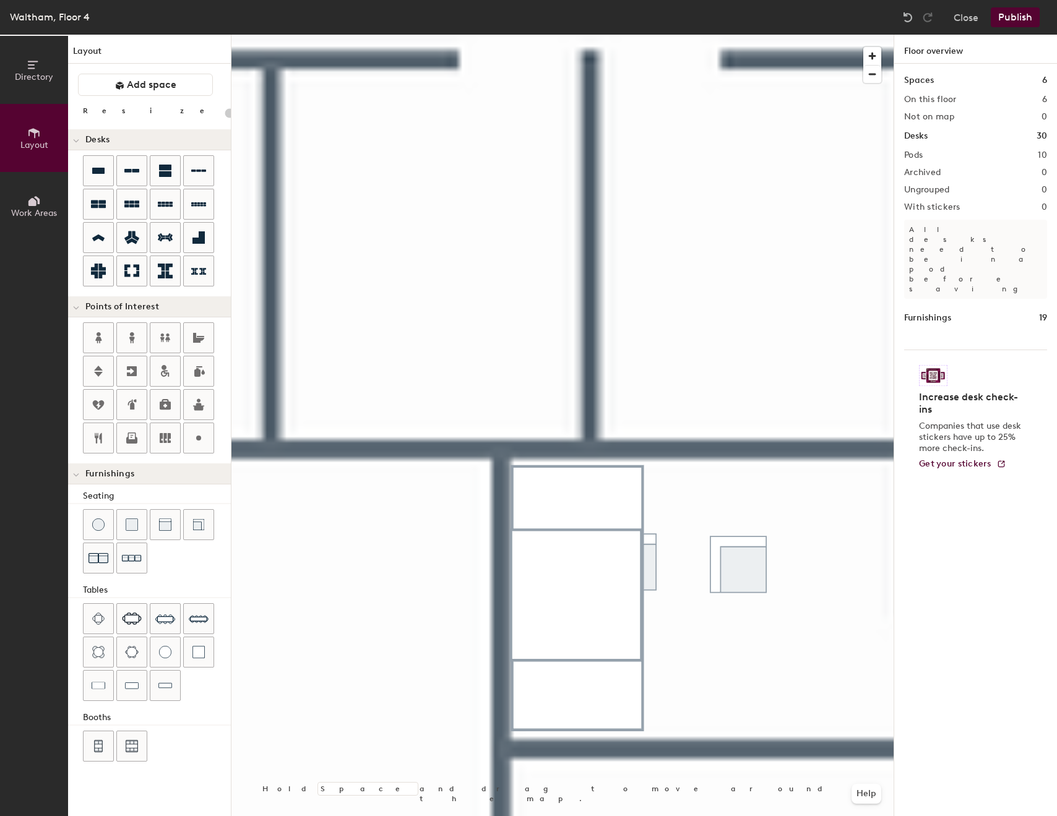
click at [663, 35] on div at bounding box center [562, 35] width 662 height 0
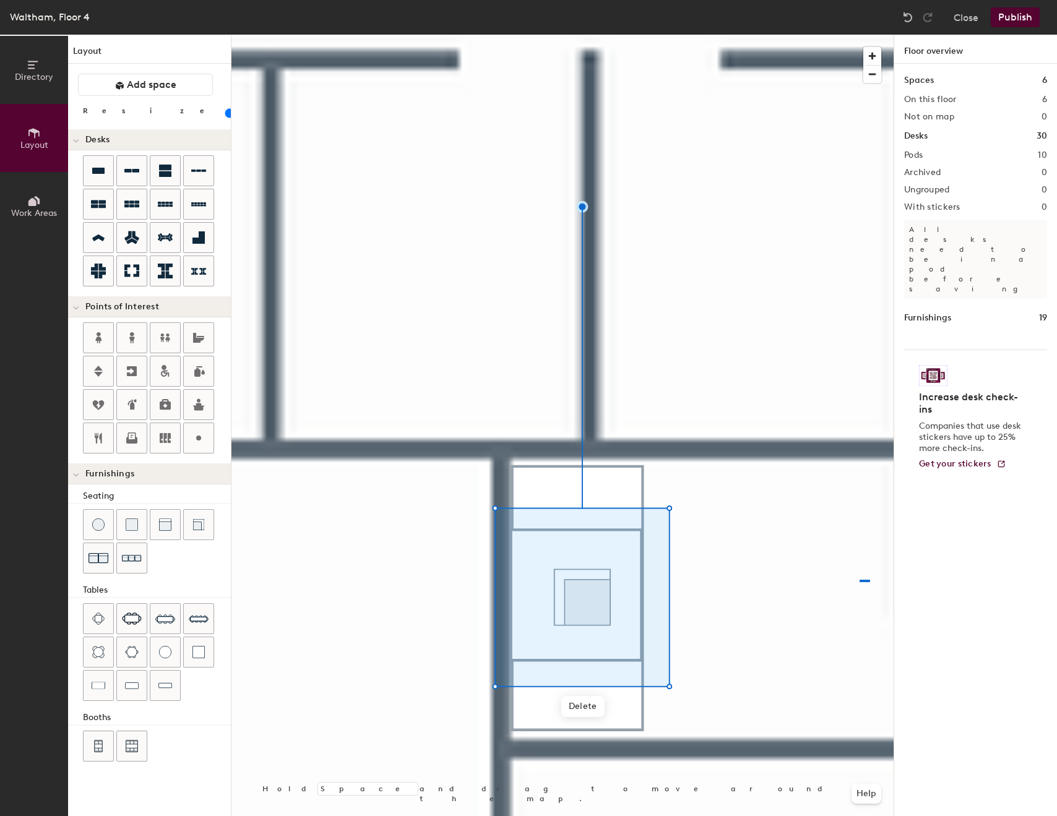
click at [852, 35] on div at bounding box center [562, 35] width 662 height 0
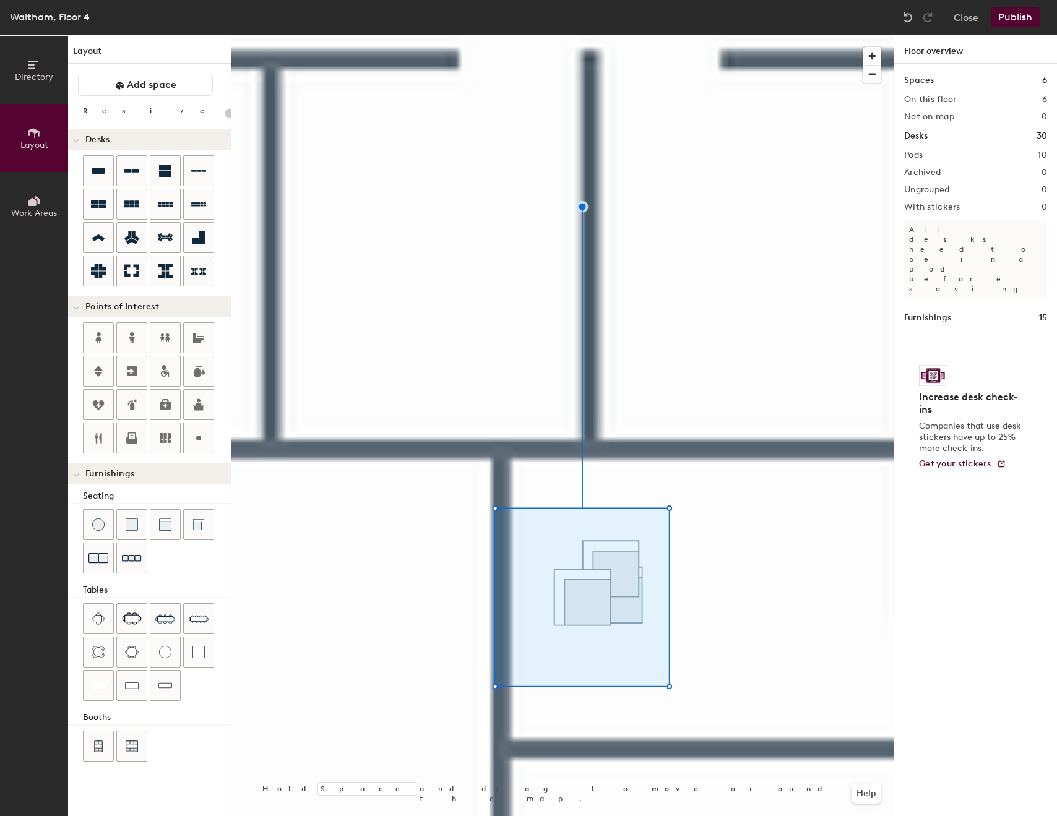
click at [629, 35] on div at bounding box center [562, 35] width 662 height 0
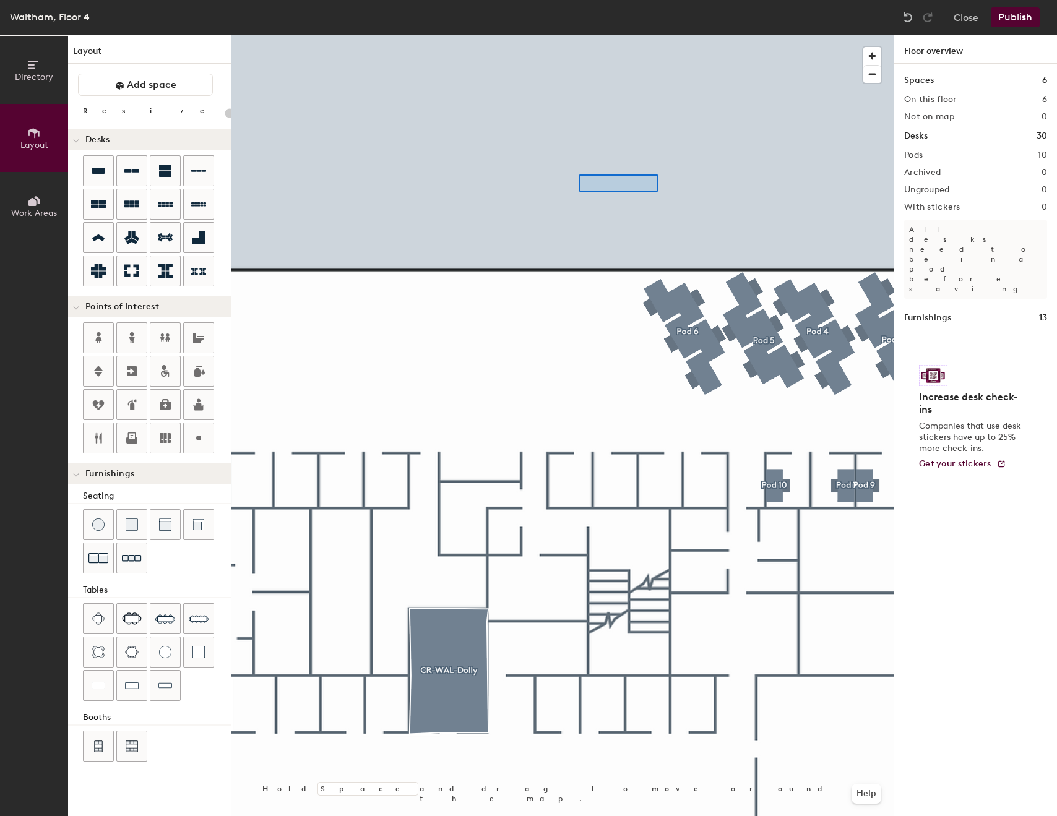
click at [575, 35] on div at bounding box center [562, 35] width 662 height 0
click at [898, 441] on div "Directory Layout Work Areas Layout Add space Resize Desks Points of Interest Fu…" at bounding box center [528, 425] width 1057 height 781
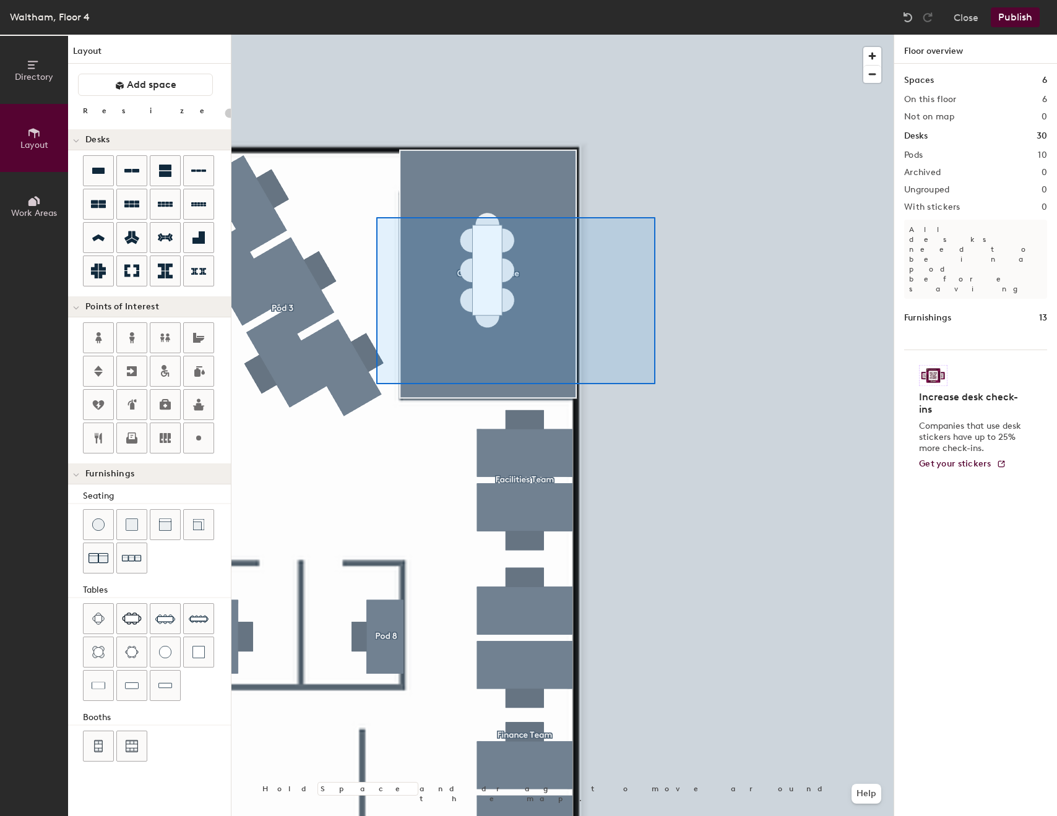
click at [371, 35] on div at bounding box center [562, 35] width 662 height 0
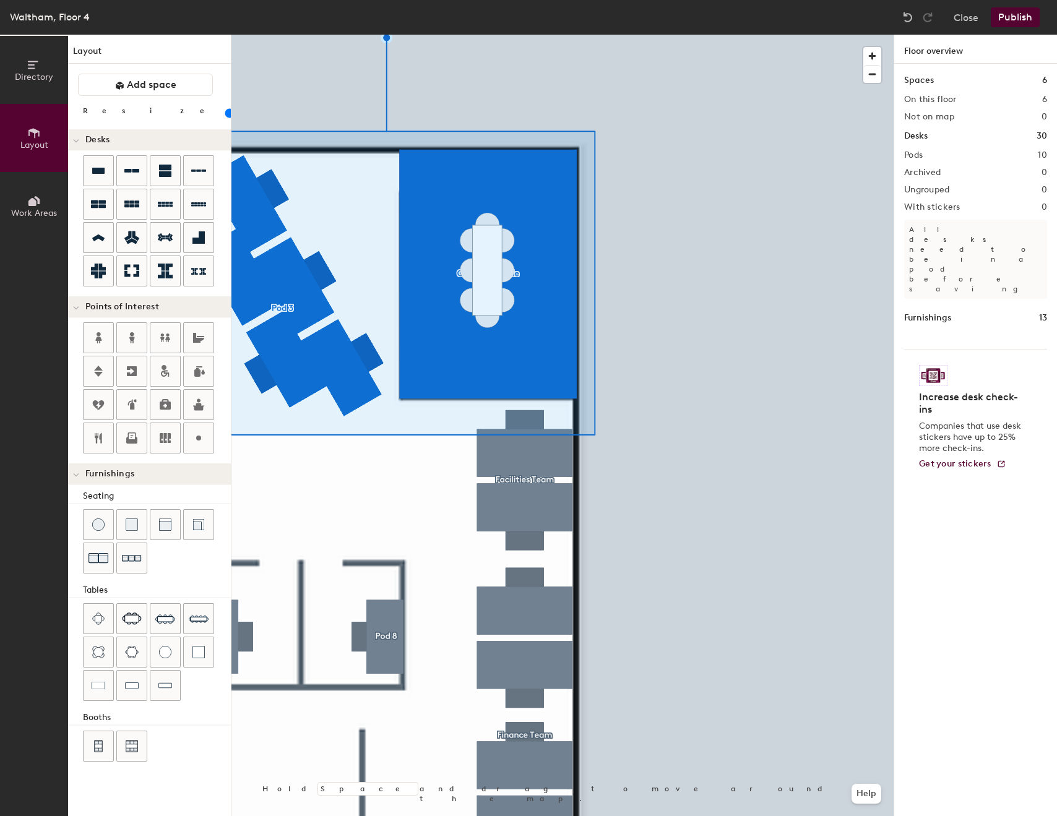
click at [686, 35] on div at bounding box center [562, 35] width 662 height 0
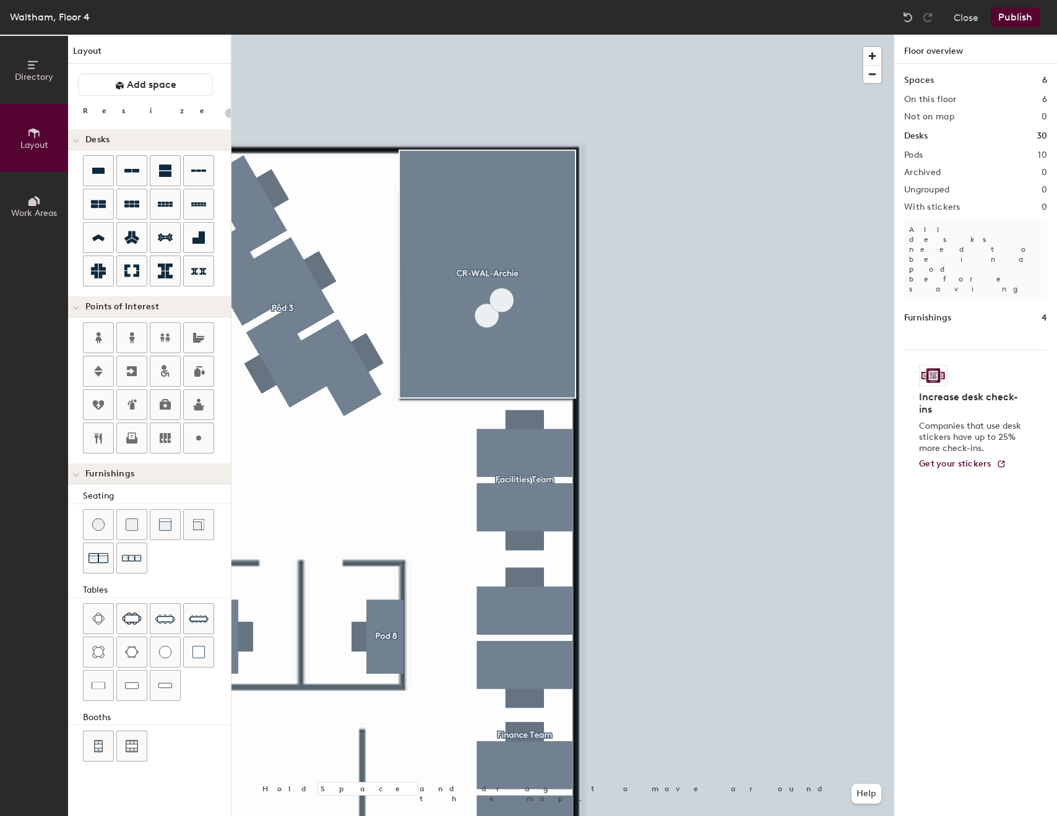
click at [670, 35] on div at bounding box center [562, 35] width 662 height 0
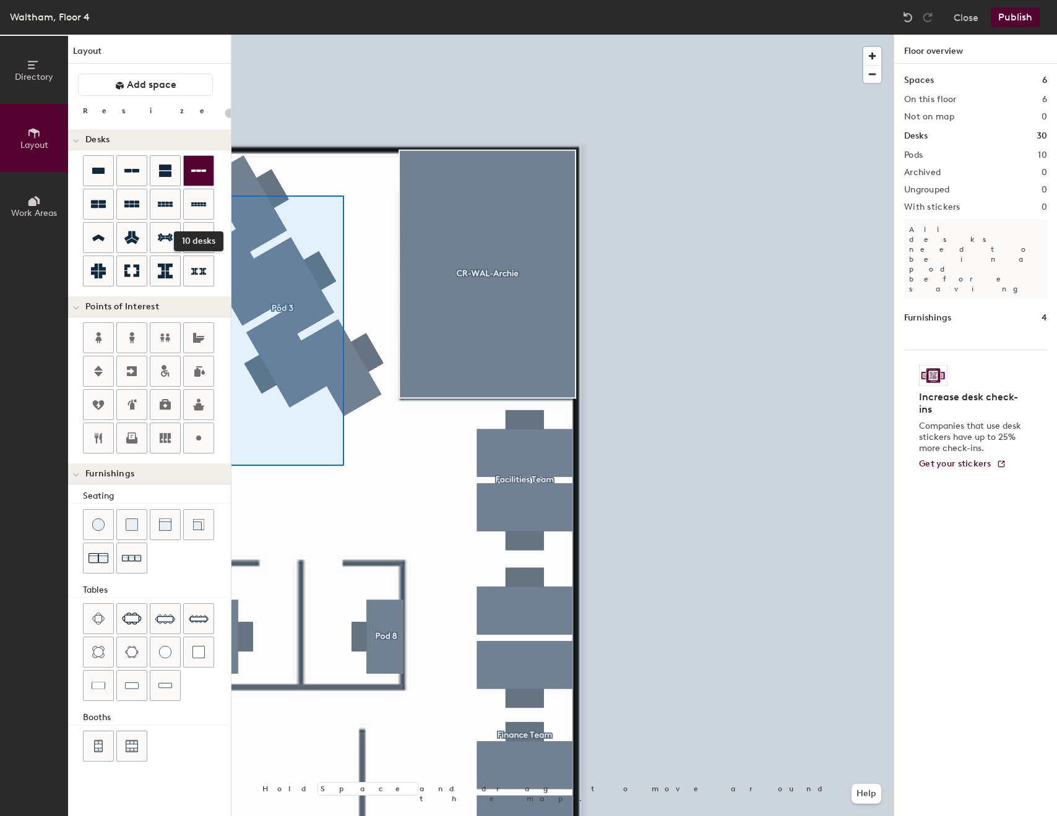
click at [204, 184] on div "Directory Layout Work Areas Layout Add space Resize Desks 10 desks Points of In…" at bounding box center [528, 425] width 1057 height 781
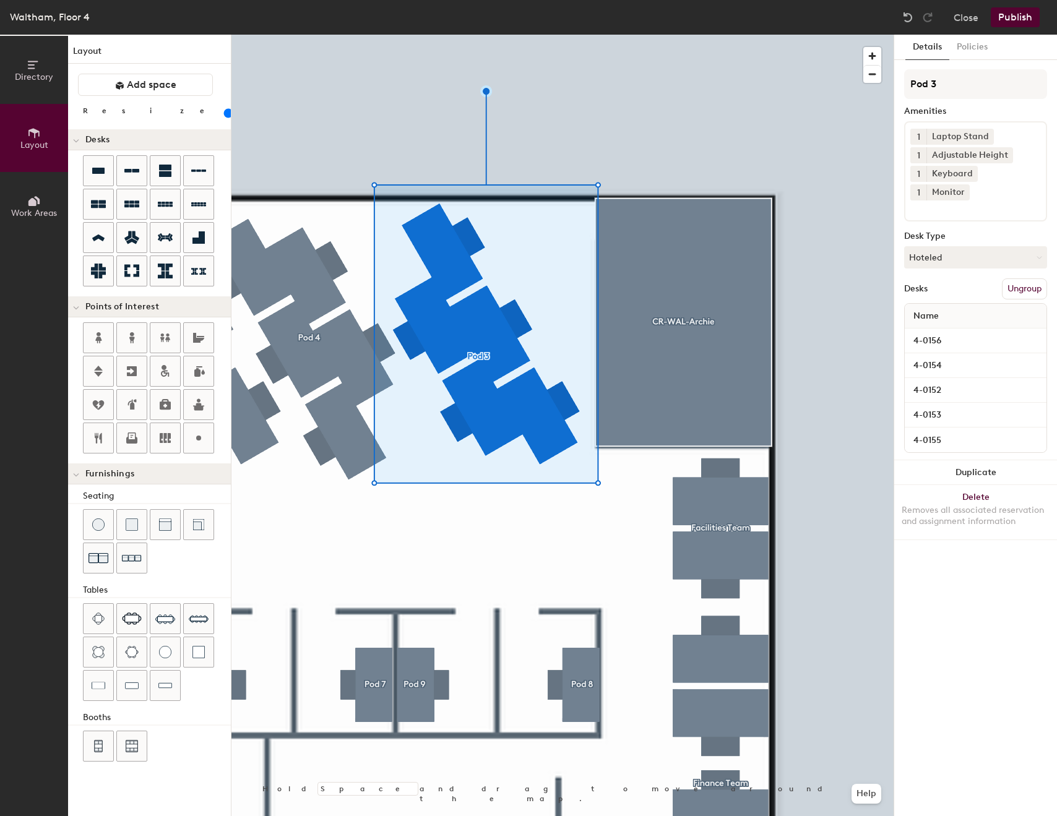
click at [1020, 278] on button "Ungroup" at bounding box center [1024, 288] width 45 height 21
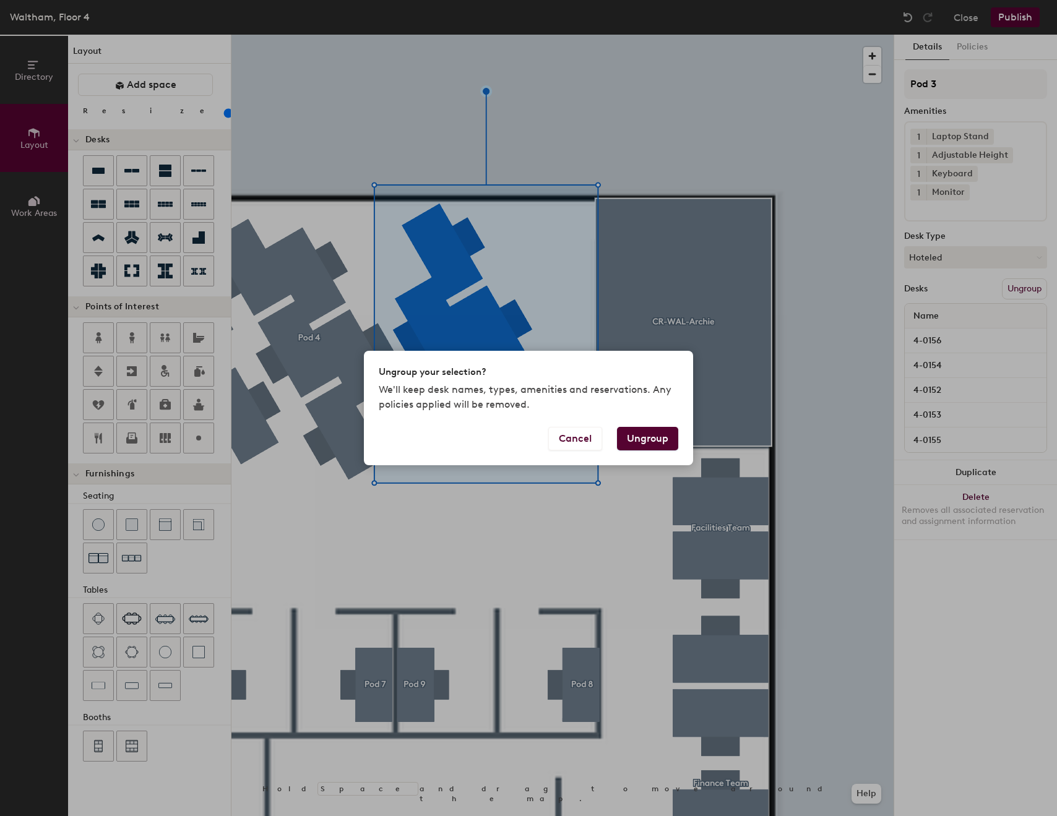
click at [666, 435] on button "Ungroup" at bounding box center [647, 439] width 61 height 24
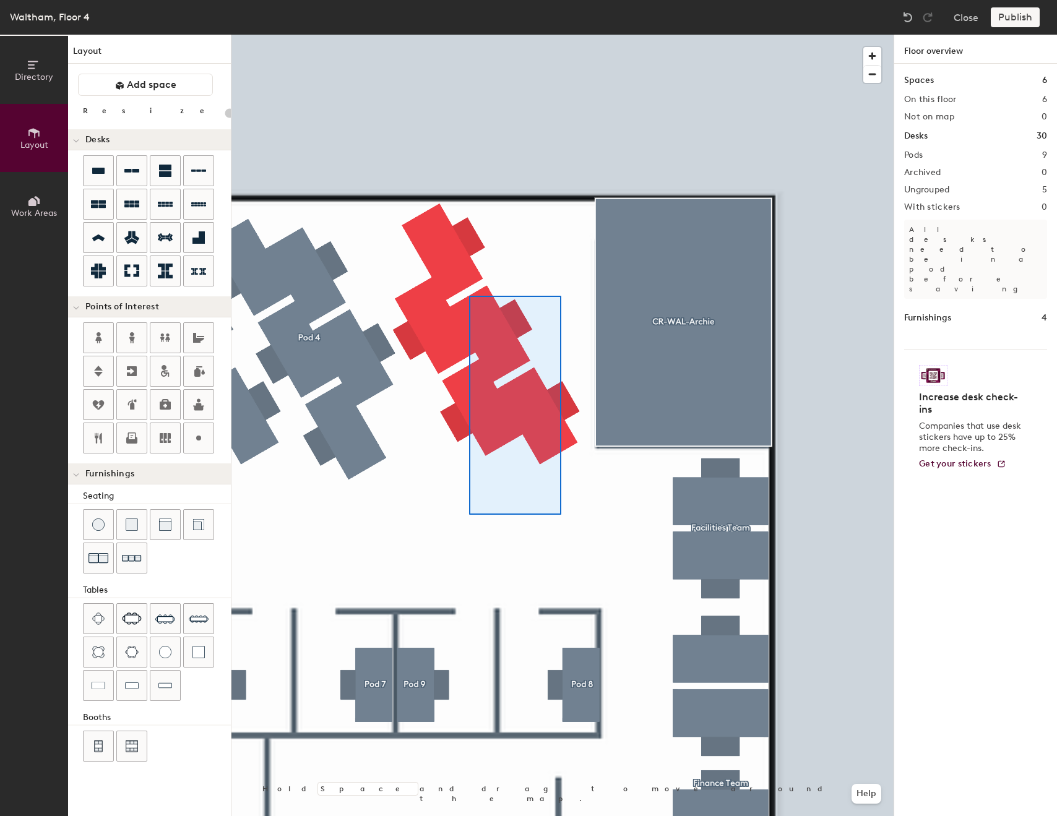
click at [420, 35] on div at bounding box center [562, 35] width 662 height 0
type input "80"
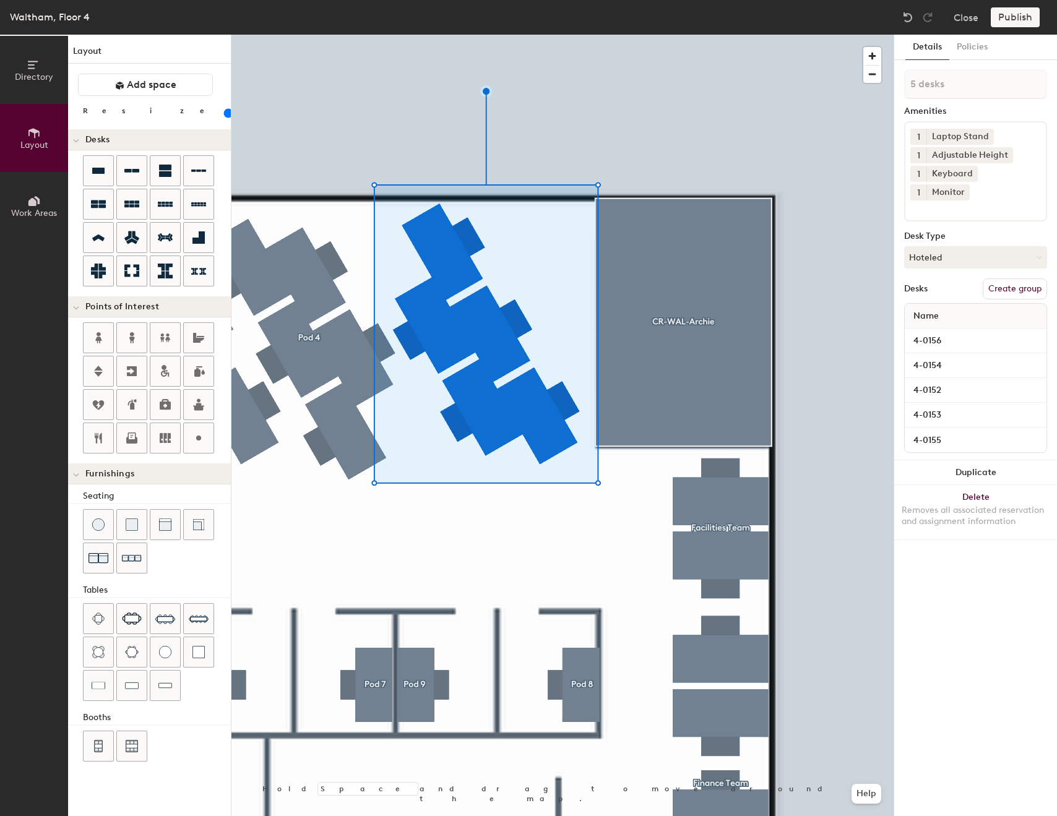
type input "1 desk"
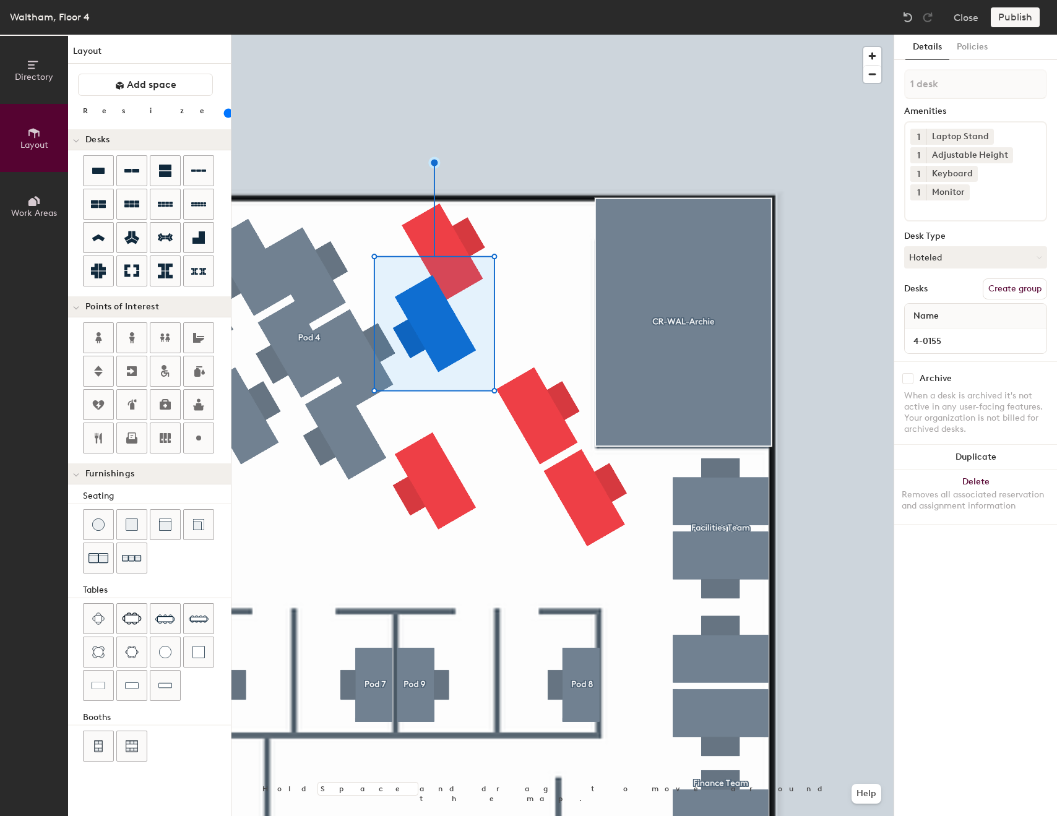
click at [542, 35] on div at bounding box center [562, 35] width 662 height 0
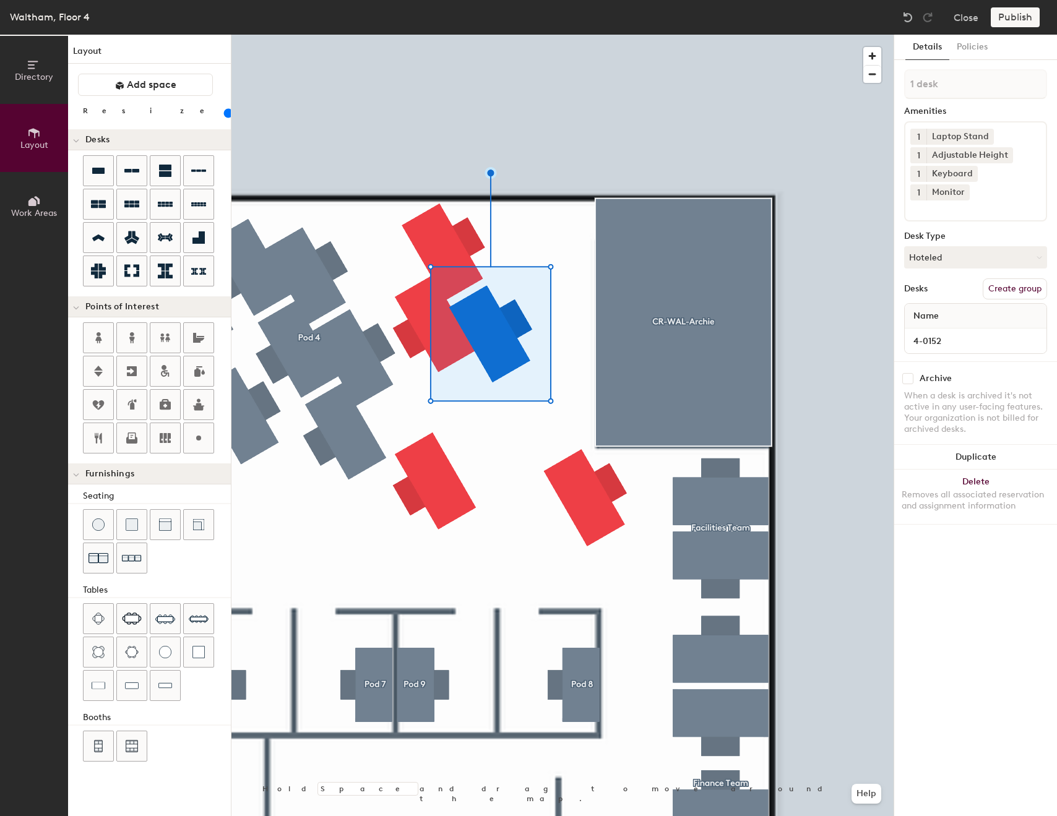
click at [577, 35] on div at bounding box center [562, 35] width 662 height 0
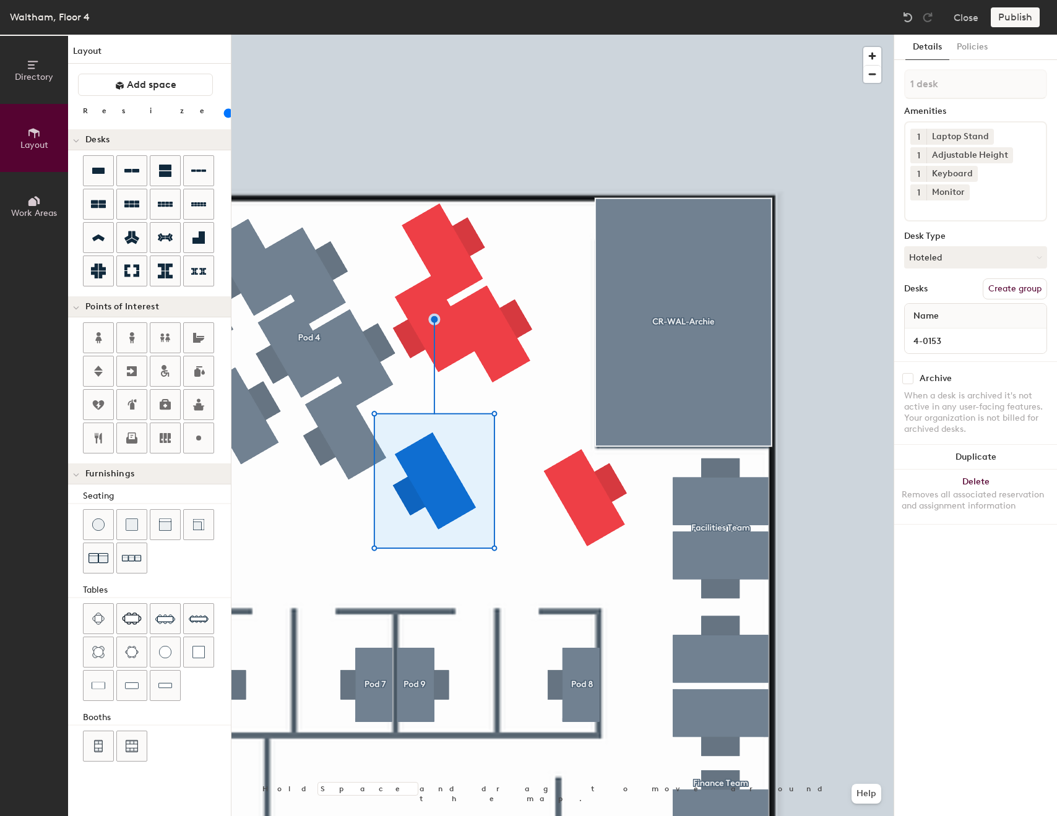
click at [517, 35] on div at bounding box center [562, 35] width 662 height 0
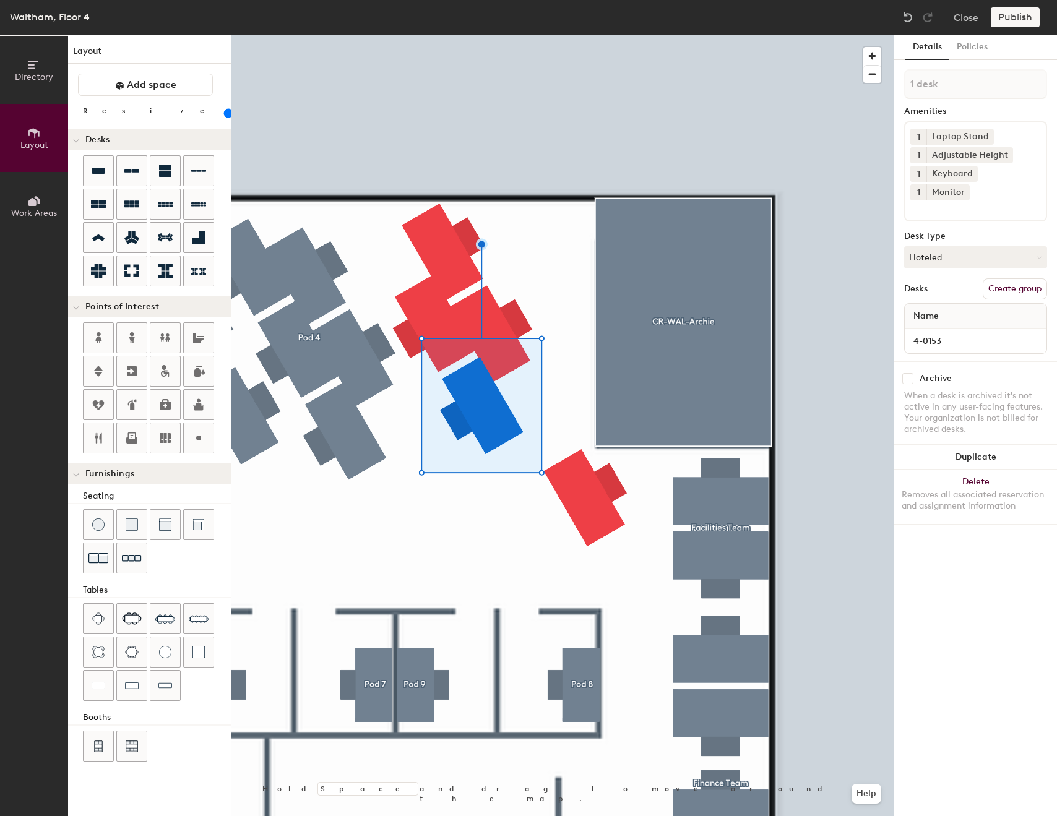
click at [553, 35] on div at bounding box center [562, 35] width 662 height 0
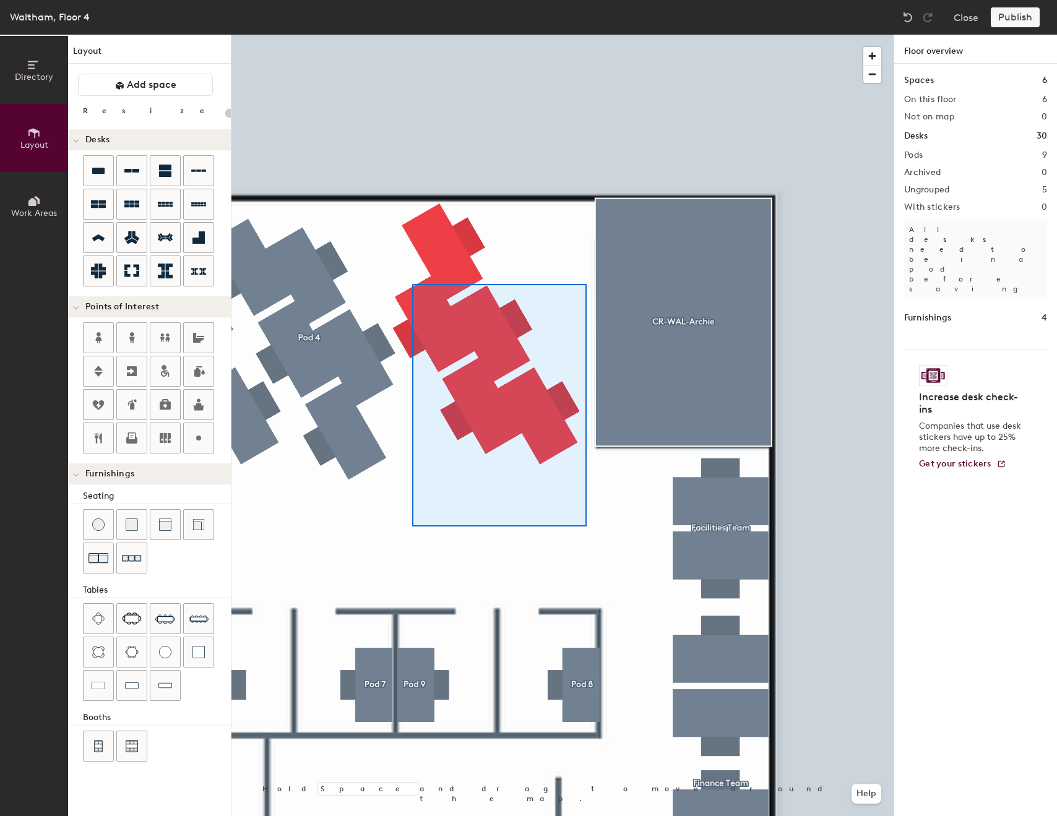
click at [396, 35] on div at bounding box center [562, 35] width 662 height 0
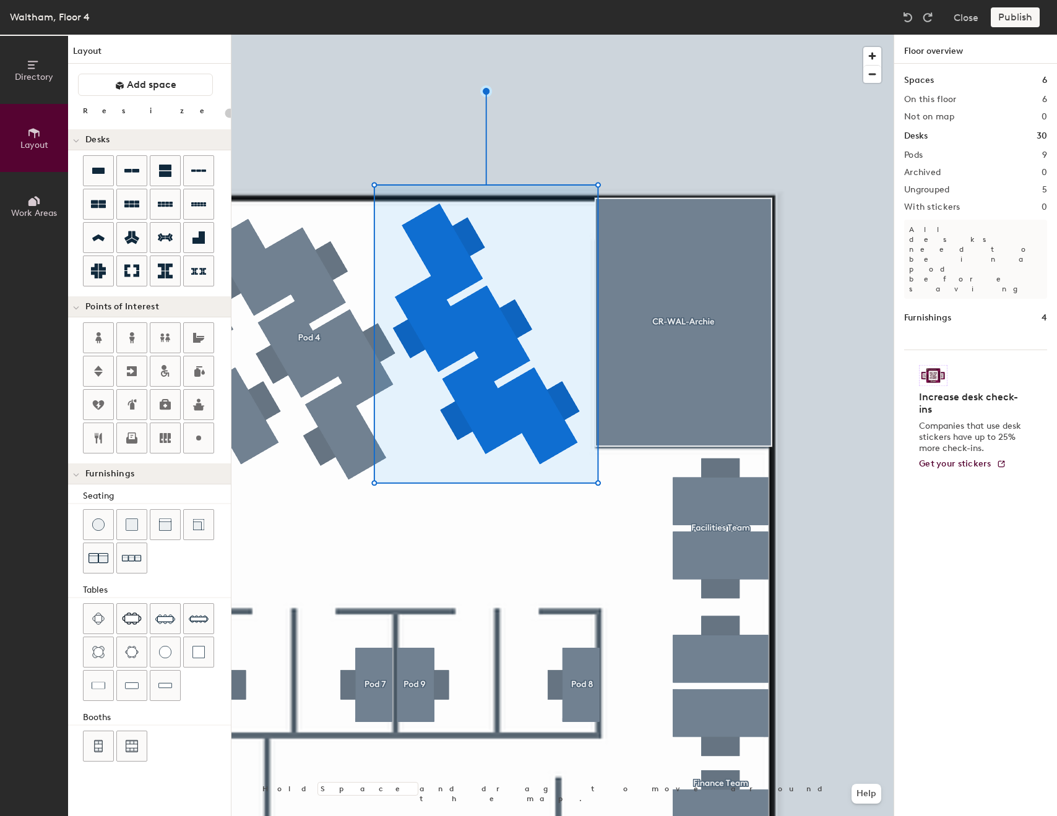
type input "80"
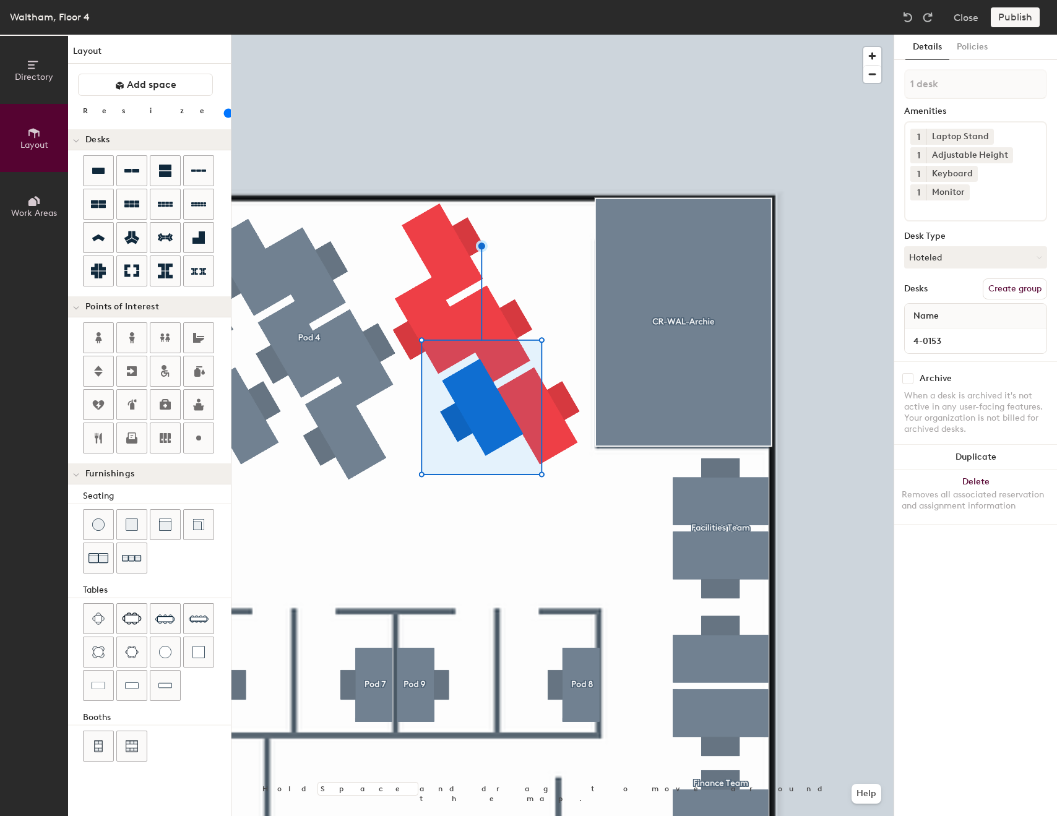
type input "5 desks"
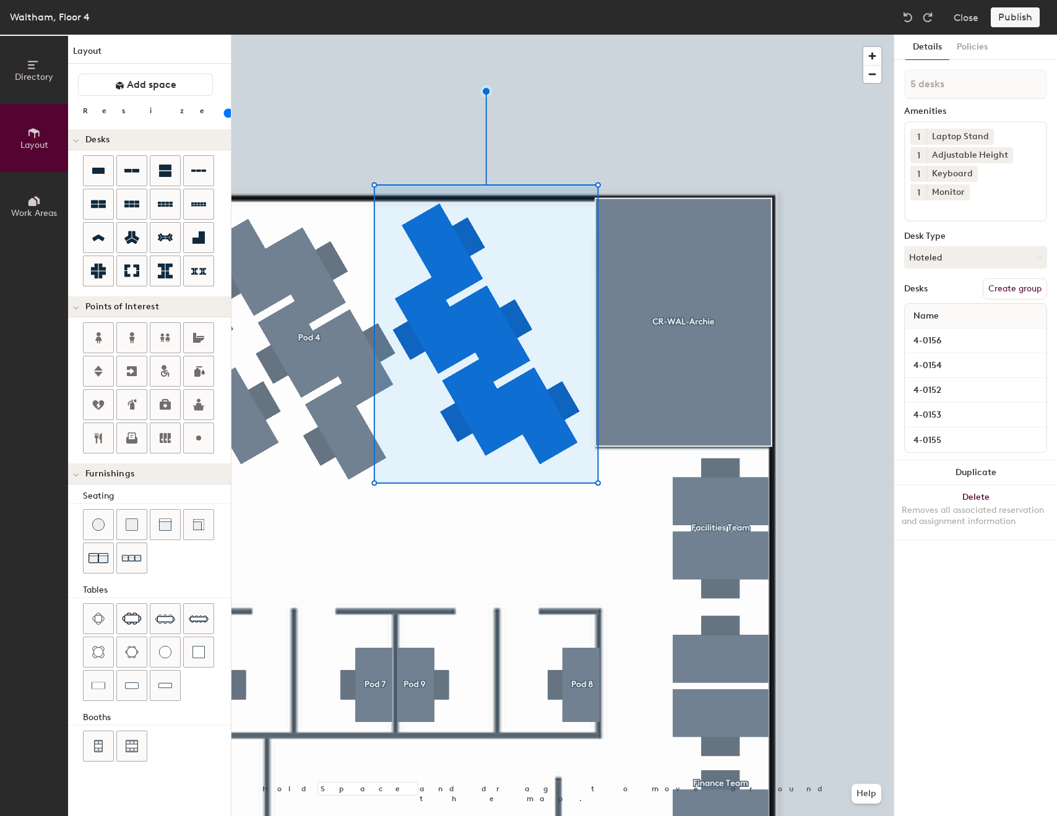
click at [941, 278] on div "Desks Create group" at bounding box center [975, 288] width 143 height 21
click at [929, 329] on div "4-0156" at bounding box center [976, 341] width 142 height 25
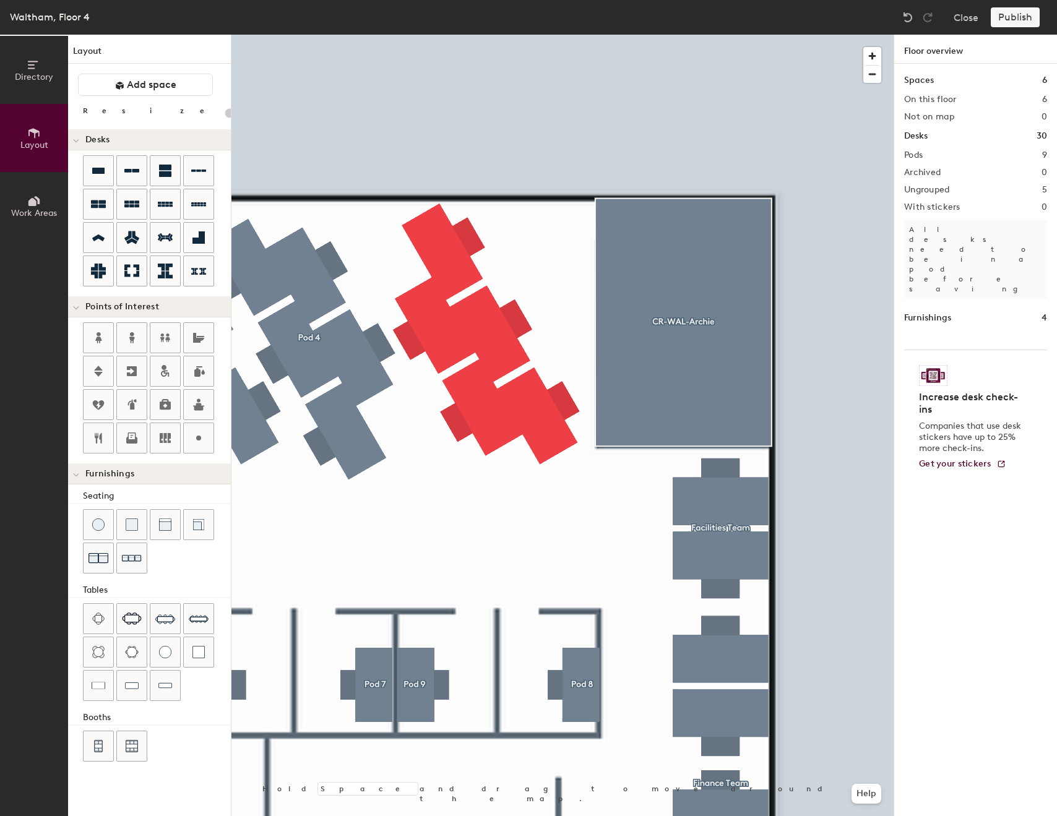
type input "80"
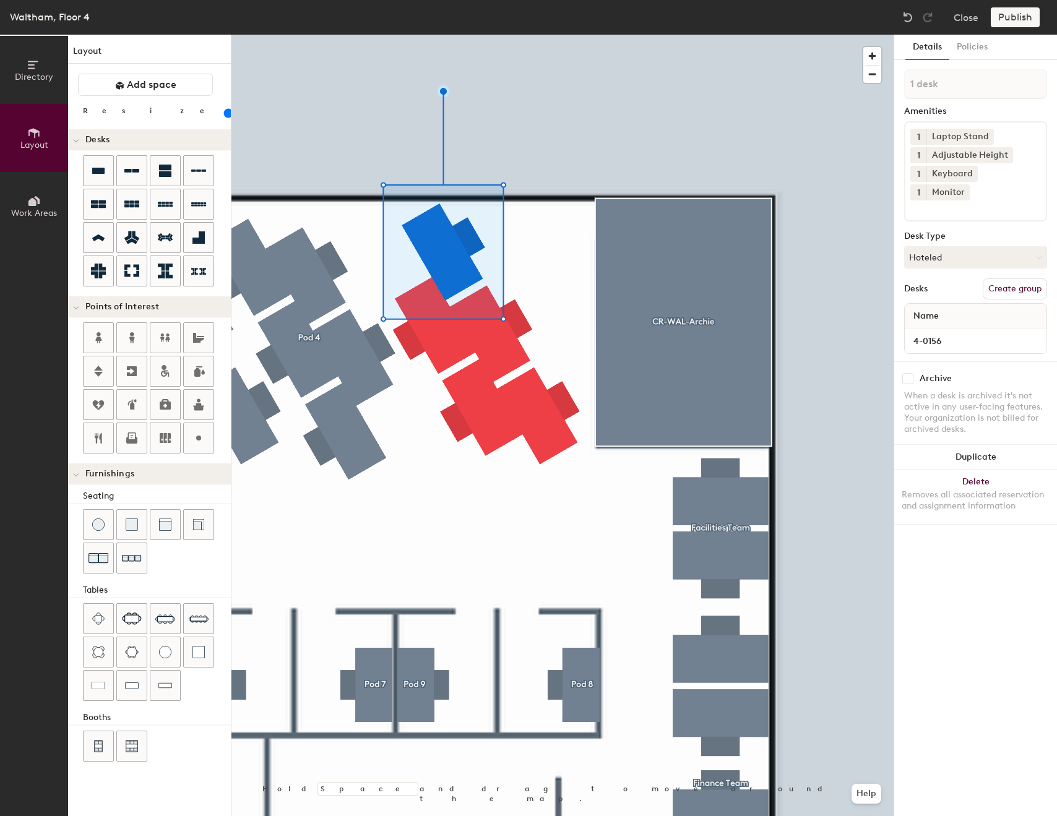
click at [1012, 278] on button "Create group" at bounding box center [1015, 288] width 64 height 21
click at [937, 332] on input "4-0156" at bounding box center [975, 340] width 137 height 17
click at [970, 90] on input "Pod 10" at bounding box center [975, 84] width 143 height 30
click at [963, 85] on input "Pod 10" at bounding box center [975, 84] width 143 height 30
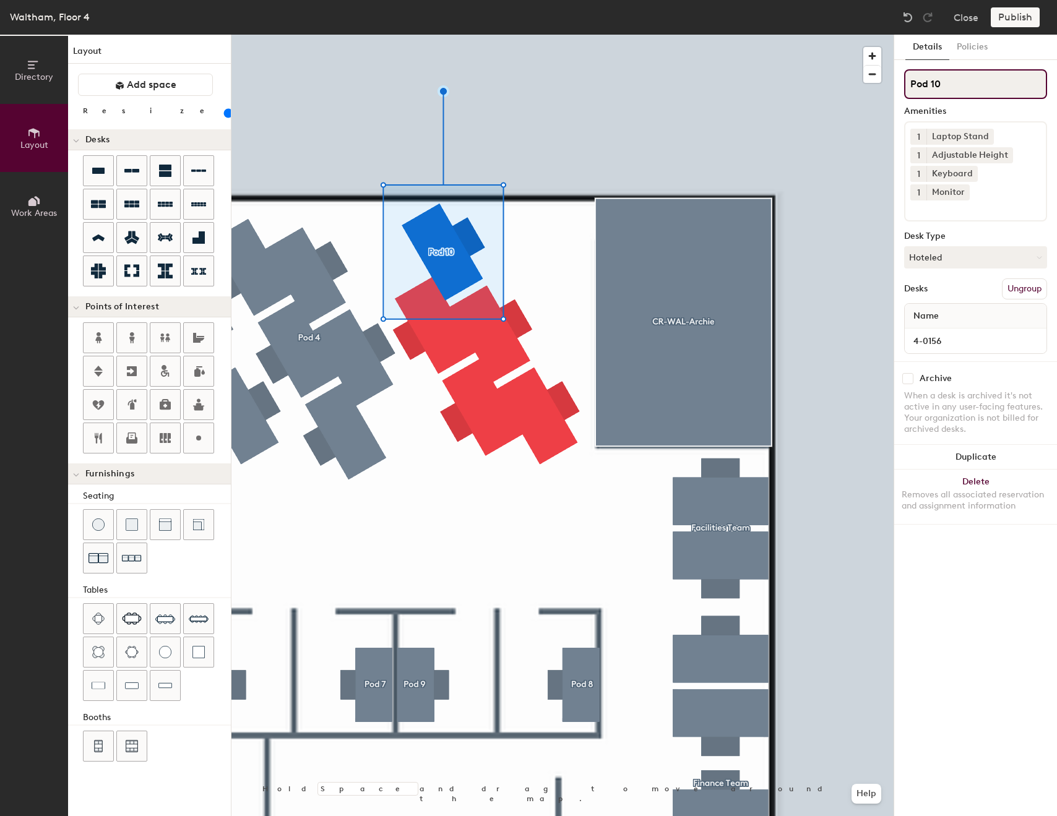
click at [963, 85] on input "Pod 10" at bounding box center [975, 84] width 143 height 30
type input "d"
paste input "4-0156"
click at [876, 83] on div "Directory Layout Work Areas Layout Add space Resize Desks Points of Interest Fu…" at bounding box center [528, 425] width 1057 height 781
type input "4-0156"
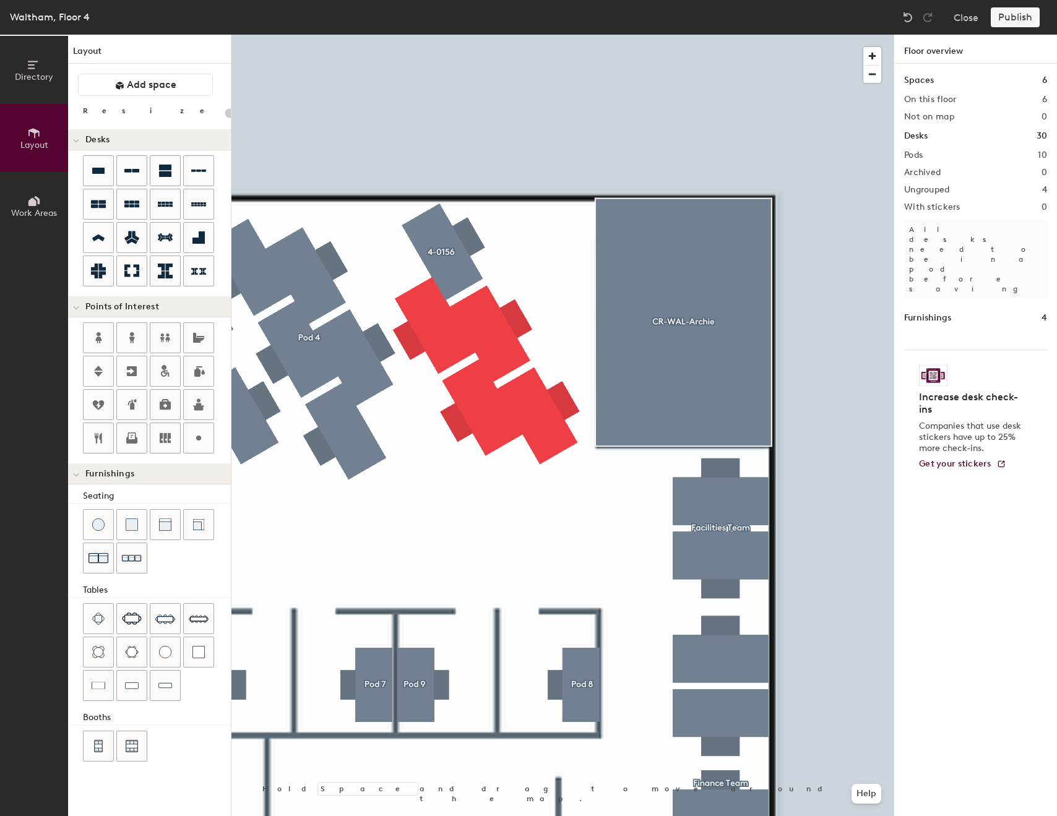
click at [426, 35] on div at bounding box center [562, 35] width 662 height 0
type input "80"
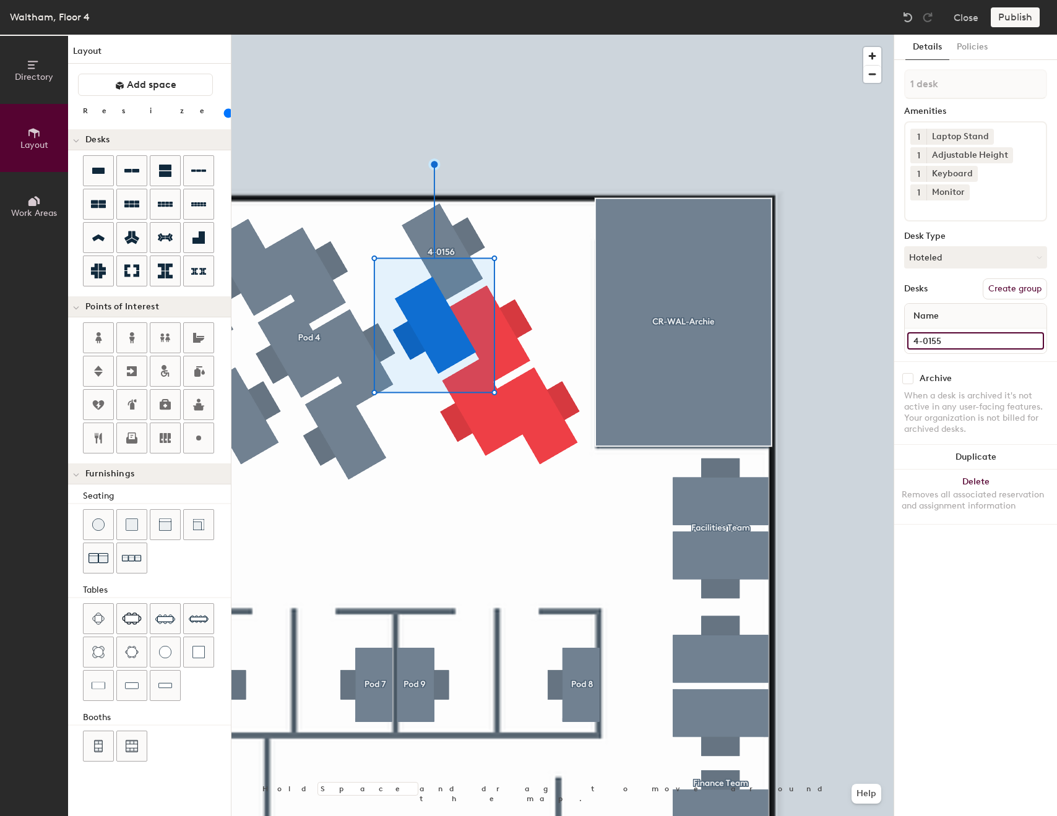
click at [953, 332] on input "4-0155" at bounding box center [975, 340] width 137 height 17
click at [1018, 278] on button "Create group" at bounding box center [1015, 288] width 64 height 21
click at [909, 83] on input "4-0155" at bounding box center [975, 84] width 143 height 30
type input "W4-0155"
type input "4-0155"
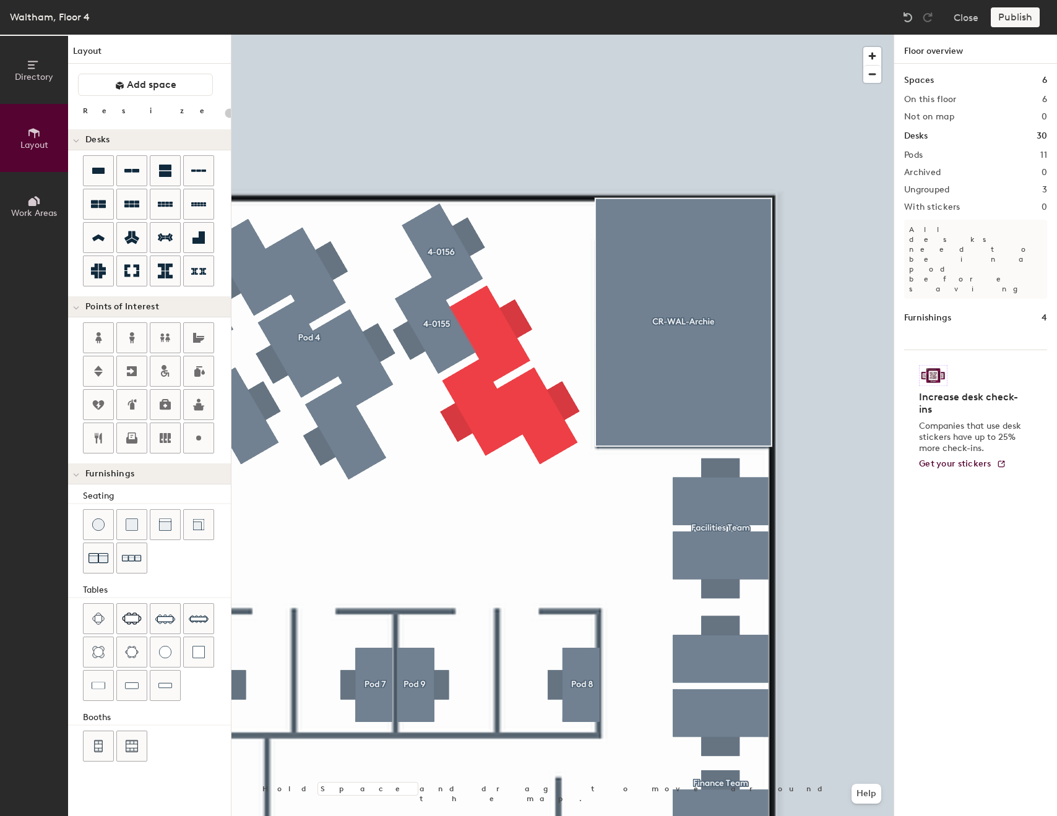
click at [493, 35] on div at bounding box center [562, 35] width 662 height 0
type input "80"
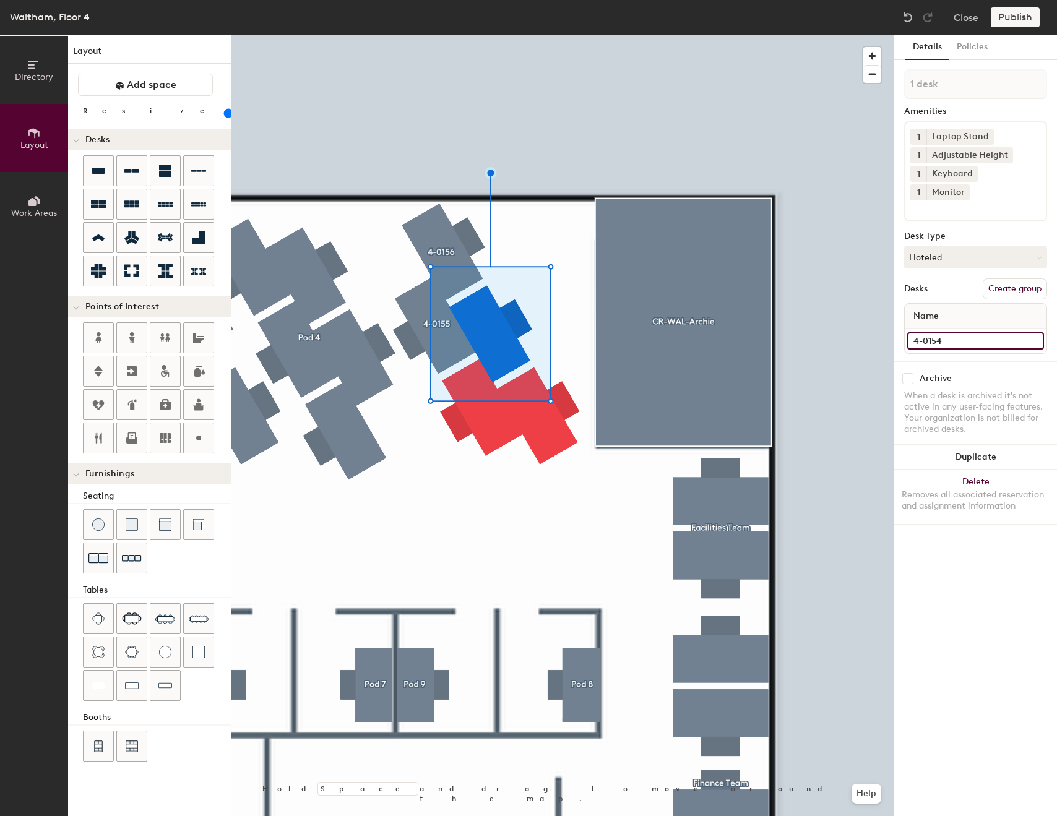
click at [963, 332] on input "4-0154" at bounding box center [975, 340] width 137 height 17
click at [1011, 278] on button "Create group" at bounding box center [1015, 288] width 64 height 21
click at [983, 92] on input "Pod 12" at bounding box center [975, 84] width 143 height 30
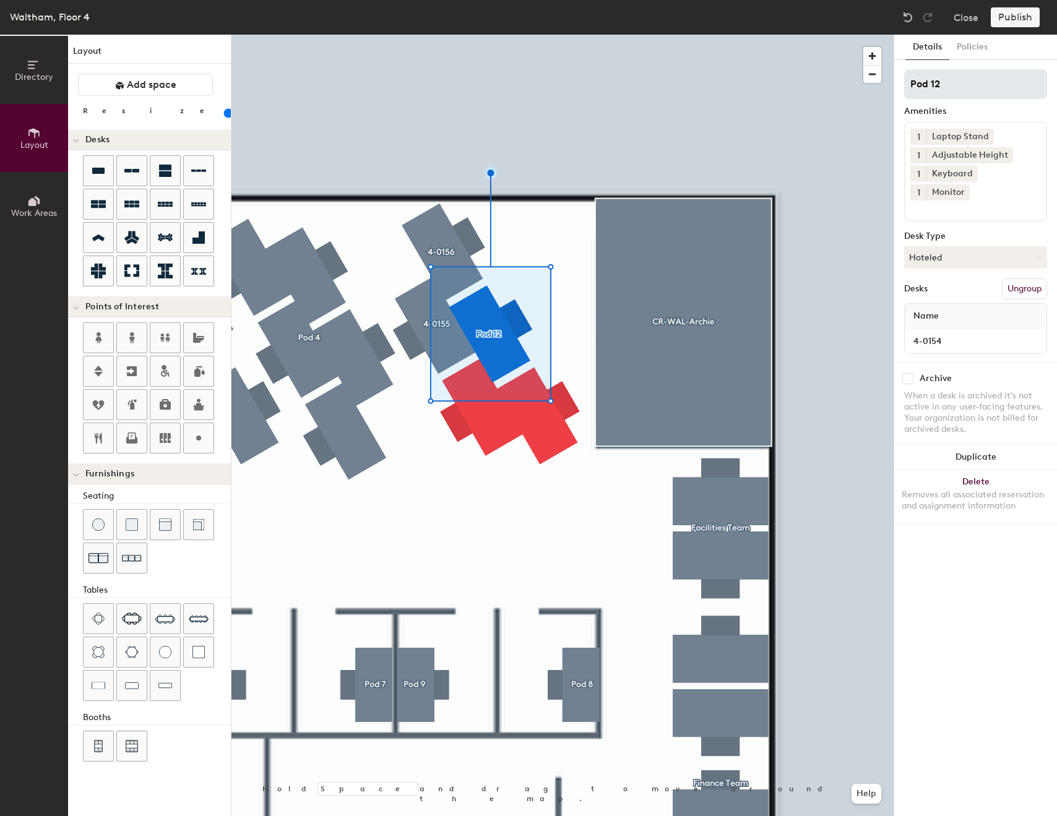
click at [983, 92] on input "Pod 12" at bounding box center [975, 84] width 143 height 30
type input "4-0154"
click at [541, 35] on div at bounding box center [562, 35] width 662 height 0
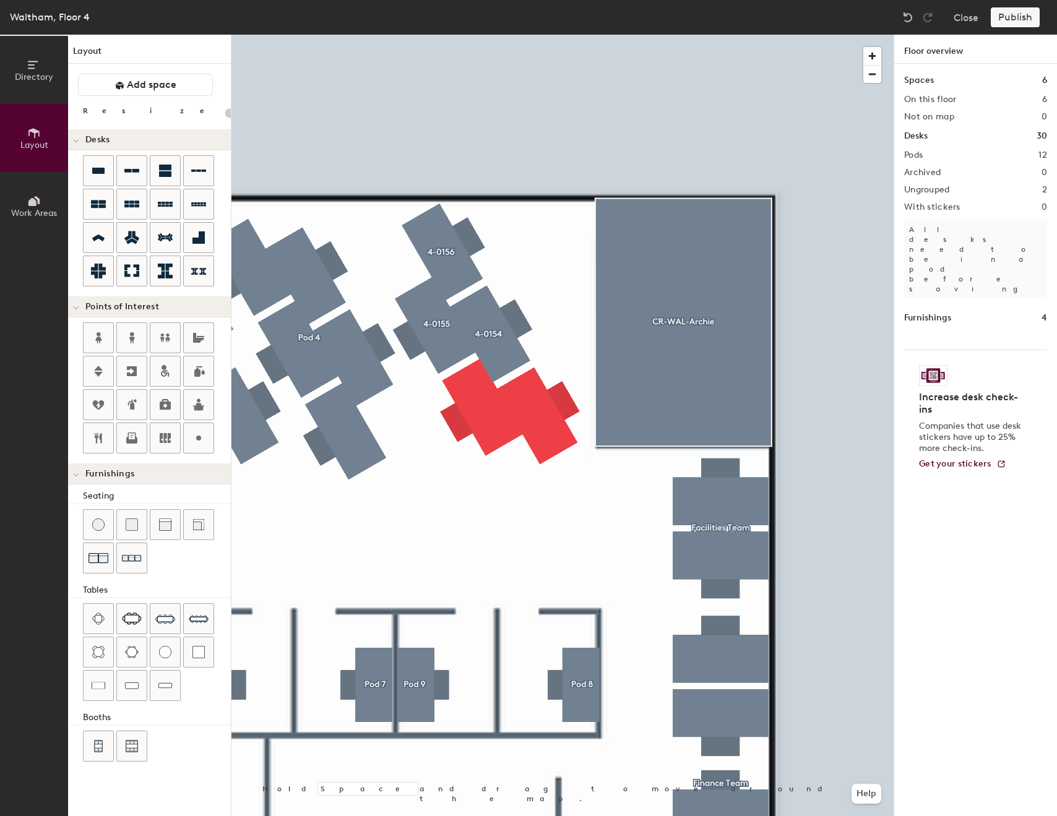
type input "80"
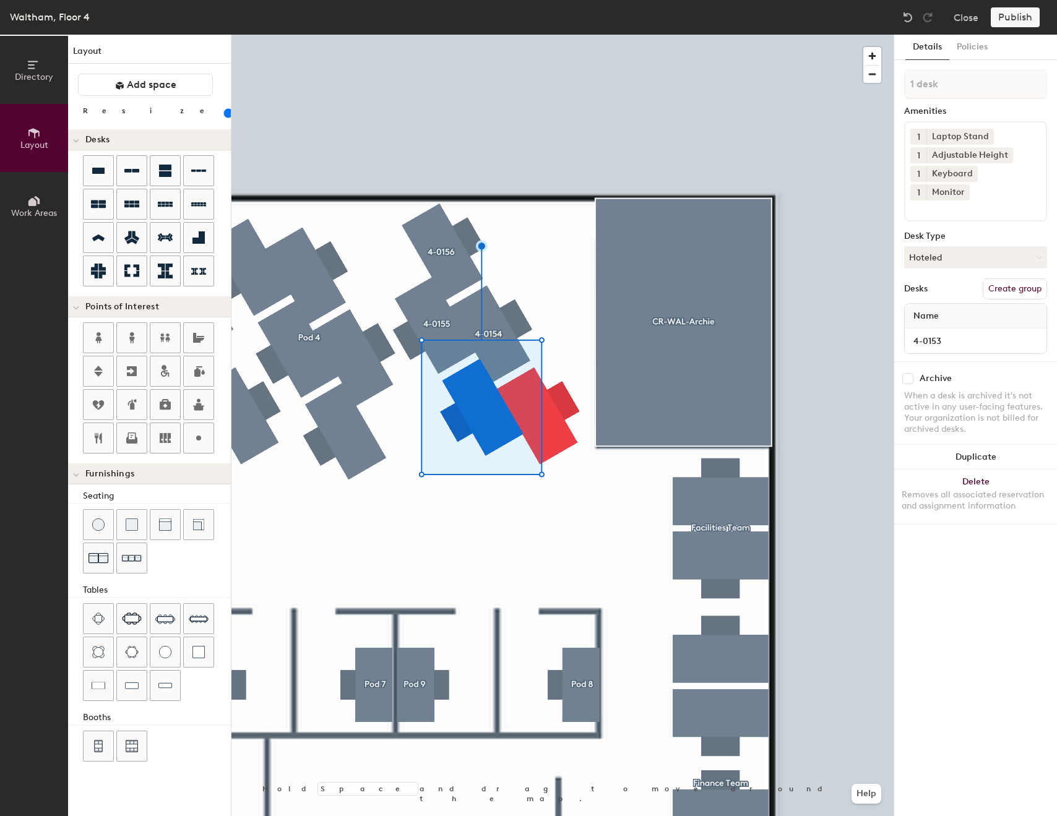
click at [1028, 278] on button "Create group" at bounding box center [1015, 288] width 64 height 21
click at [955, 88] on input "Pod 13" at bounding box center [975, 84] width 143 height 30
type input "4-0153"
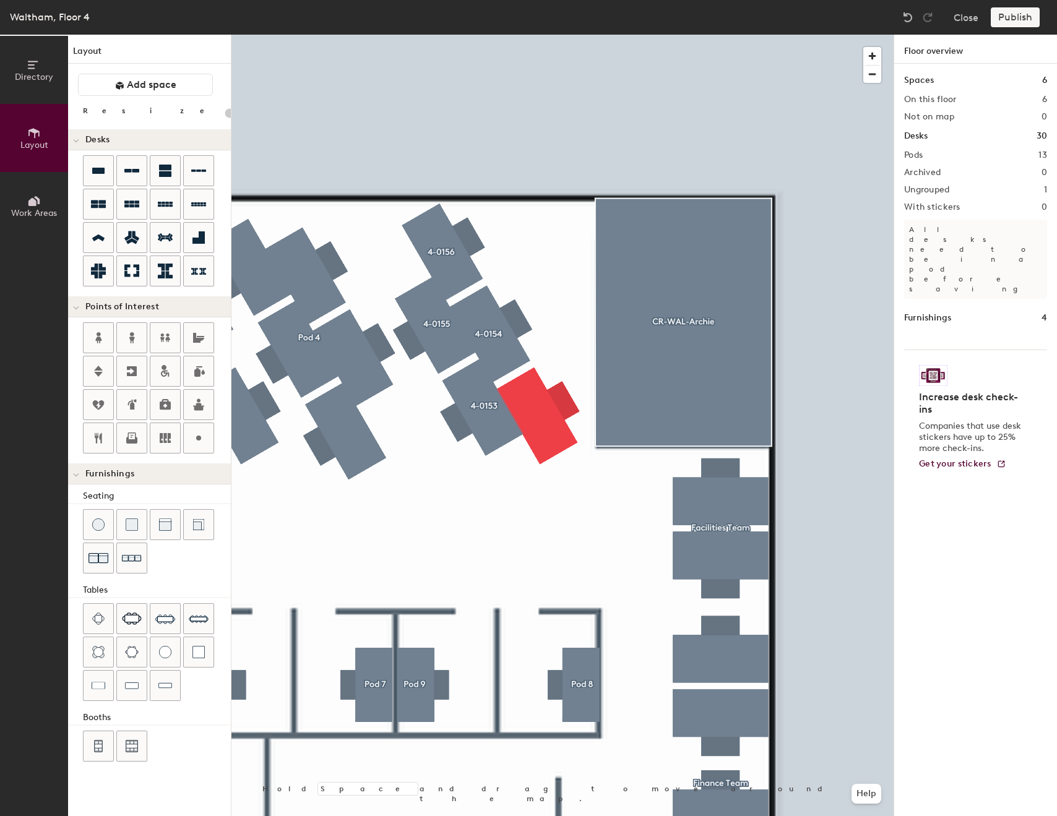
click at [541, 35] on div at bounding box center [562, 35] width 662 height 0
type input "80"
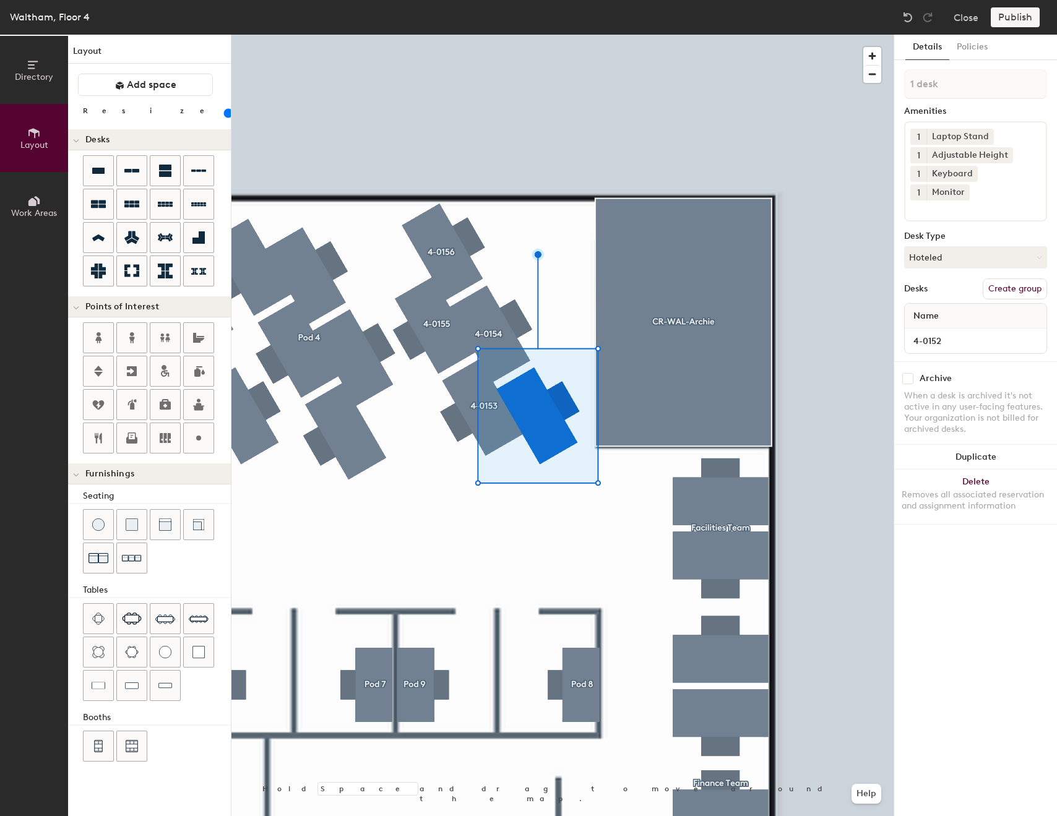
click at [1015, 278] on button "Create group" at bounding box center [1015, 288] width 64 height 21
click at [932, 332] on input "4-0152" at bounding box center [975, 340] width 137 height 17
click at [954, 246] on button "Hoteled" at bounding box center [975, 257] width 143 height 22
click at [970, 231] on div "Desk Type" at bounding box center [975, 236] width 143 height 10
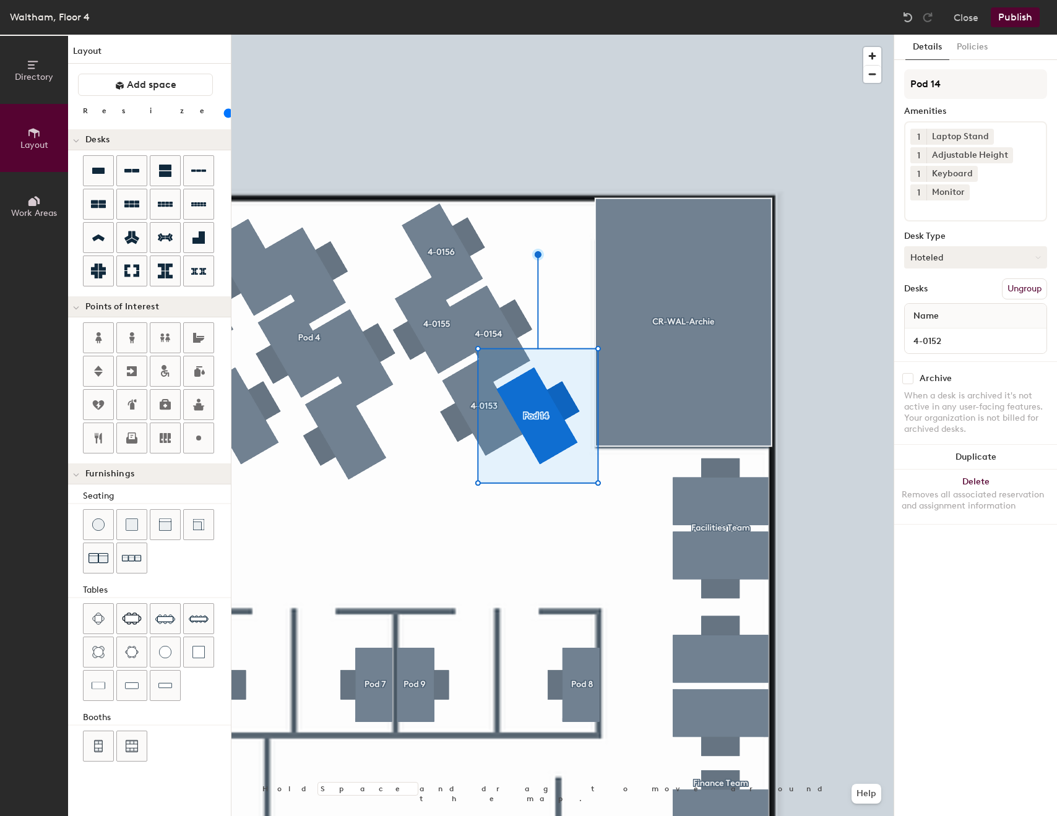
click at [960, 246] on button "Hoteled" at bounding box center [975, 257] width 143 height 22
click at [963, 246] on button "Hoteled" at bounding box center [975, 257] width 143 height 22
click at [949, 80] on input "Pod 14" at bounding box center [975, 84] width 143 height 30
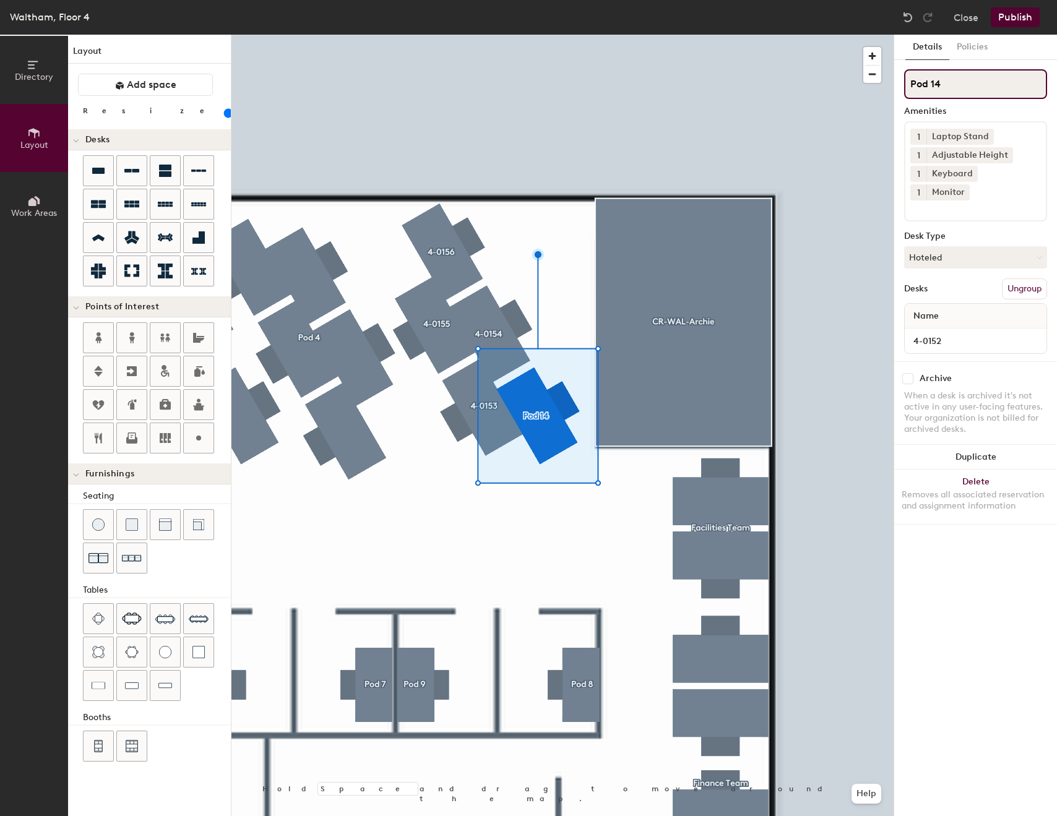
paste input "4-0152"
type input "4-0152"
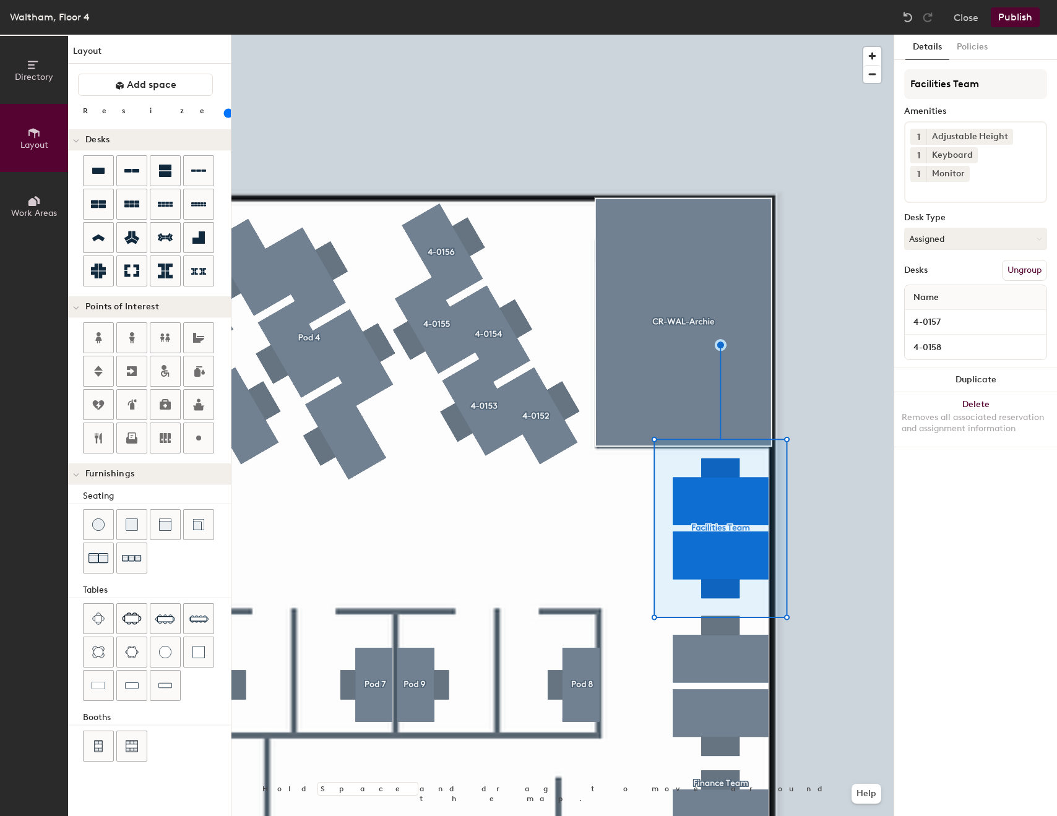
click at [1017, 260] on button "Ungroup" at bounding box center [1024, 270] width 45 height 21
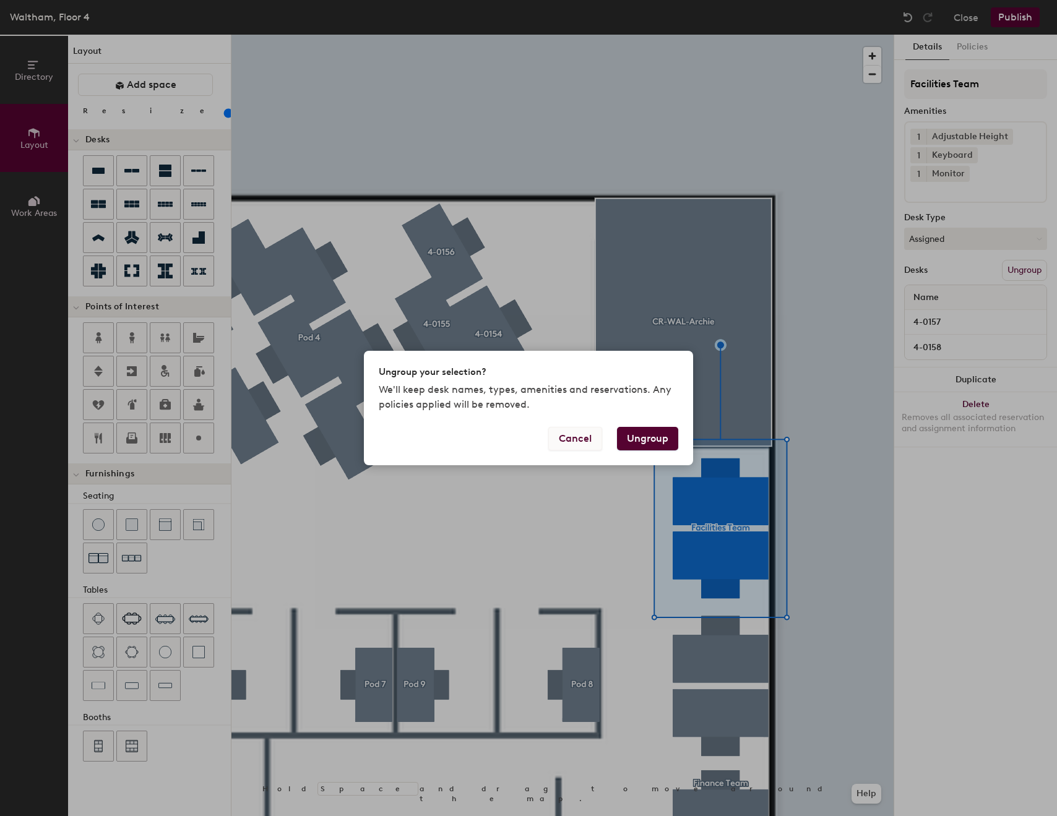
click at [582, 440] on button "Cancel" at bounding box center [575, 439] width 54 height 24
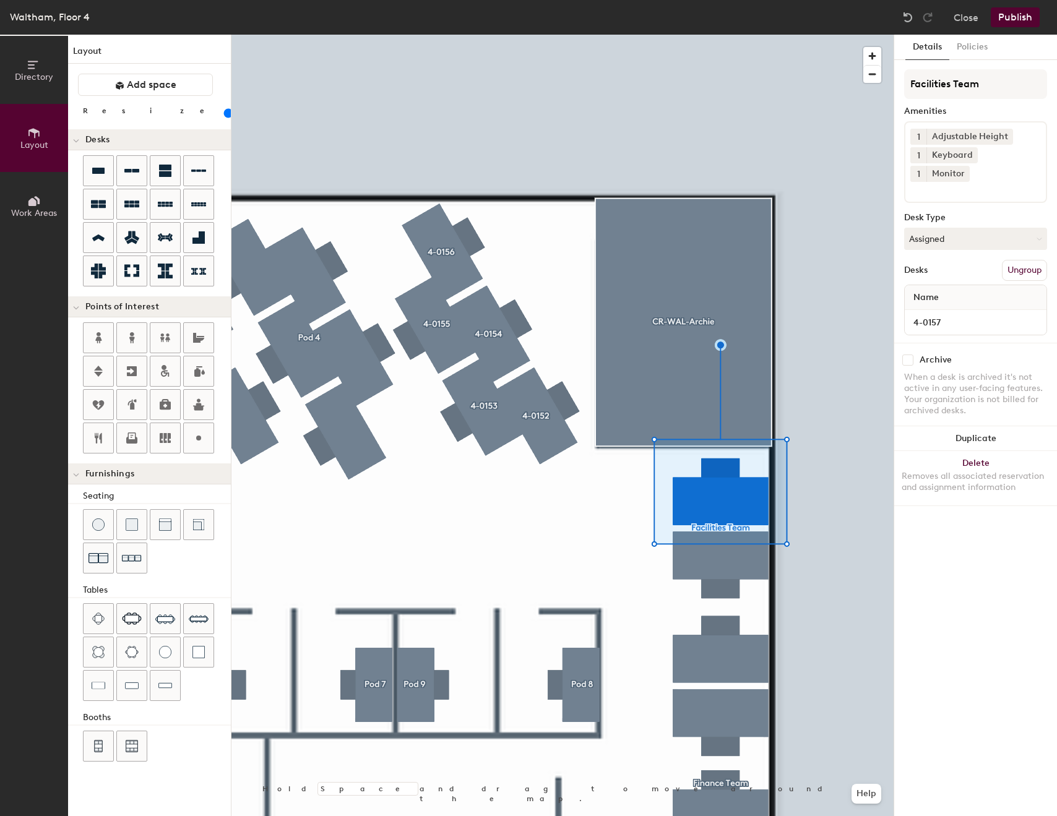
click at [1023, 260] on button "Ungroup" at bounding box center [1024, 270] width 45 height 21
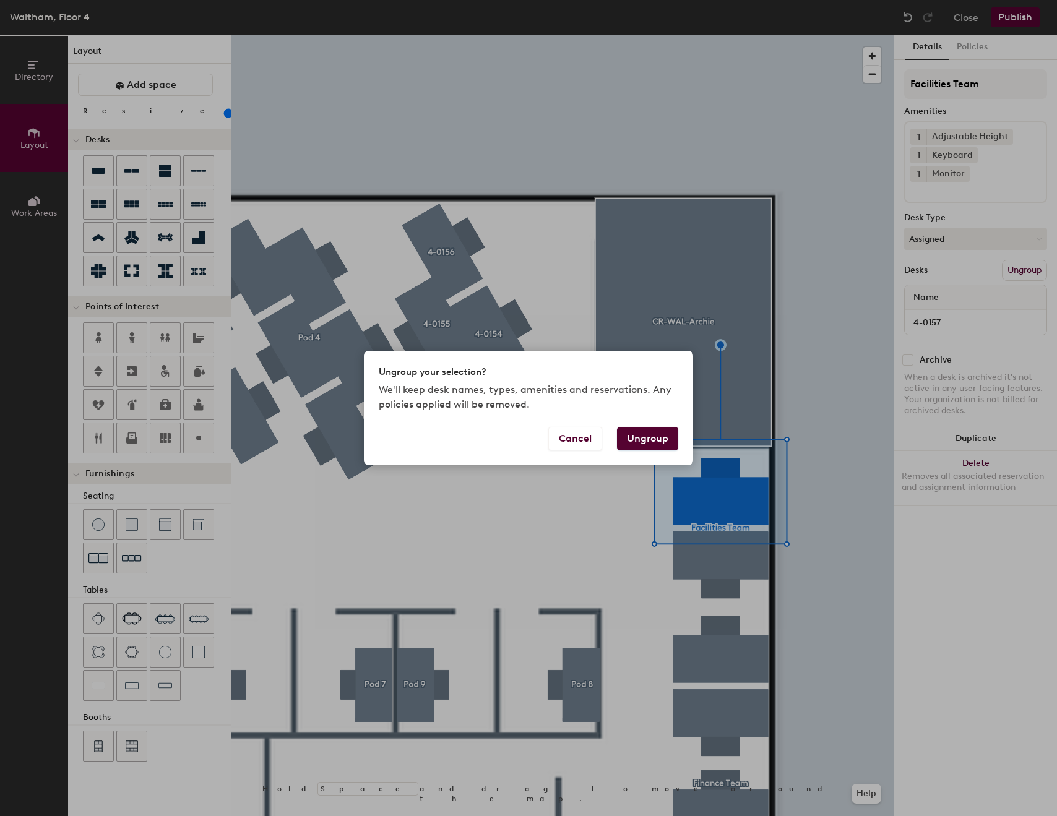
click at [656, 449] on button "Ungroup" at bounding box center [647, 439] width 61 height 24
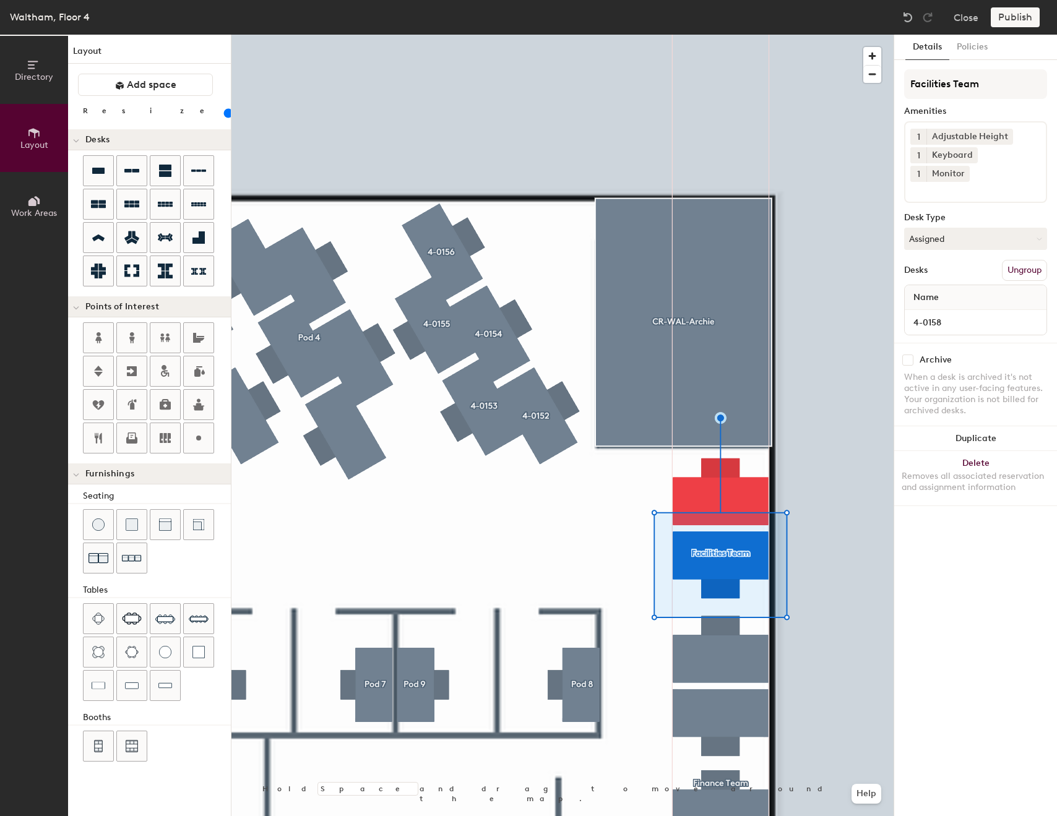
type input "100"
click at [955, 91] on input "Facilities Team" at bounding box center [975, 84] width 143 height 30
type input "-"
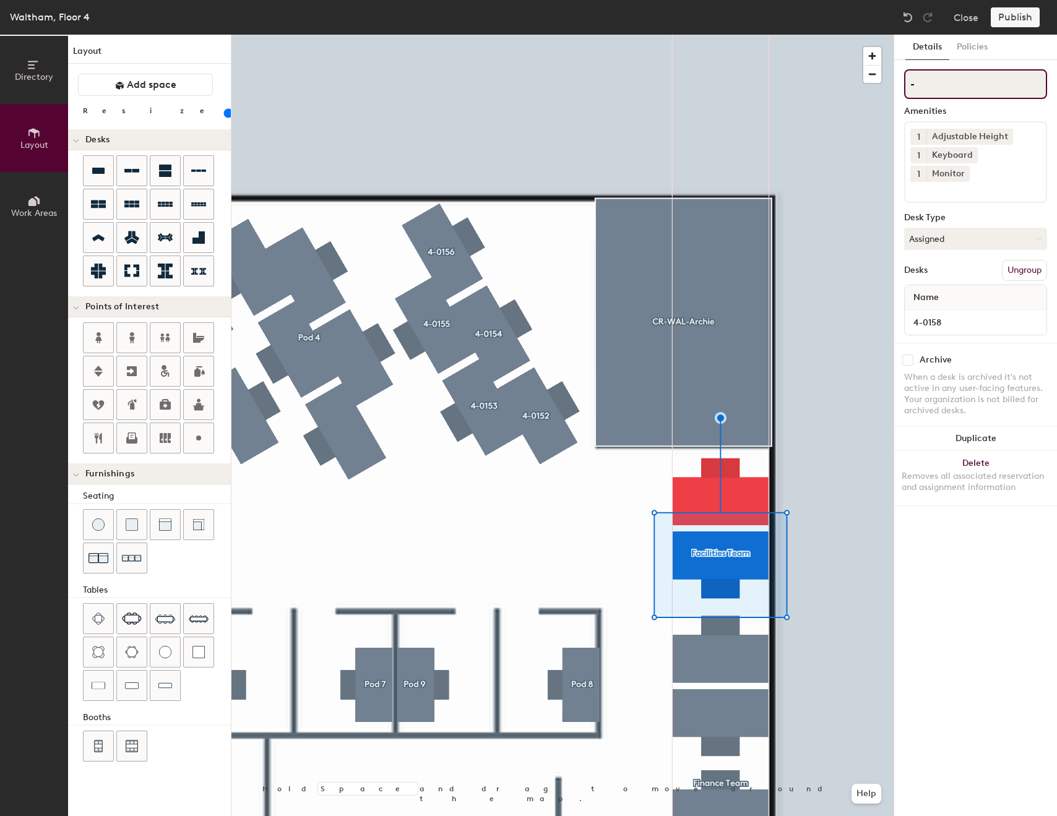
type input "100"
type input "4-"
type input "100"
type input "4-1"
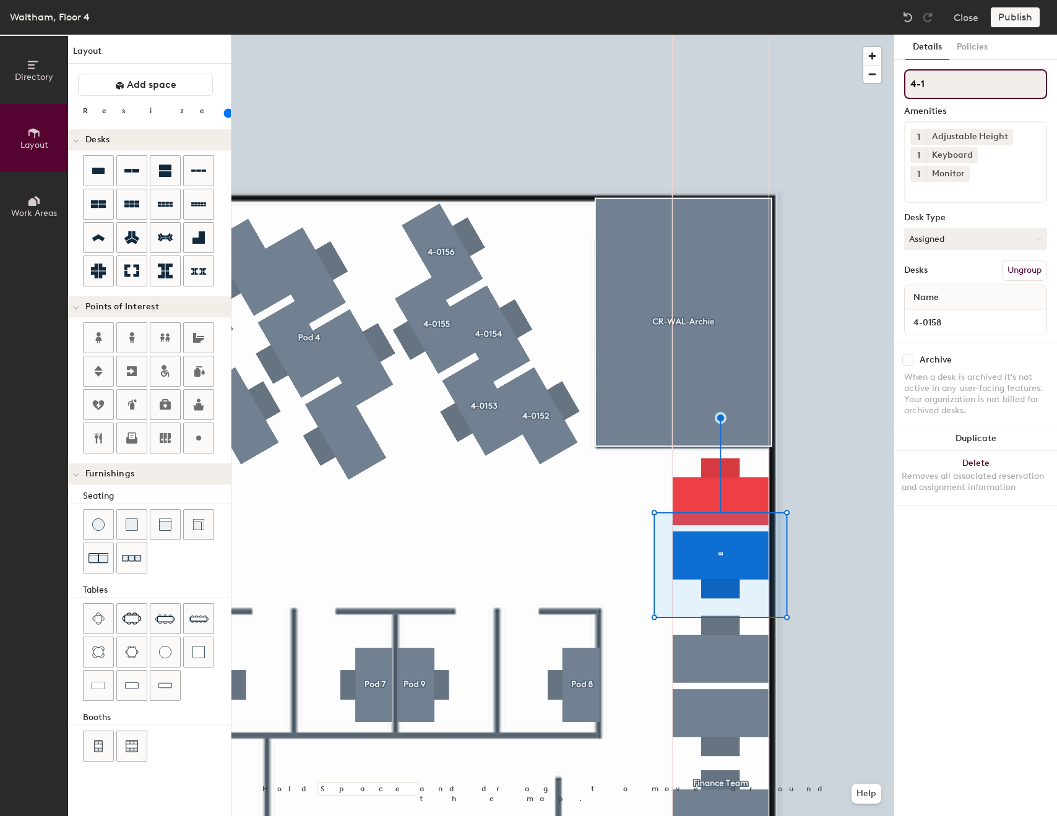
type input "100"
type input "4-"
type input "100"
type input "4-01"
type input "100"
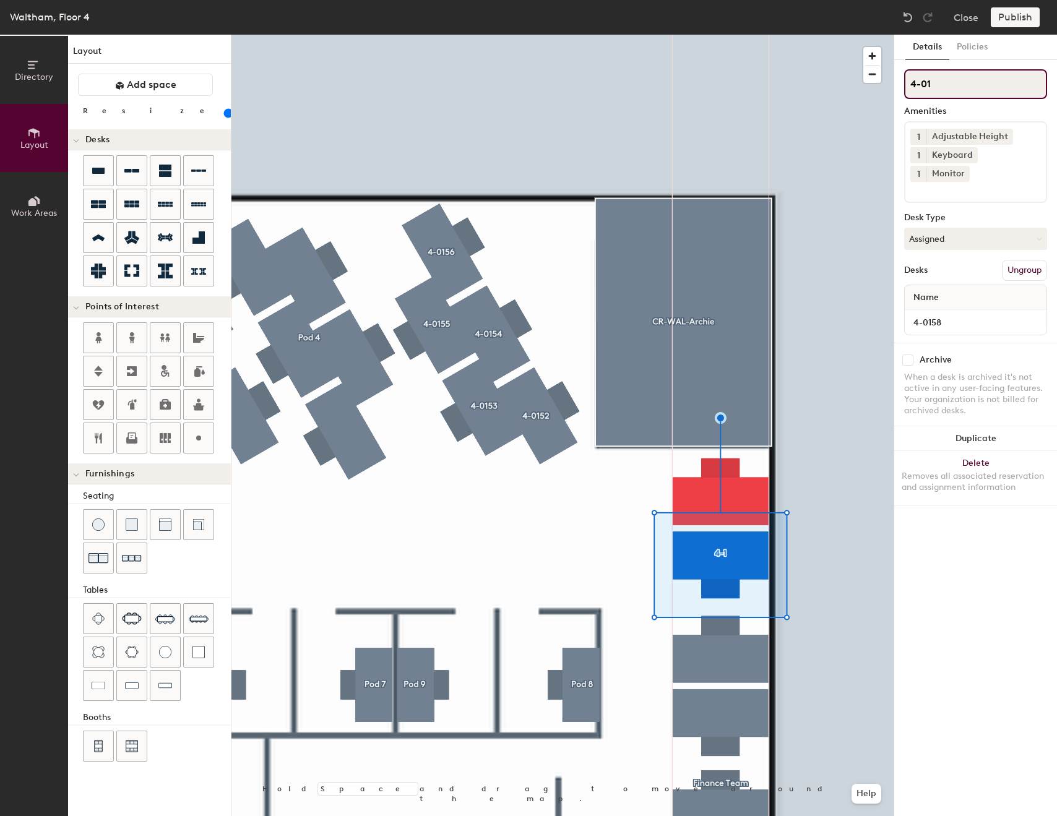
type input "4-015"
type input "100"
type input "4-0158"
type input "100"
type input "4-0158"
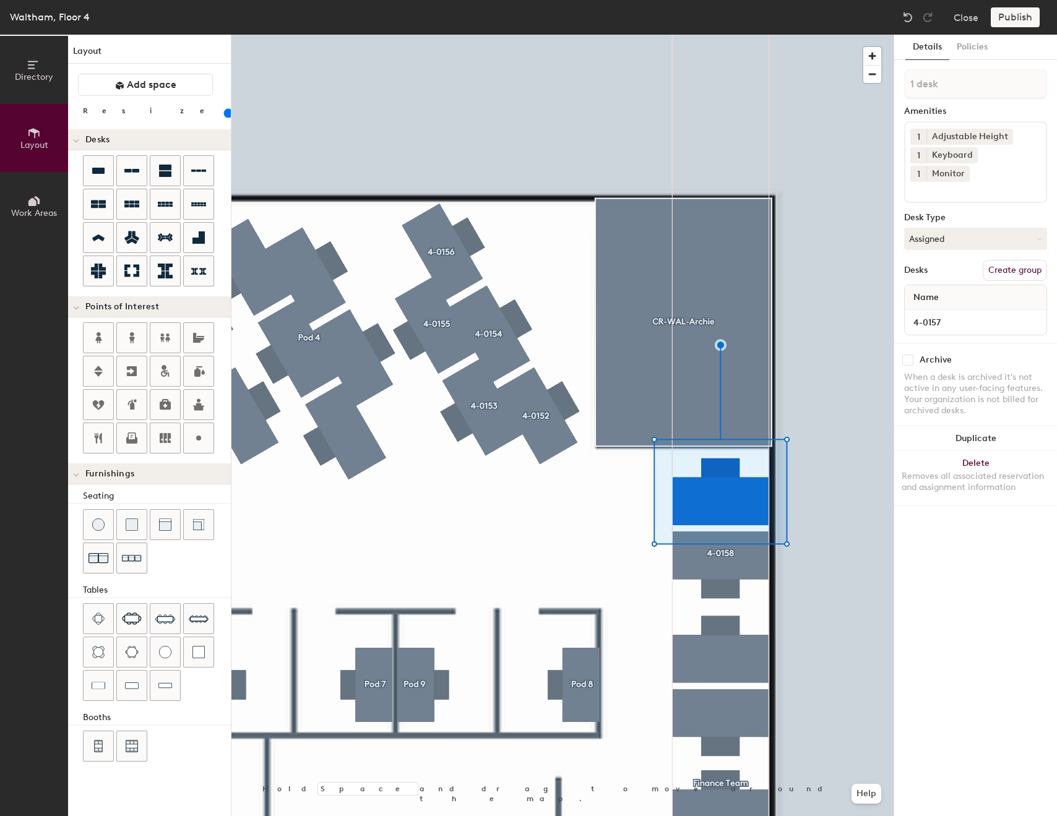
click at [1012, 260] on button "Create group" at bounding box center [1015, 270] width 64 height 21
click at [971, 90] on input "Pod 15" at bounding box center [975, 84] width 143 height 30
type input "100"
click at [971, 90] on input "Pod 15" at bounding box center [975, 84] width 143 height 30
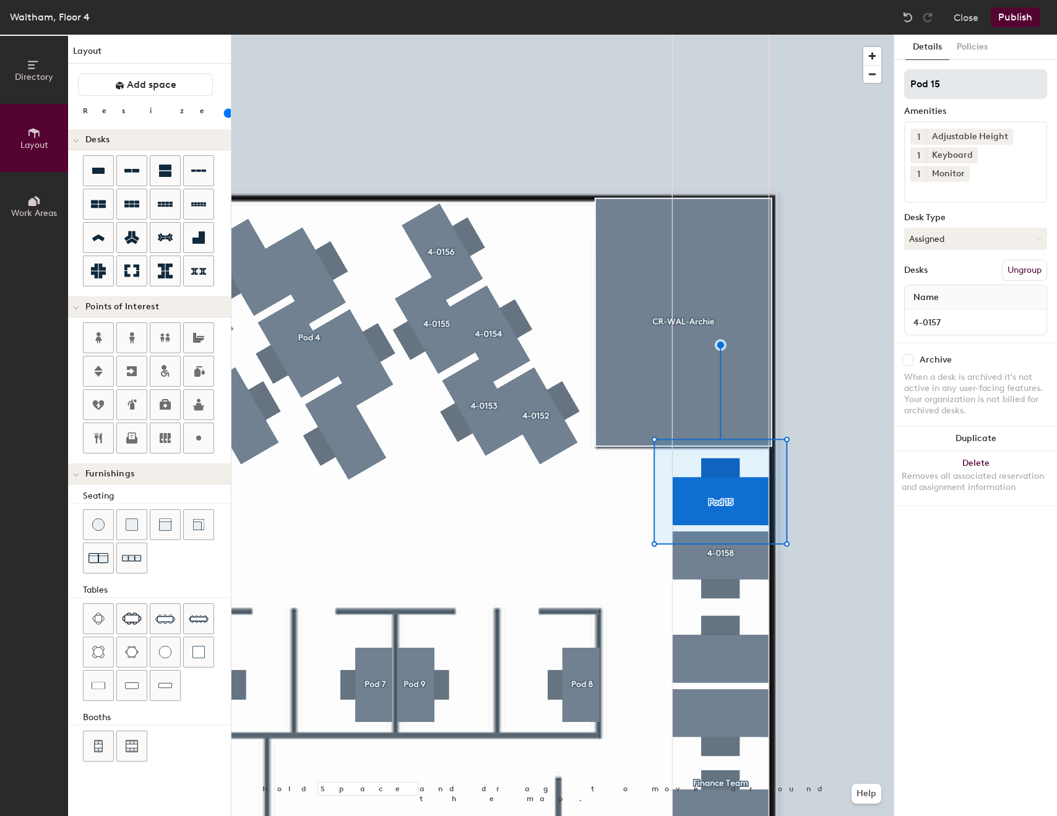
type input "4"
type input "100"
type input "4-"
type input "100"
type input "4-0"
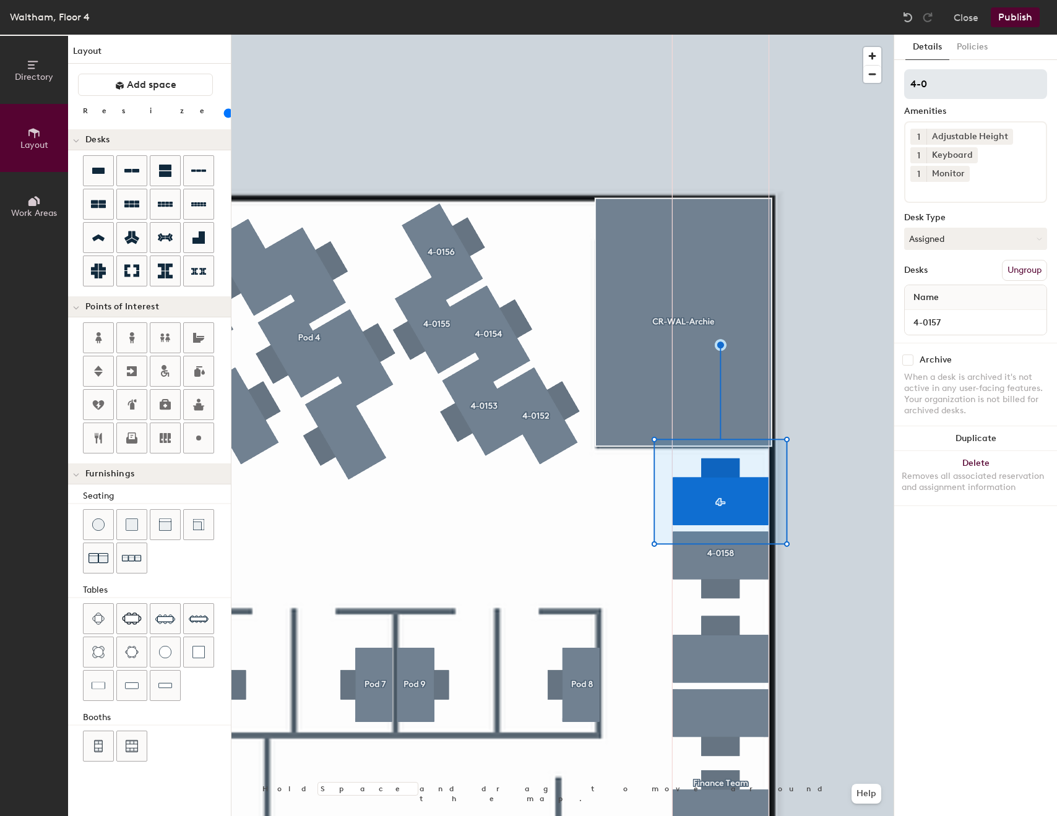
type input "100"
type input "4-01"
type input "100"
type input "4-015"
type input "100"
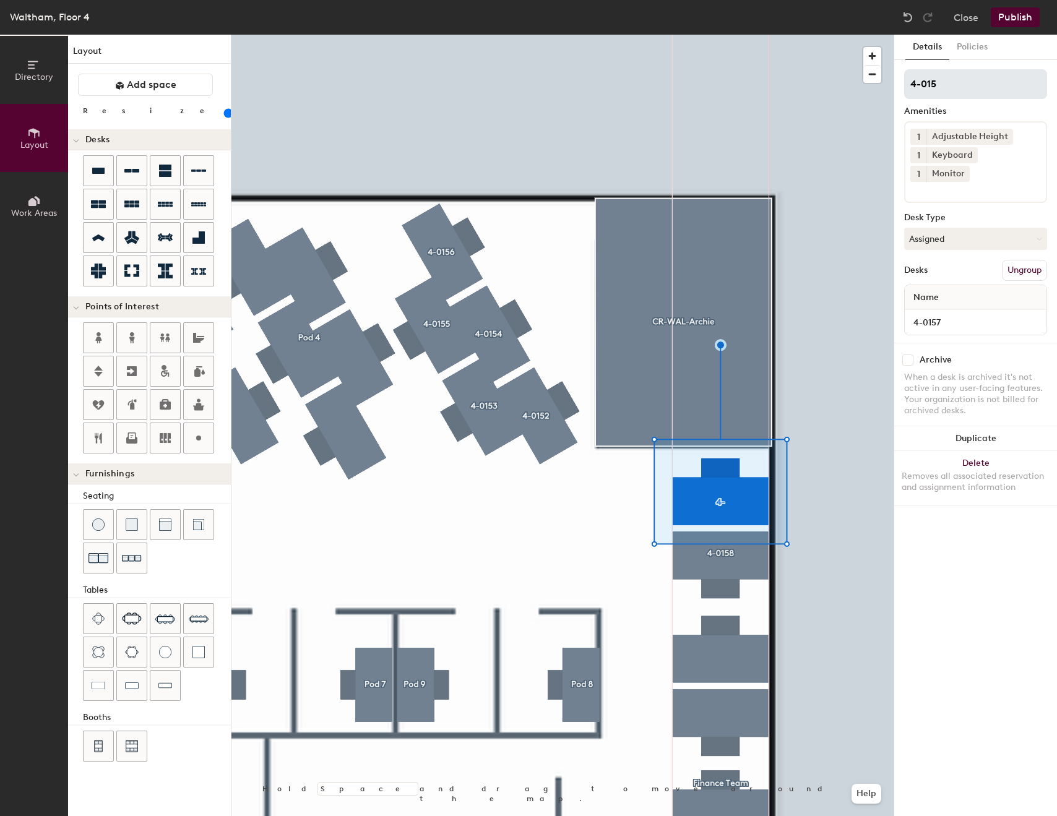
type input "4-0157"
type input "100"
type input "4-0157"
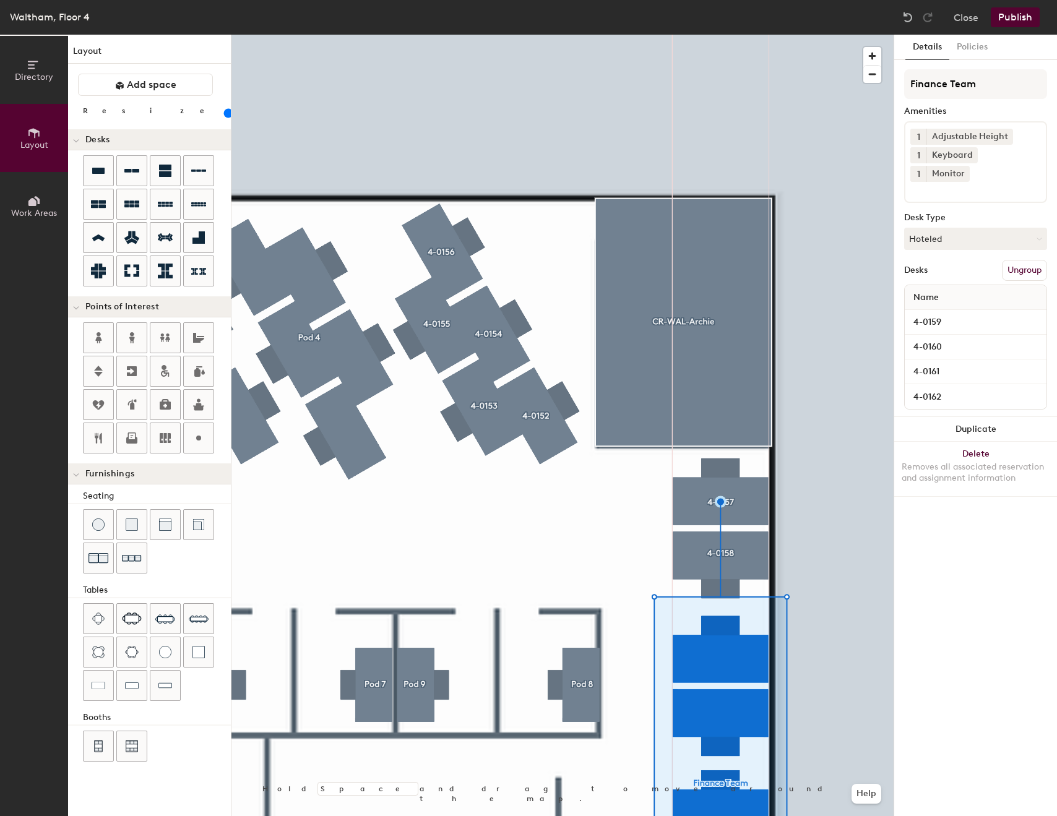
click at [1010, 260] on button "Ungroup" at bounding box center [1024, 270] width 45 height 21
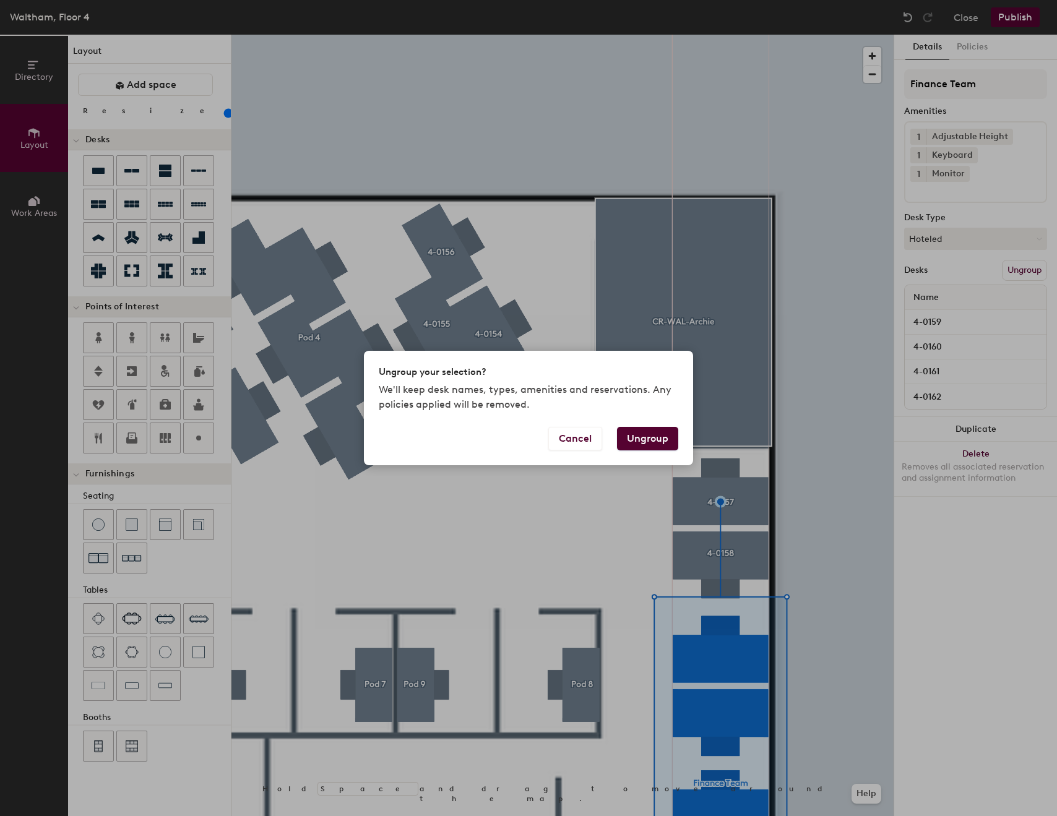
click at [648, 440] on button "Ungroup" at bounding box center [647, 439] width 61 height 24
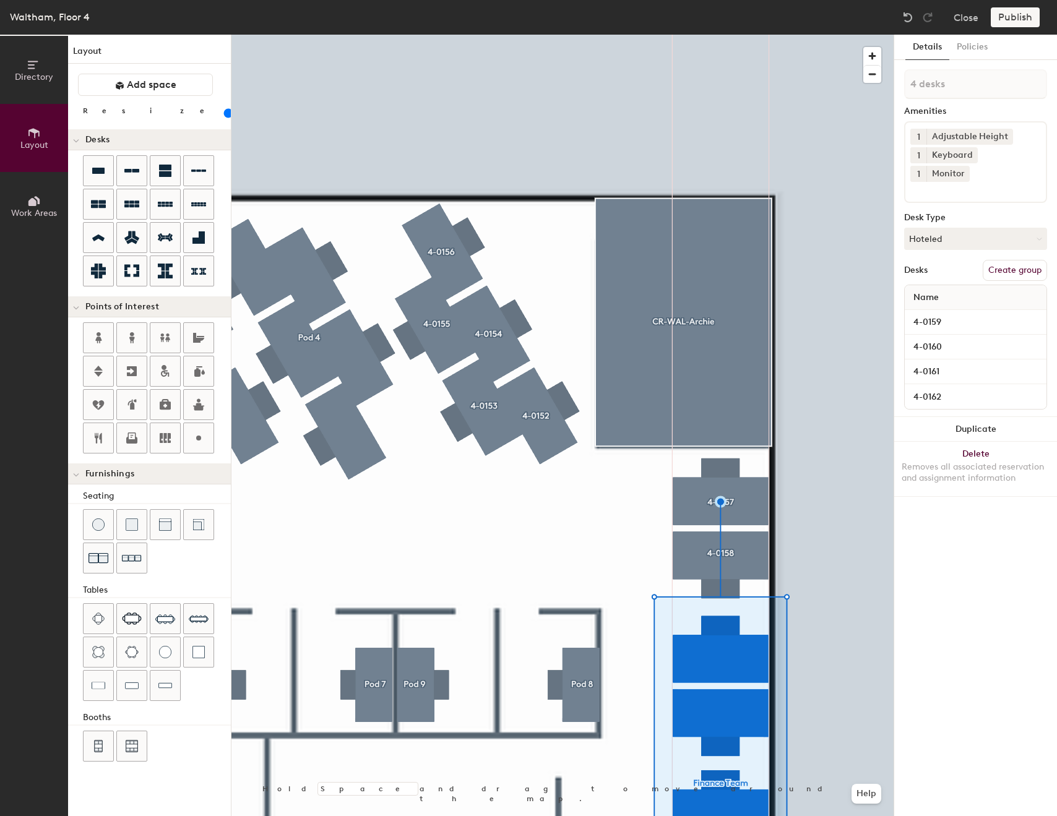
click at [815, 35] on div at bounding box center [562, 35] width 662 height 0
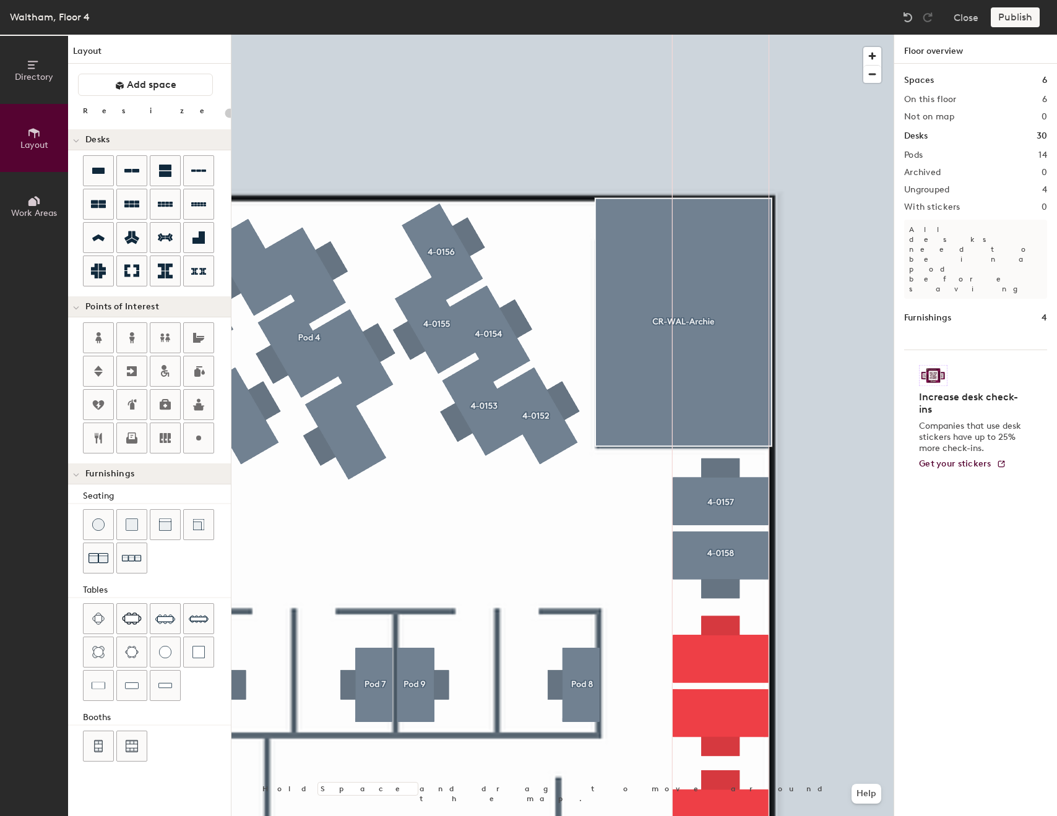
click at [753, 35] on div at bounding box center [562, 35] width 662 height 0
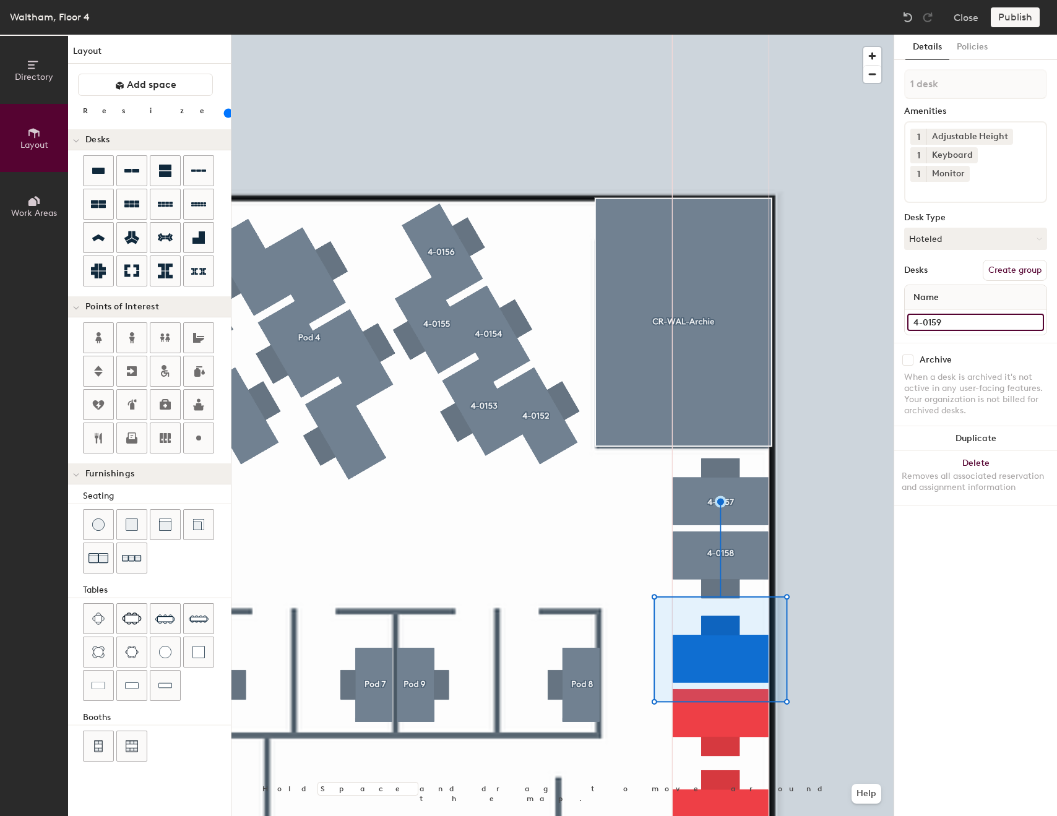
click at [968, 314] on input "4-0159" at bounding box center [975, 322] width 137 height 17
click at [1009, 260] on button "Create group" at bounding box center [1015, 270] width 64 height 21
type input "100"
type input "4-0159"
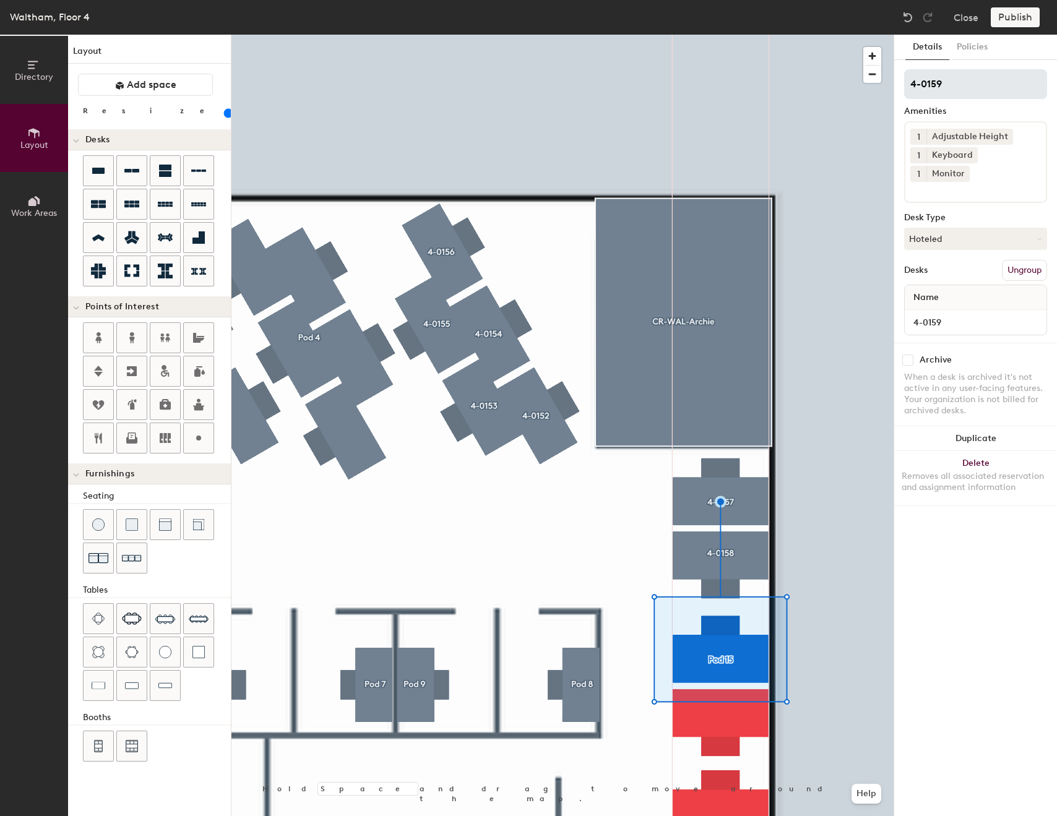
type input "100"
type input "4-0159"
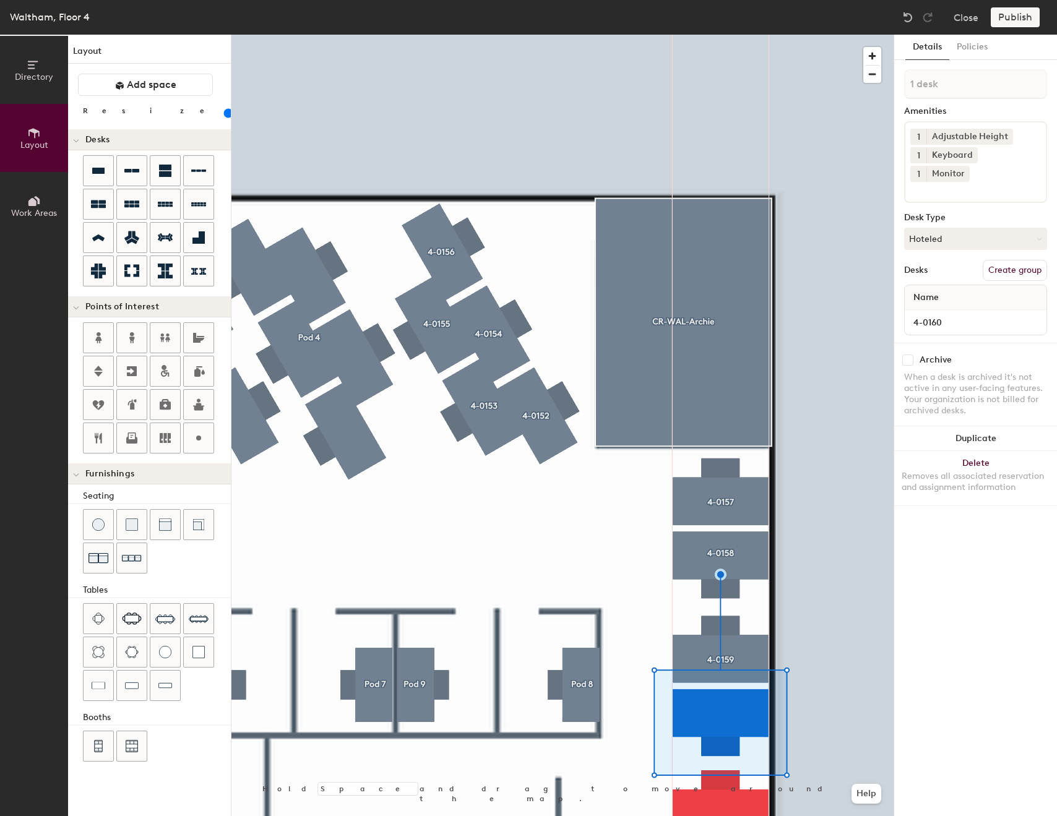
click at [1013, 260] on button "Create group" at bounding box center [1015, 270] width 64 height 21
click at [976, 314] on input "4-0160" at bounding box center [975, 322] width 137 height 17
click at [973, 75] on input "Pod 16" at bounding box center [975, 84] width 143 height 30
type input "100"
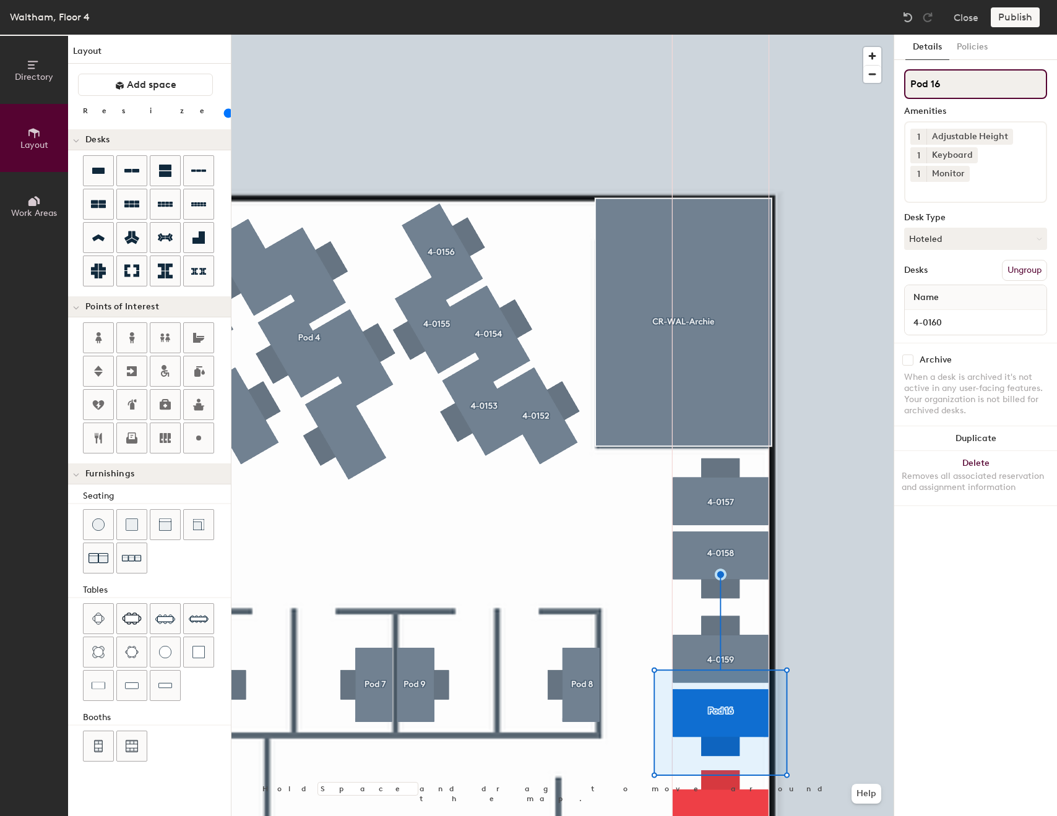
click at [973, 75] on input "Pod 16" at bounding box center [975, 84] width 143 height 30
paste input "4-0160"
type input "4-0160"
type input "100"
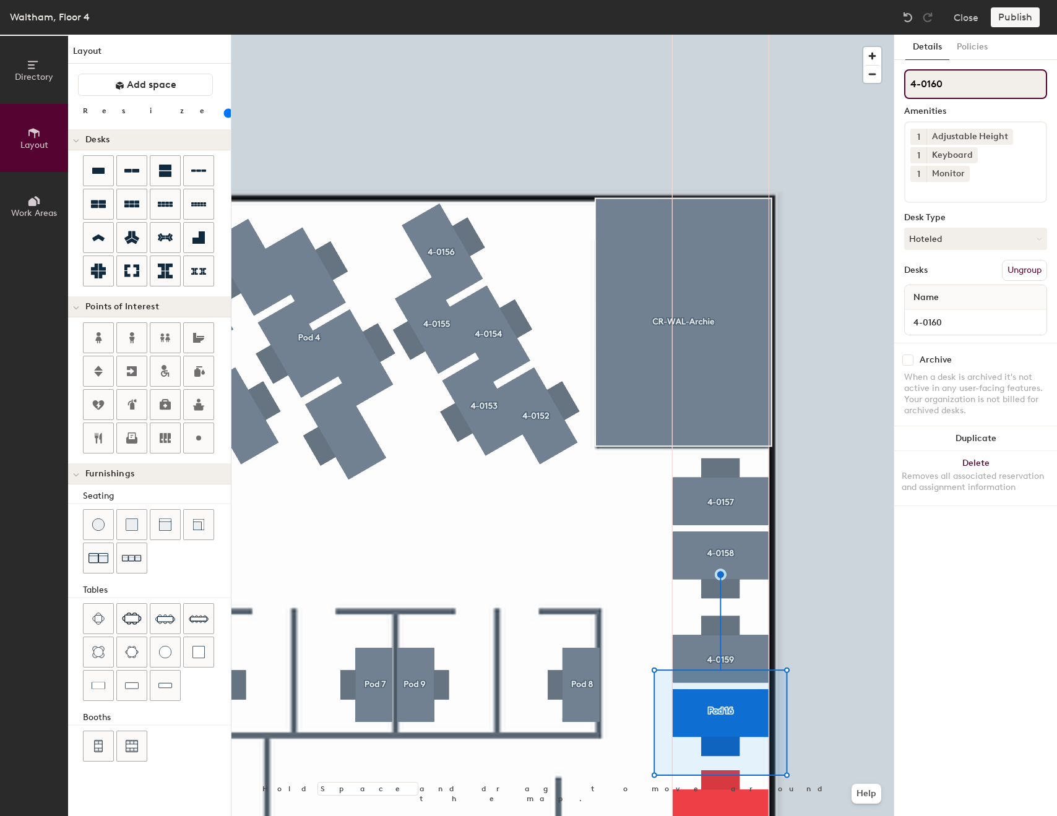
type input "4-0160"
click at [850, 35] on div at bounding box center [562, 35] width 662 height 0
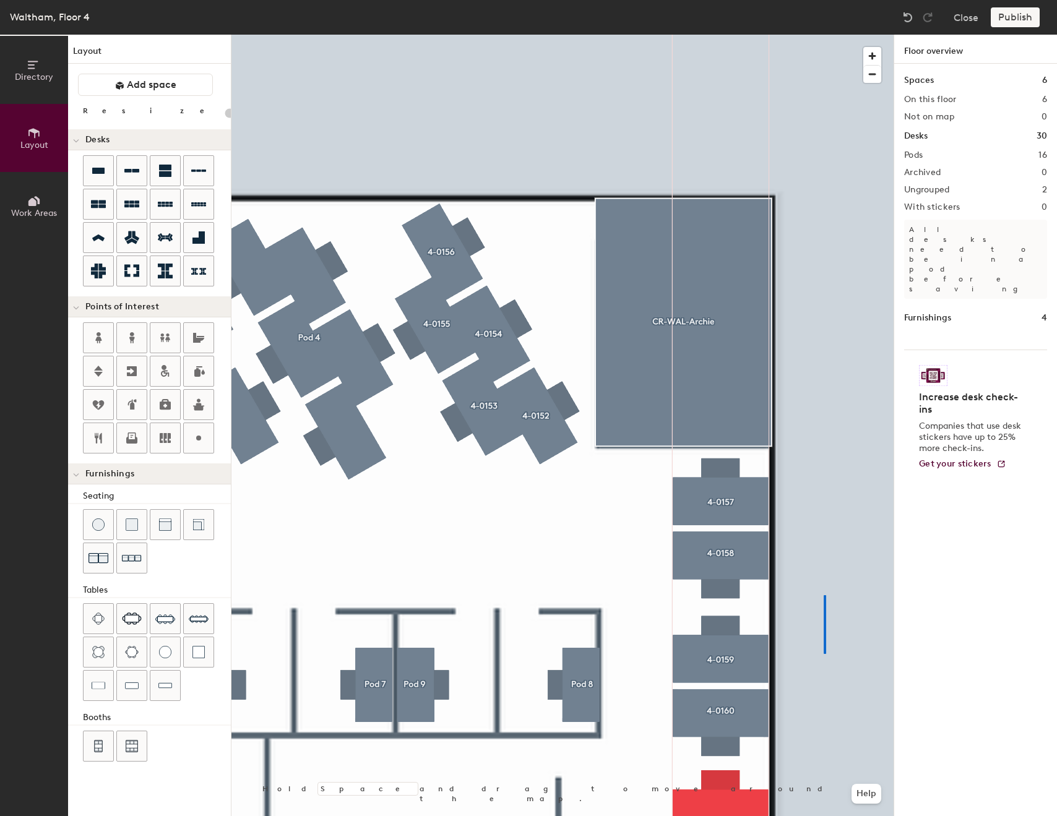
click at [812, 35] on div at bounding box center [562, 35] width 662 height 0
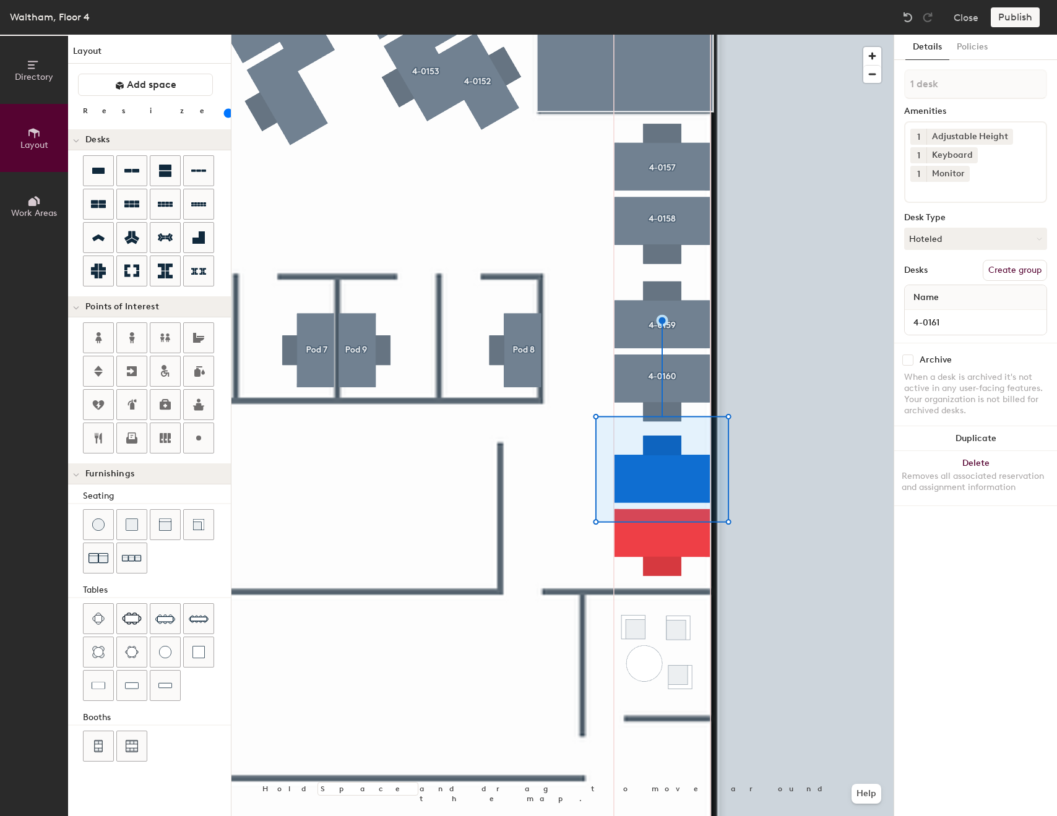
click at [944, 312] on div "4-0161" at bounding box center [976, 322] width 142 height 25
click at [948, 314] on input "4-0161" at bounding box center [975, 322] width 137 height 17
click at [1016, 260] on button "Create group" at bounding box center [1015, 270] width 64 height 21
type input "100"
type input "4-0161"
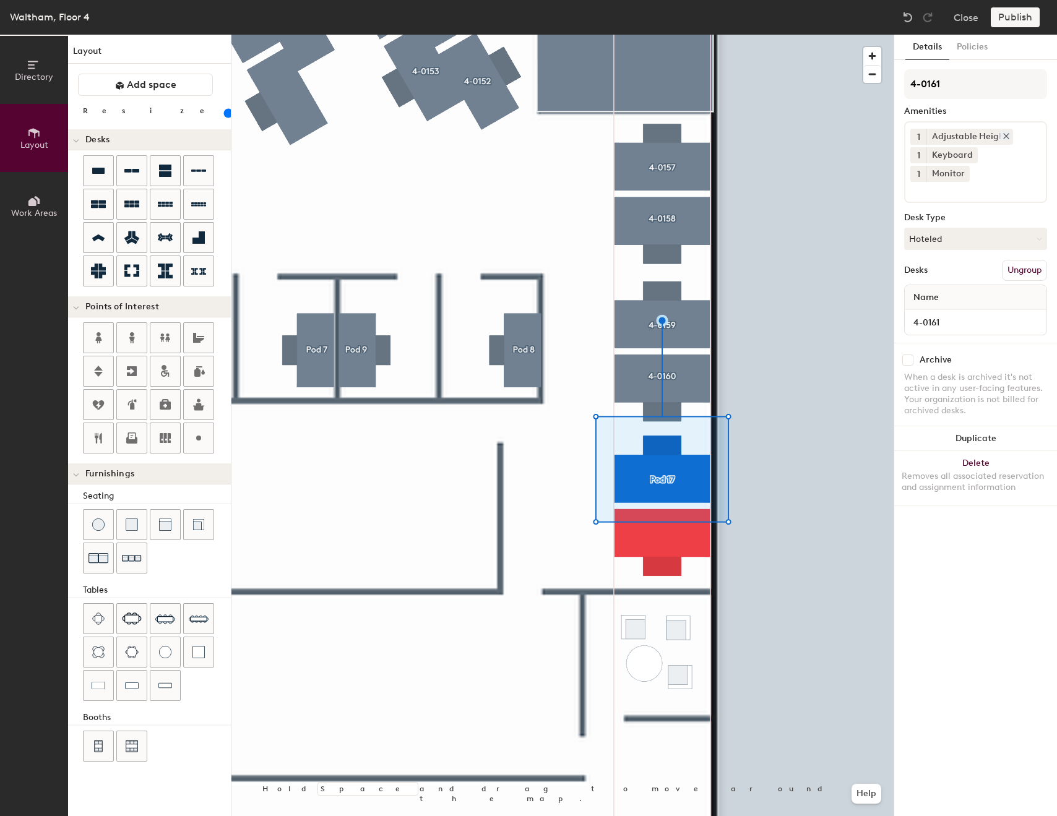
type input "100"
type input "4-0161"
click at [749, 35] on div at bounding box center [562, 35] width 662 height 0
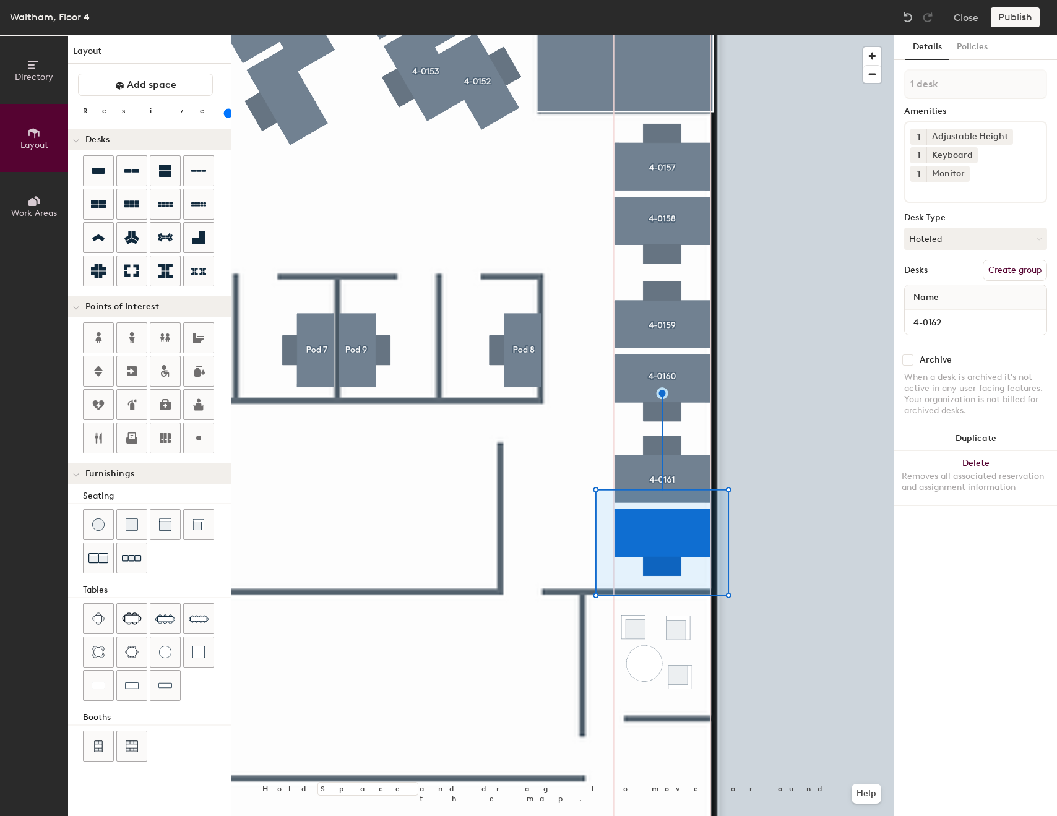
click at [1020, 260] on button "Create group" at bounding box center [1015, 270] width 64 height 21
click at [945, 314] on input "4-0162" at bounding box center [975, 322] width 137 height 17
click at [973, 79] on input "Pod 18" at bounding box center [975, 84] width 143 height 30
type input "100"
click at [973, 80] on input "Pod 18" at bounding box center [975, 84] width 143 height 30
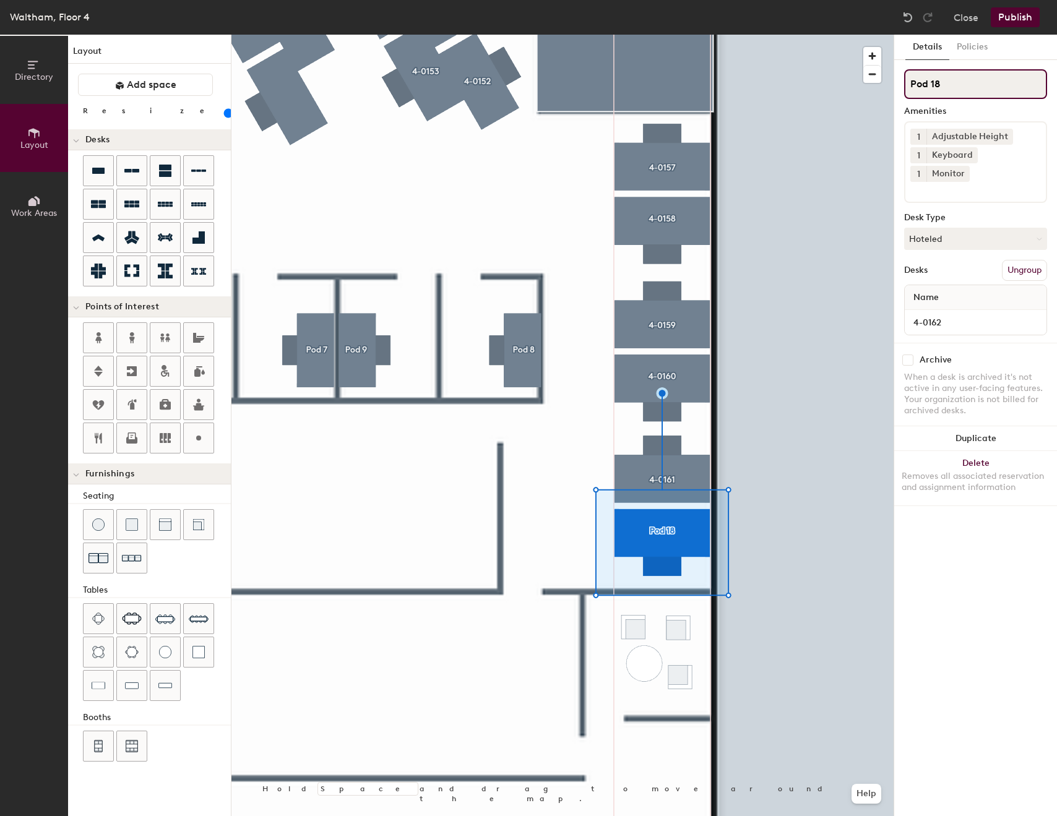
click at [973, 80] on input "Pod 18" at bounding box center [975, 84] width 143 height 30
click at [971, 83] on input "Pod 18" at bounding box center [975, 84] width 143 height 30
click at [971, 82] on input "Pod 18" at bounding box center [975, 84] width 143 height 30
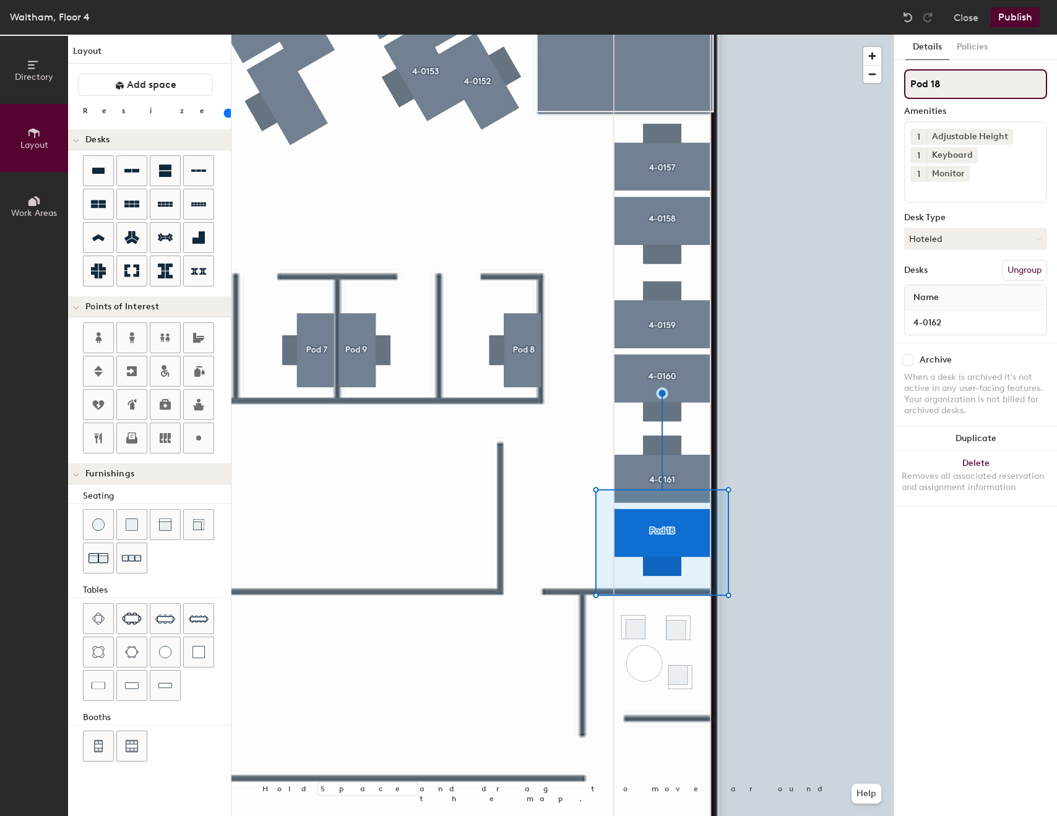
click at [971, 82] on input "Pod 18" at bounding box center [975, 84] width 143 height 30
paste input "4-0162"
type input "4-0162"
type input "100"
type input "4-0162"
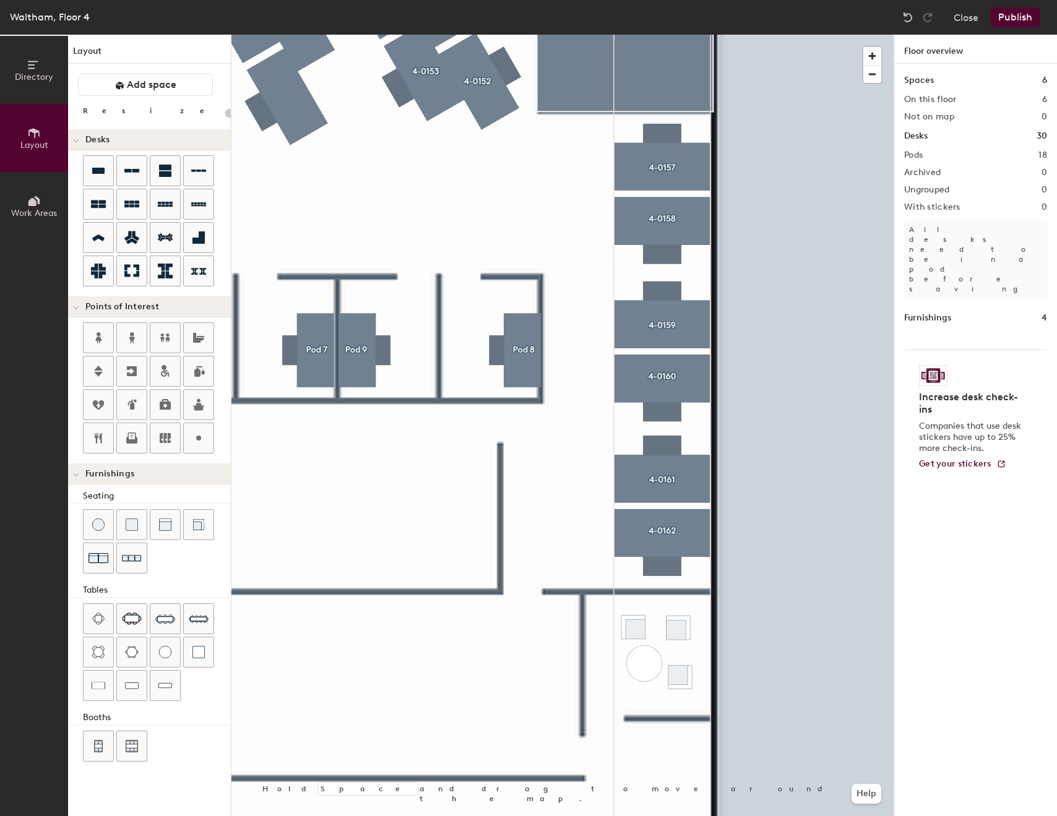
click at [443, 35] on div at bounding box center [562, 35] width 662 height 0
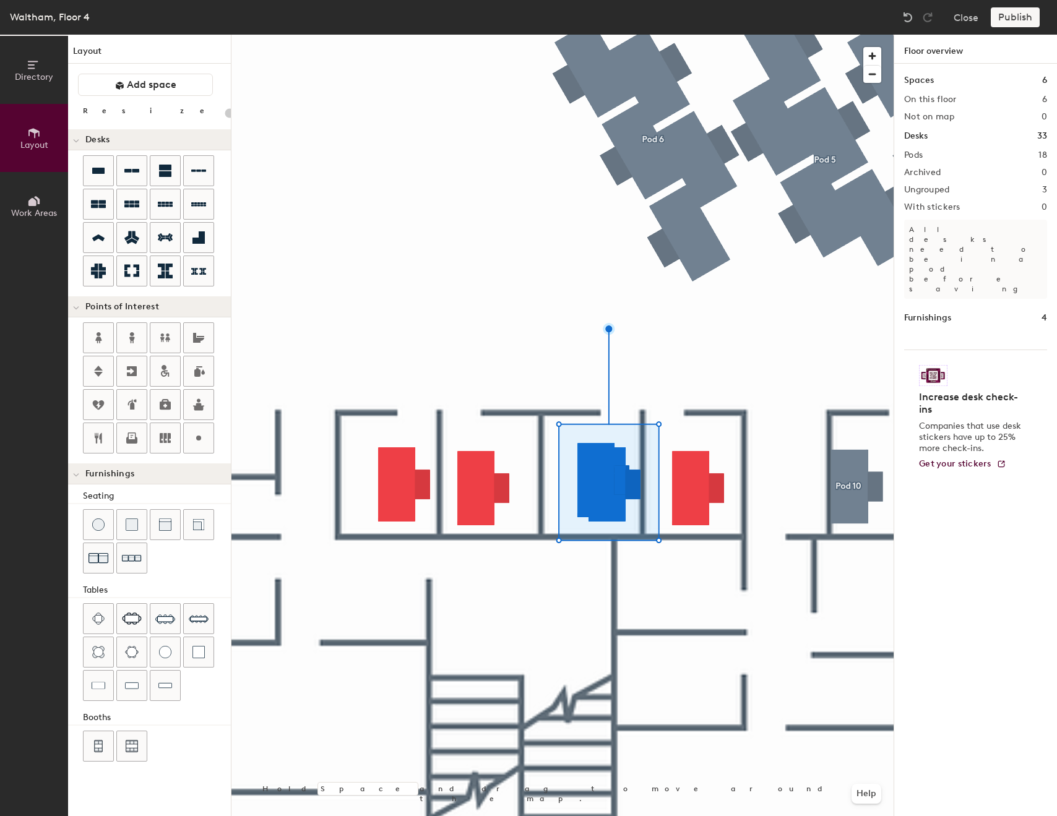
click at [669, 35] on div at bounding box center [562, 35] width 662 height 0
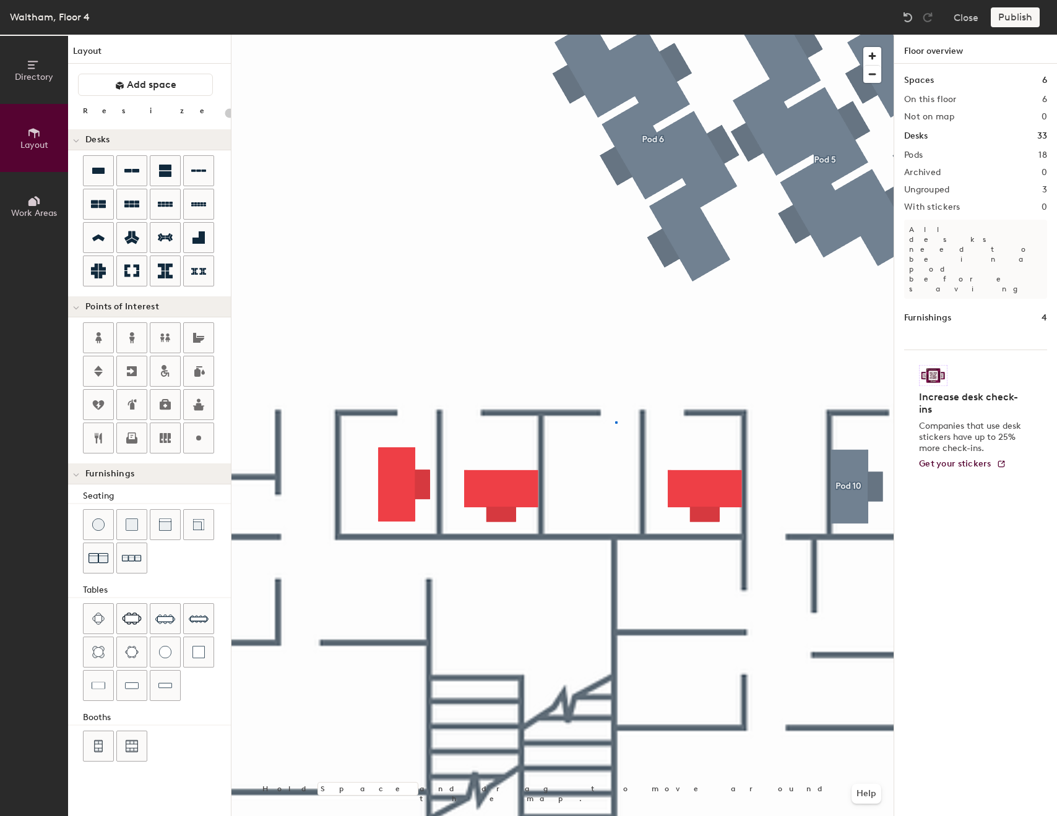
click at [617, 35] on div at bounding box center [562, 35] width 662 height 0
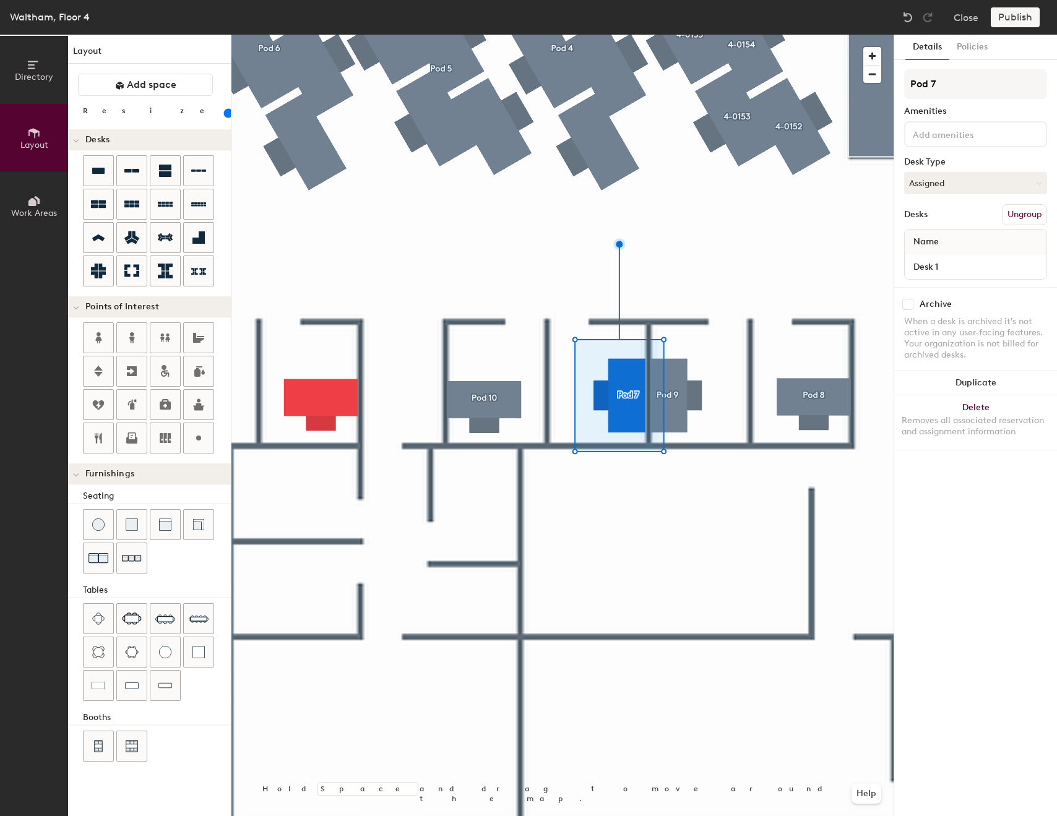
click at [614, 35] on div at bounding box center [562, 35] width 662 height 0
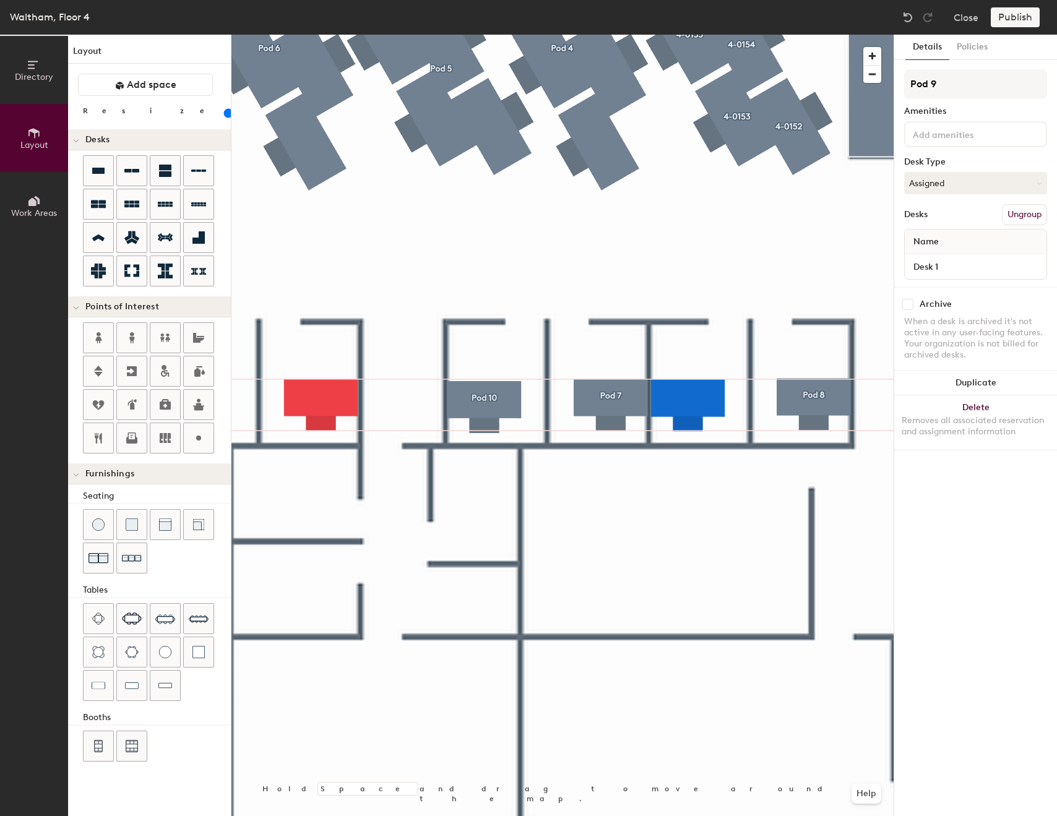
click at [616, 35] on div at bounding box center [562, 35] width 662 height 0
type input "80"
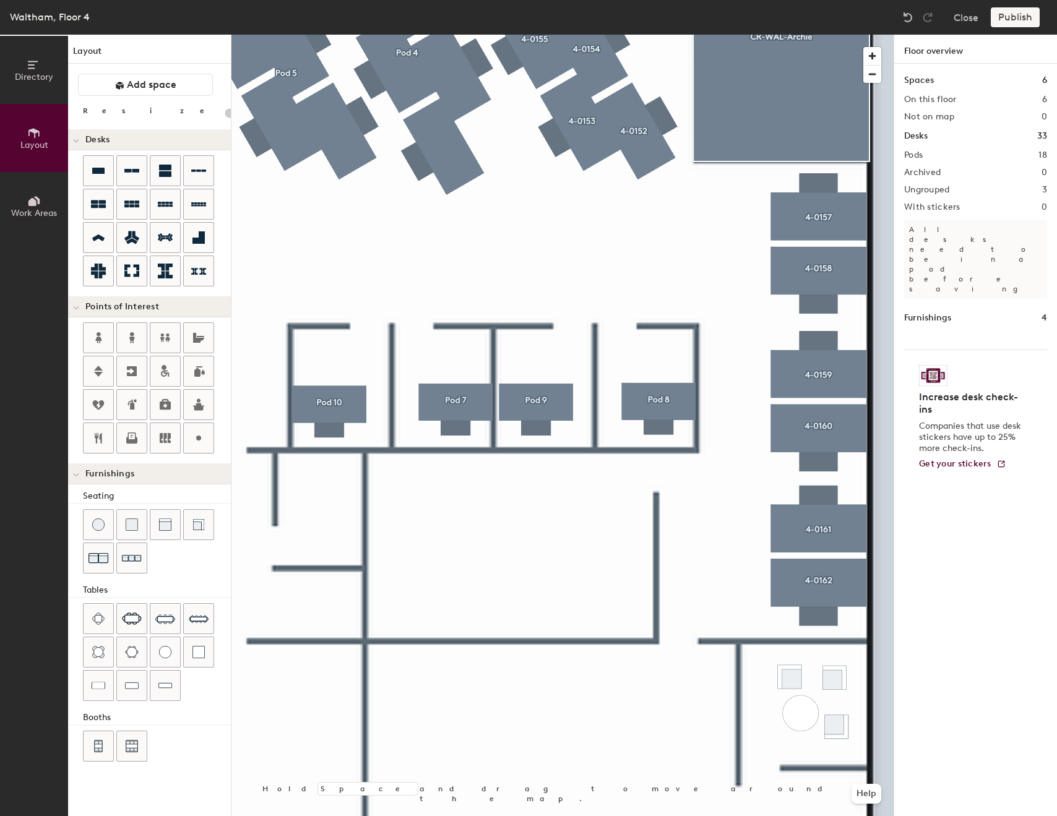
click at [676, 35] on div at bounding box center [562, 35] width 662 height 0
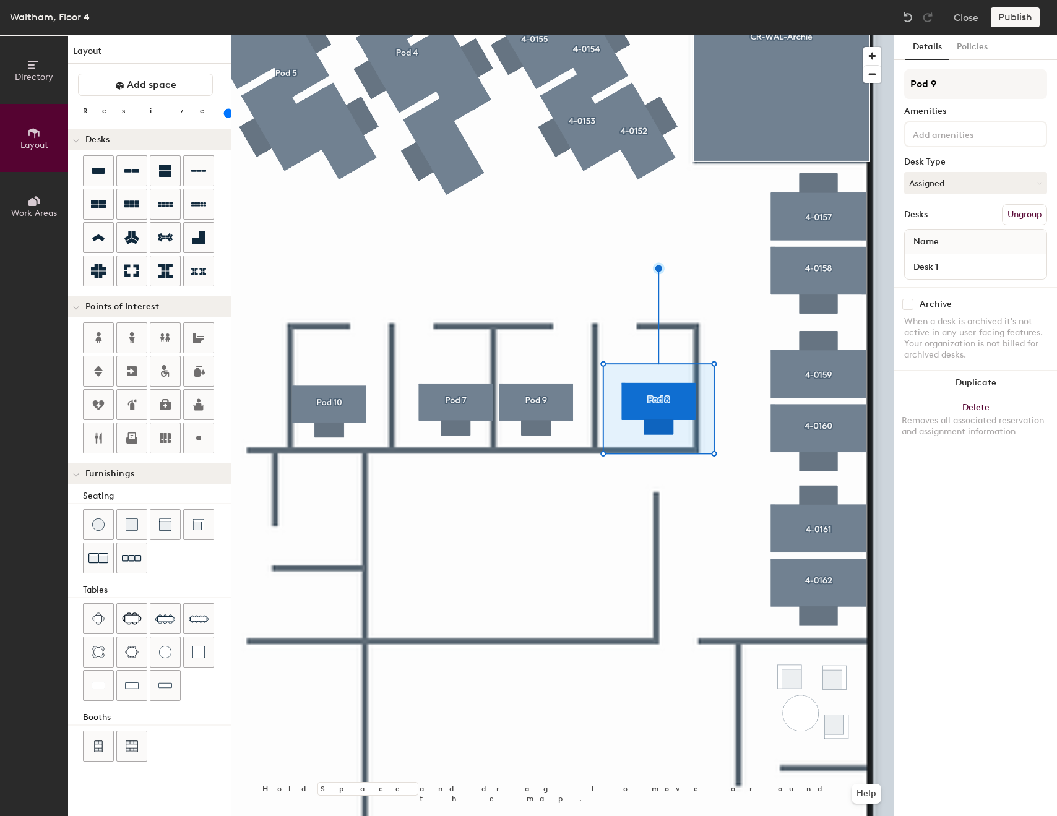
click at [519, 35] on div at bounding box center [562, 35] width 662 height 0
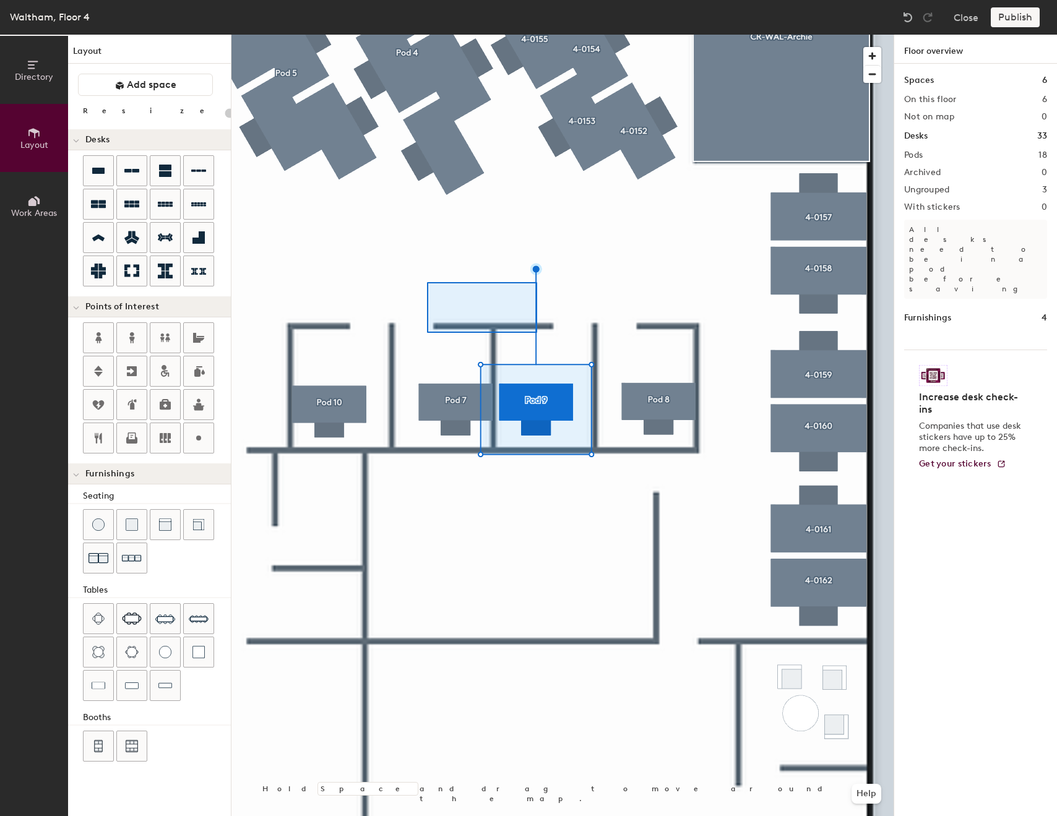
click at [570, 35] on div at bounding box center [562, 35] width 662 height 0
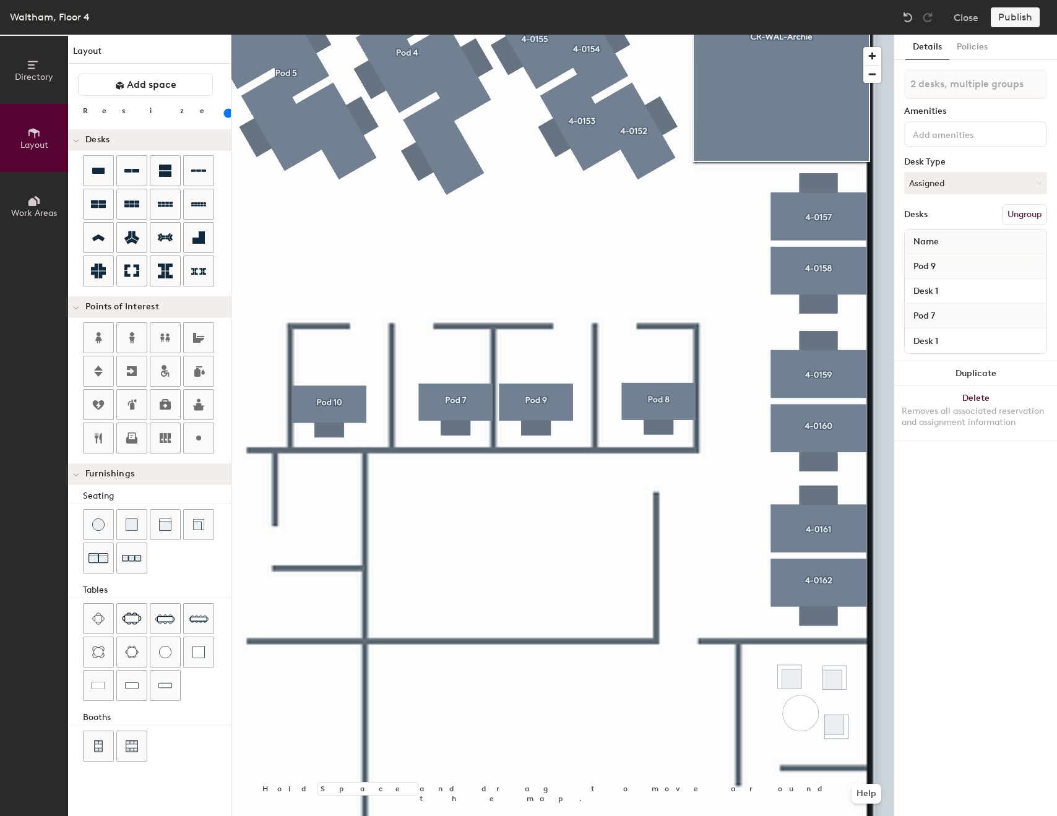
click at [721, 35] on div at bounding box center [562, 35] width 662 height 0
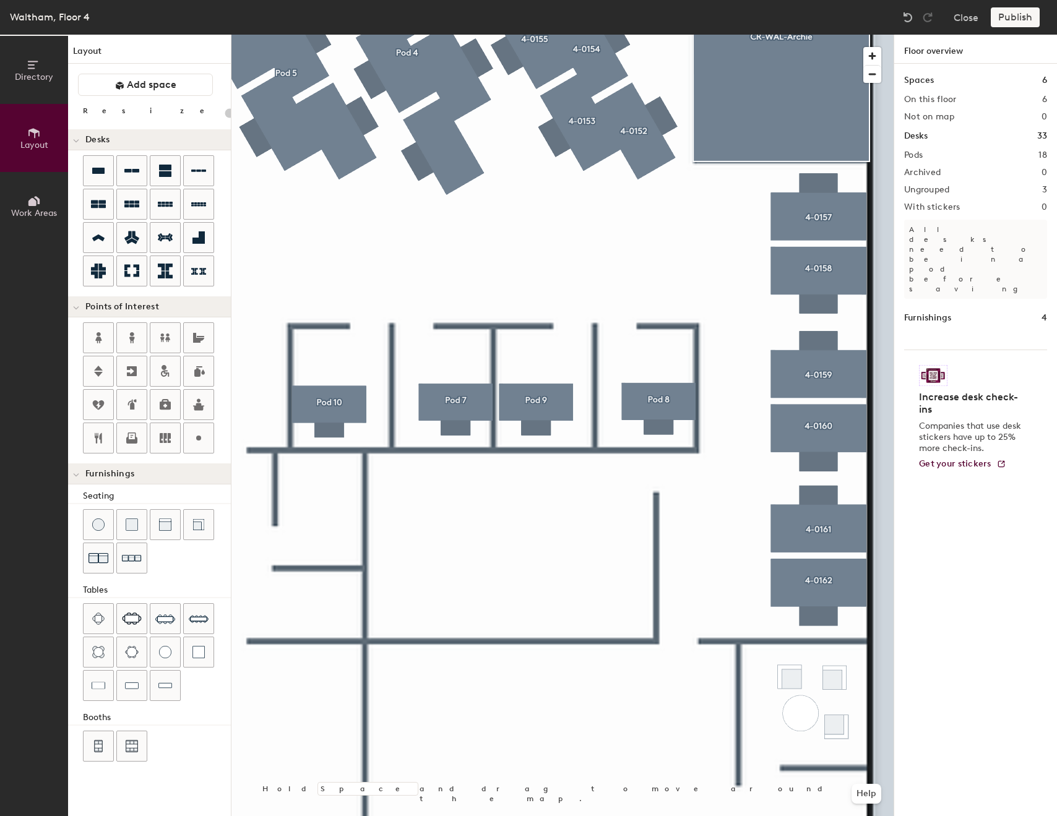
type input "20"
